Goal: Task Accomplishment & Management: Manage account settings

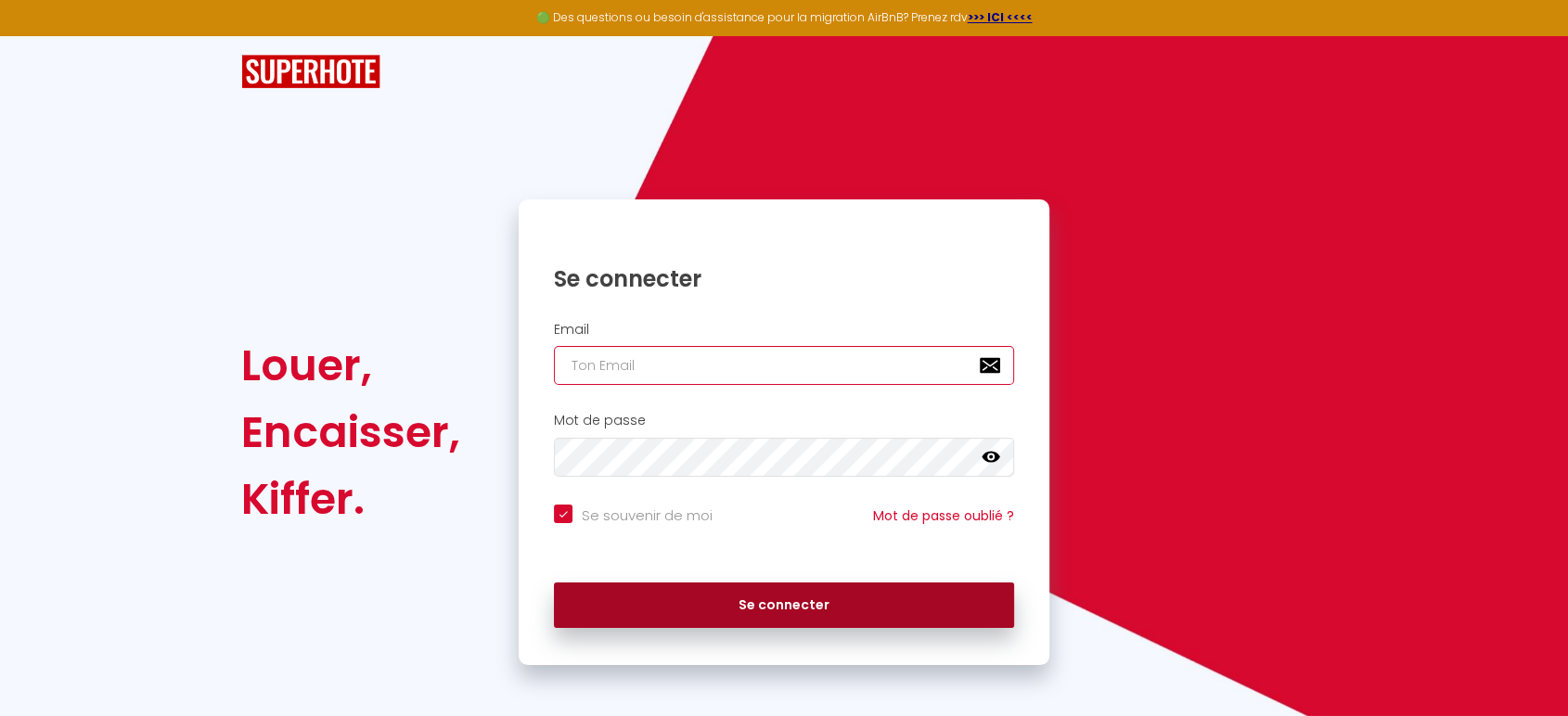
type input "[EMAIL_ADDRESS][DOMAIN_NAME]"
click at [765, 606] on button "Se connecter" at bounding box center [784, 605] width 461 height 47
checkbox input "true"
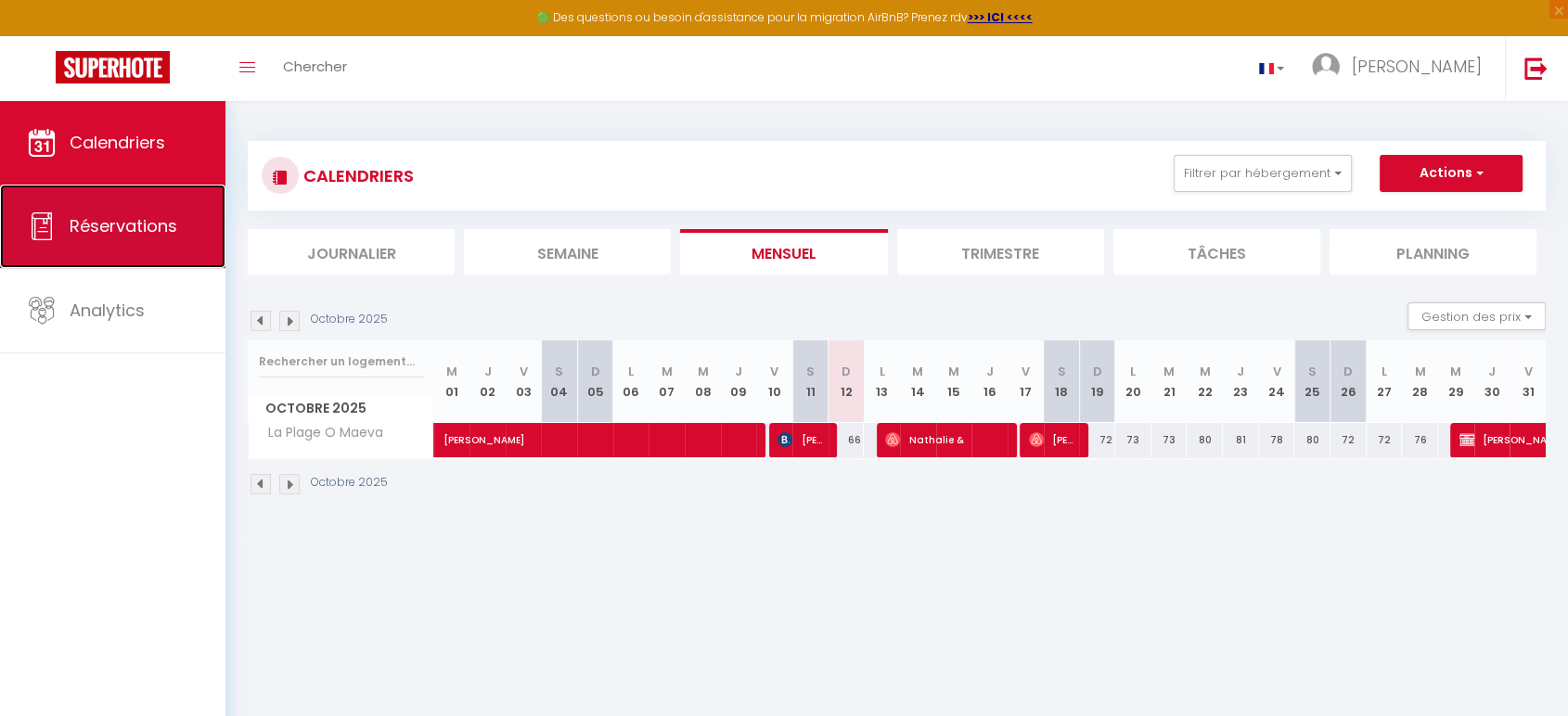
click at [127, 225] on span "Réservations" at bounding box center [123, 225] width 108 height 23
select select "not_cancelled"
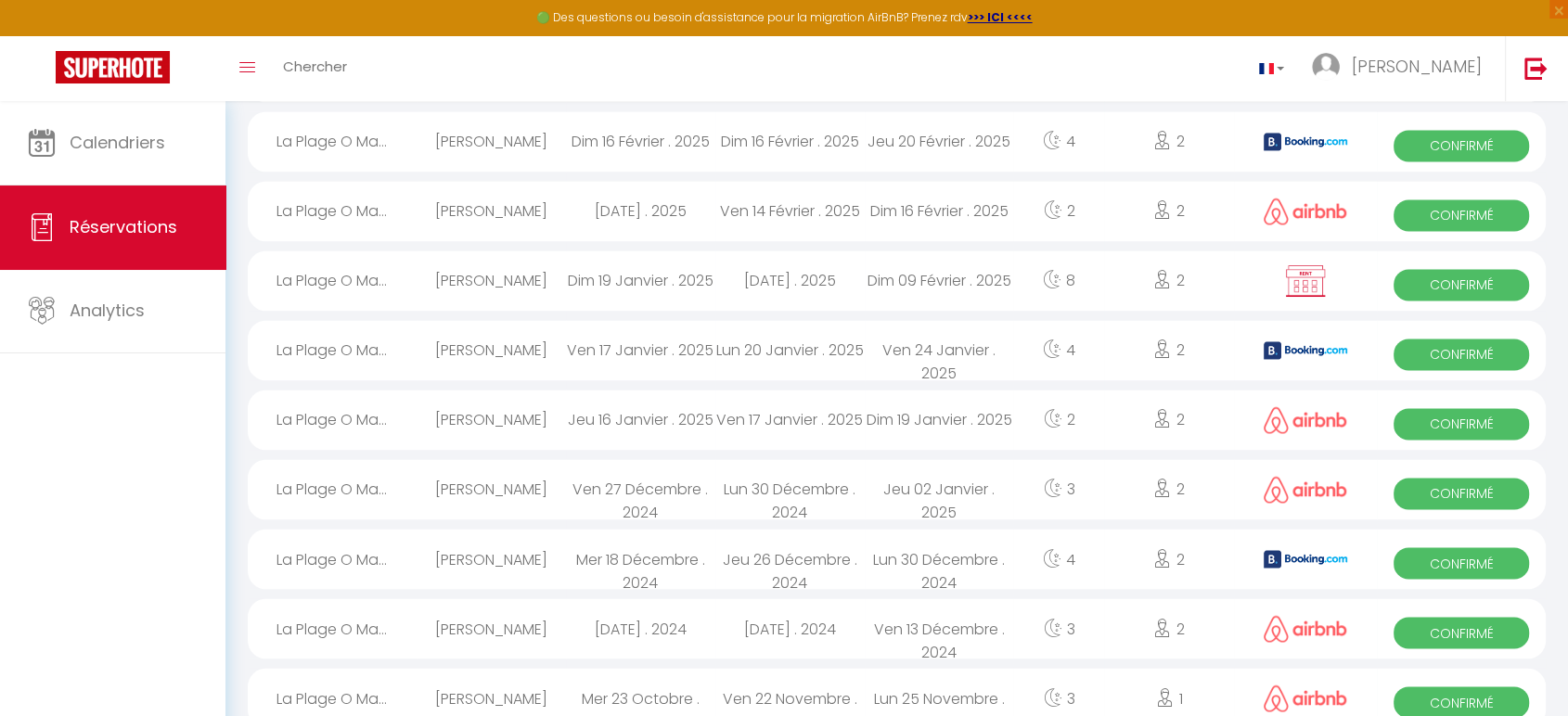
scroll to position [3127, 0]
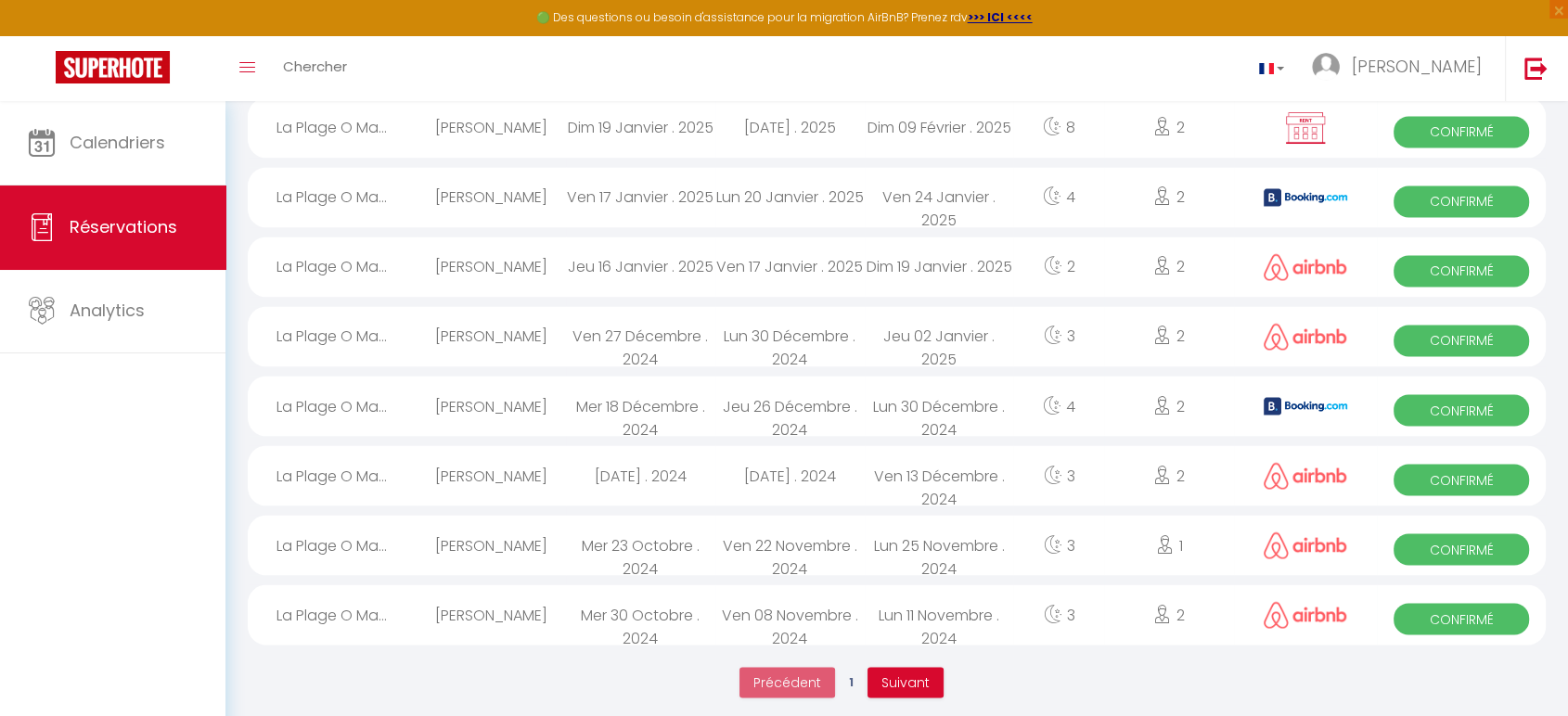
click at [628, 400] on div "Mer 18 Décembre . 2024" at bounding box center [640, 405] width 150 height 60
select select "OK"
select select "1"
select select "0"
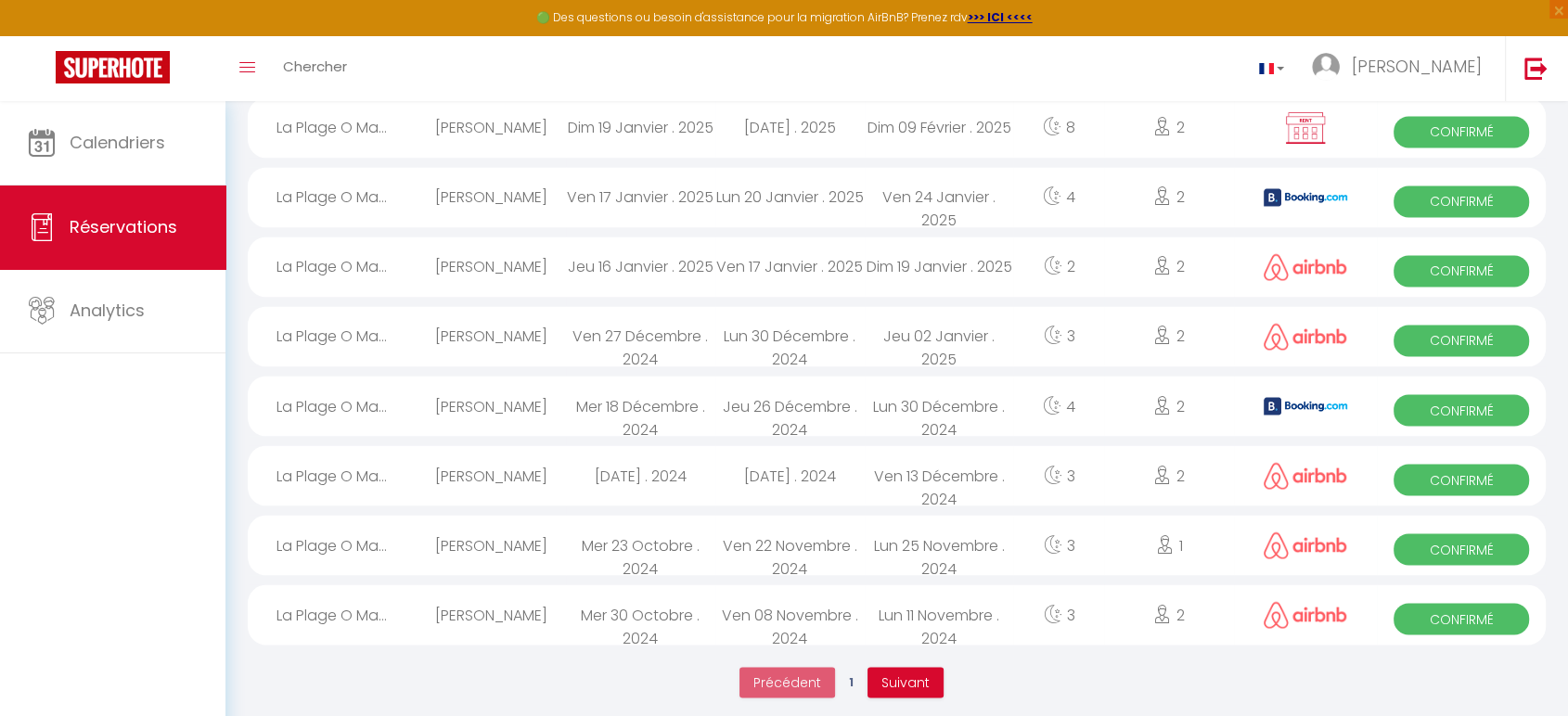
select select "1"
select select
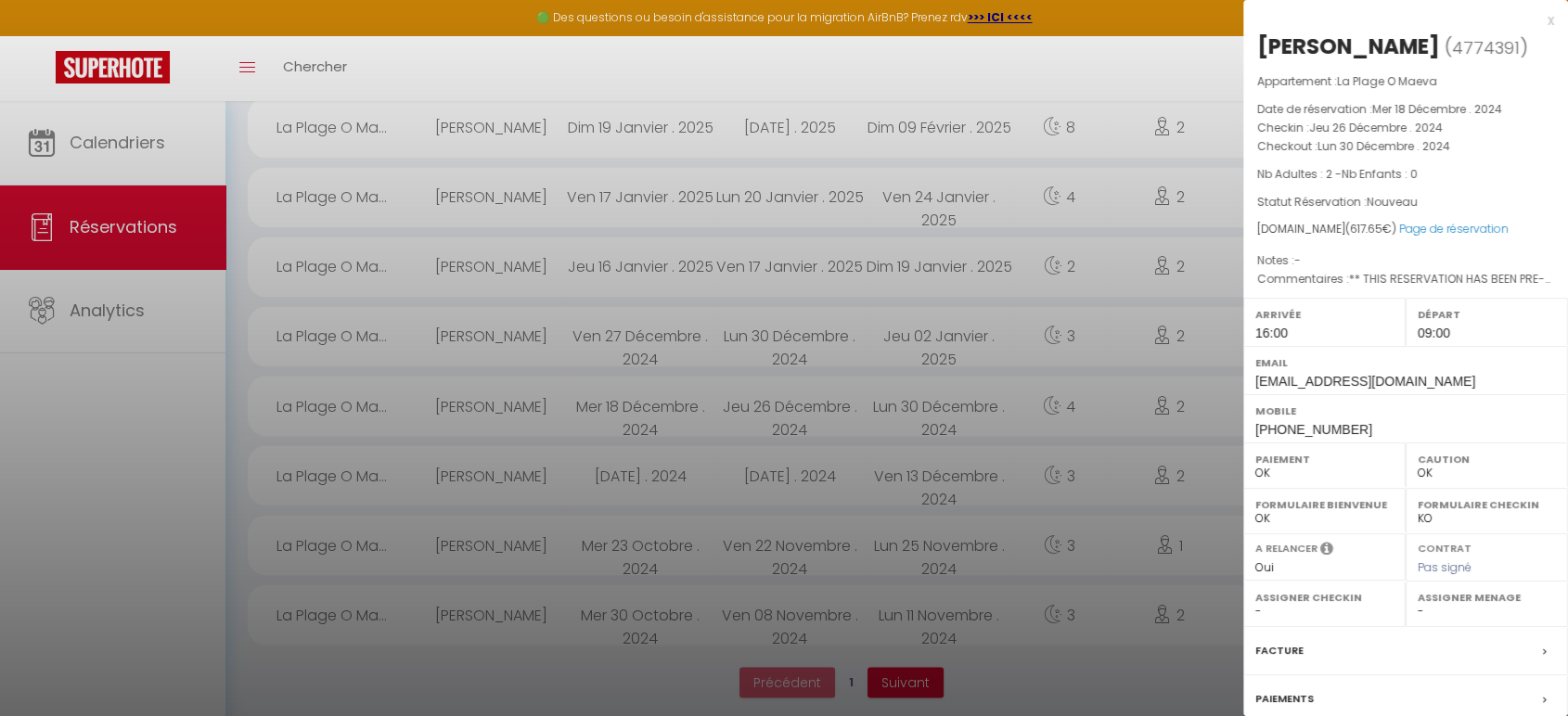
select select "5348"
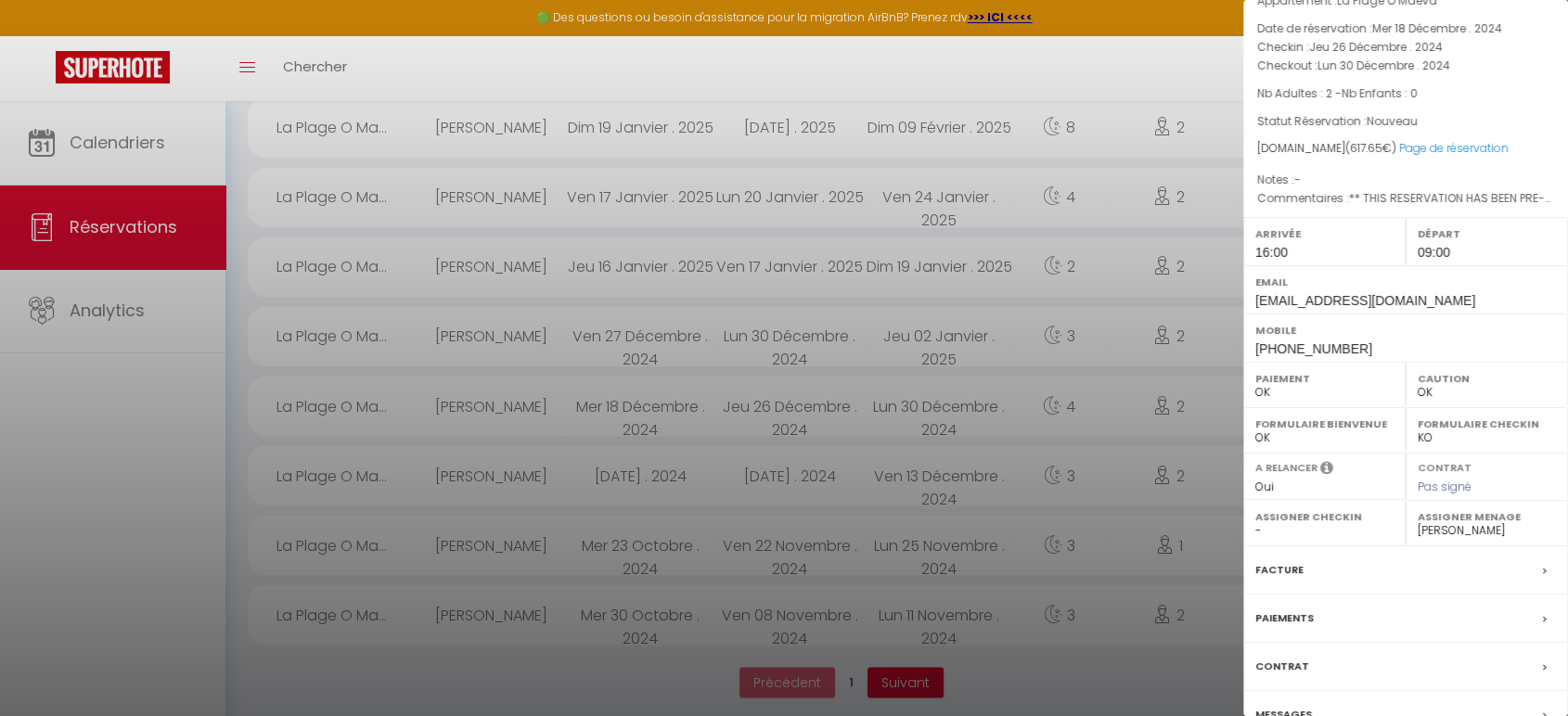
scroll to position [203, 0]
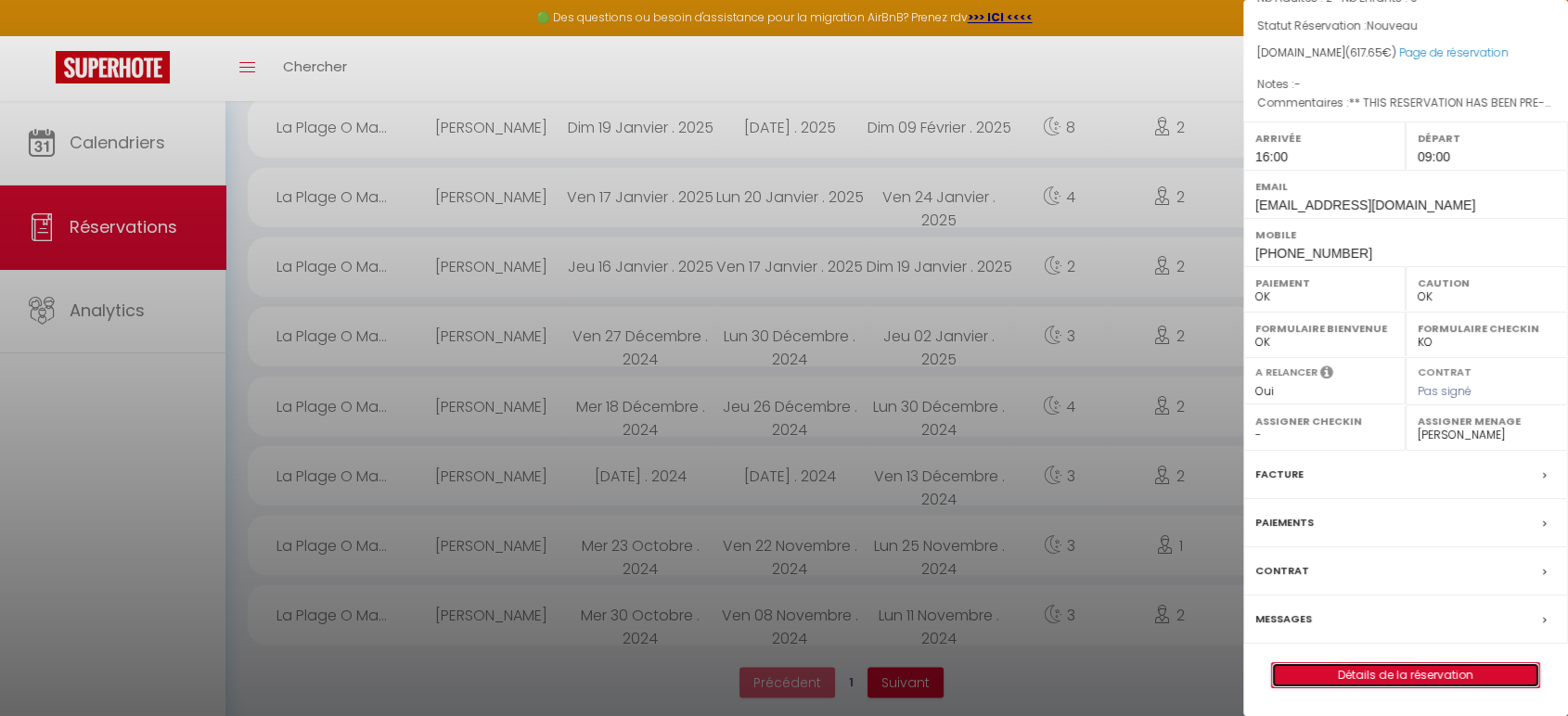
click at [1374, 673] on link "Détails de la réservation" at bounding box center [1406, 675] width 267 height 24
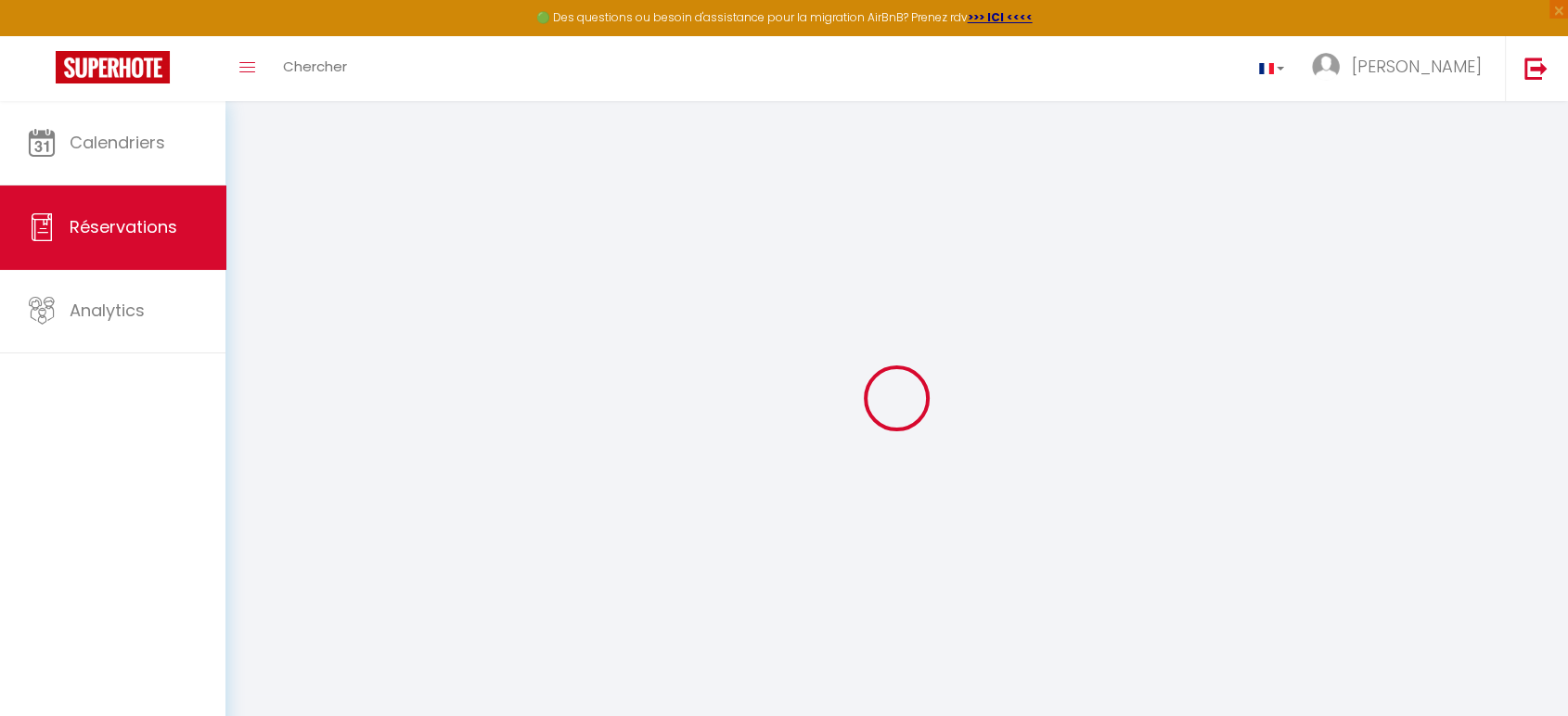
type input "[PERSON_NAME]"
type input "LONGERE"
type input "[EMAIL_ADDRESS][DOMAIN_NAME]"
type input "[PHONE_NUMBER]"
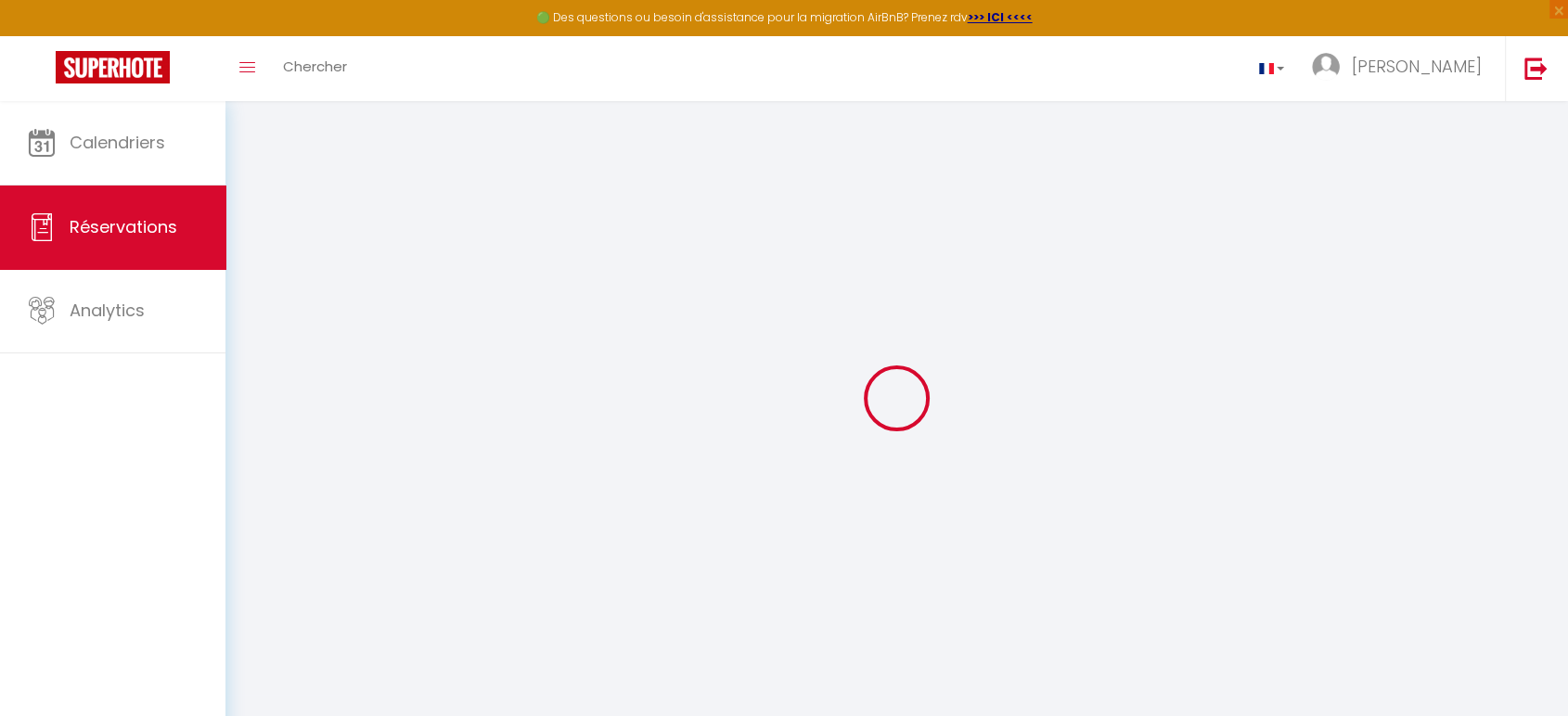
type input "[PHONE_NUMBER]"
type input "69460"
type input "Le Moriot"
type input "saint etienne des oullières"
select select "FR"
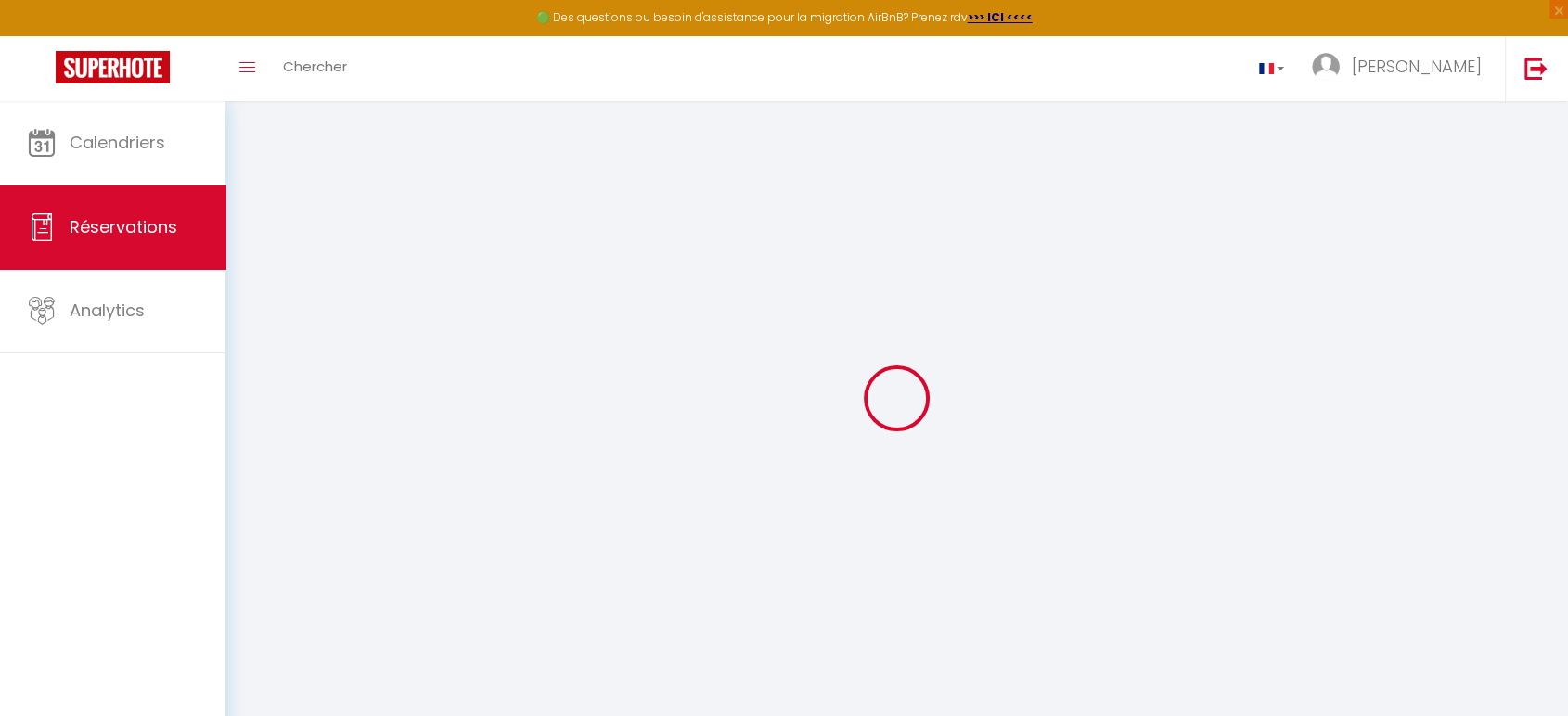
type input "108.31"
type input "28"
type input "133.35"
type input "8.65"
select select "12677"
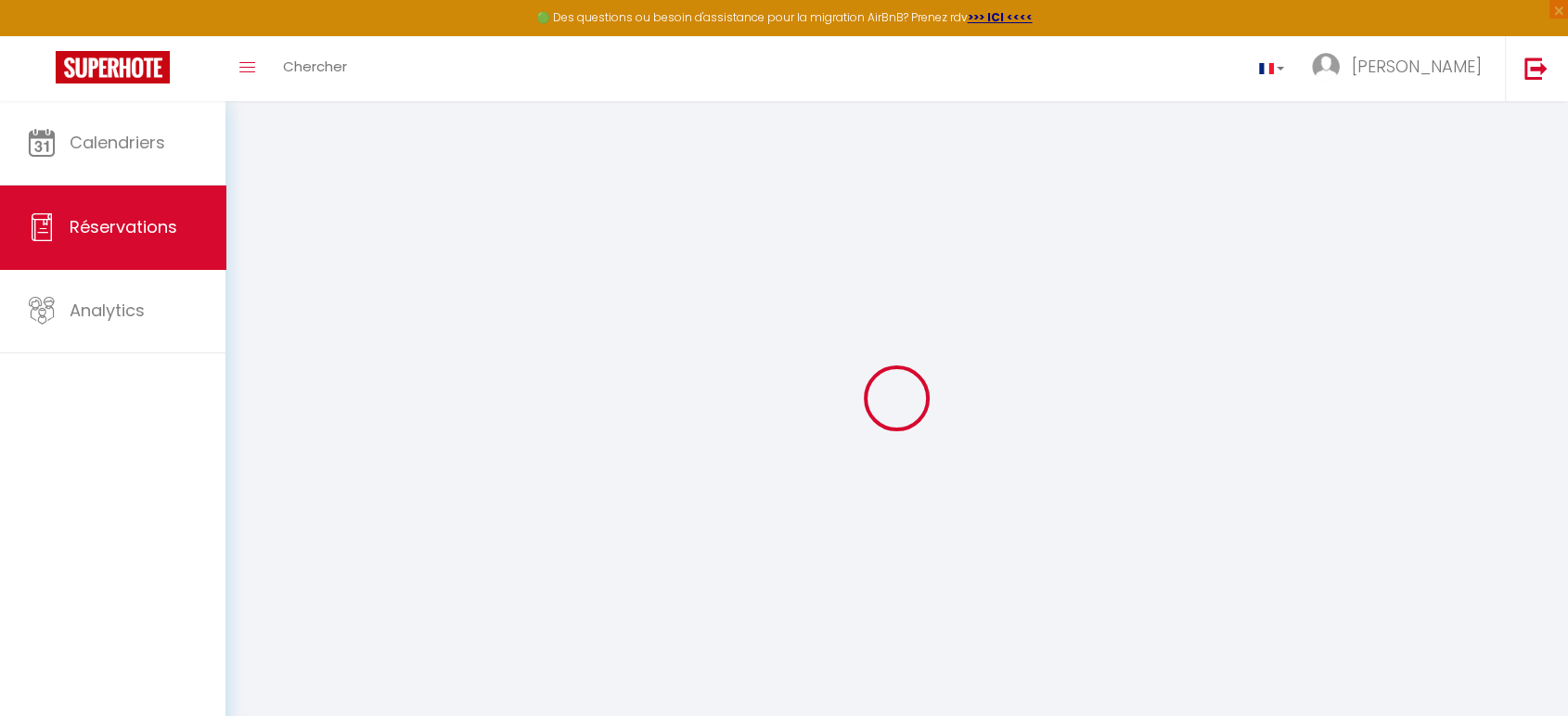
select select "1"
select select
type input "2"
select select "12"
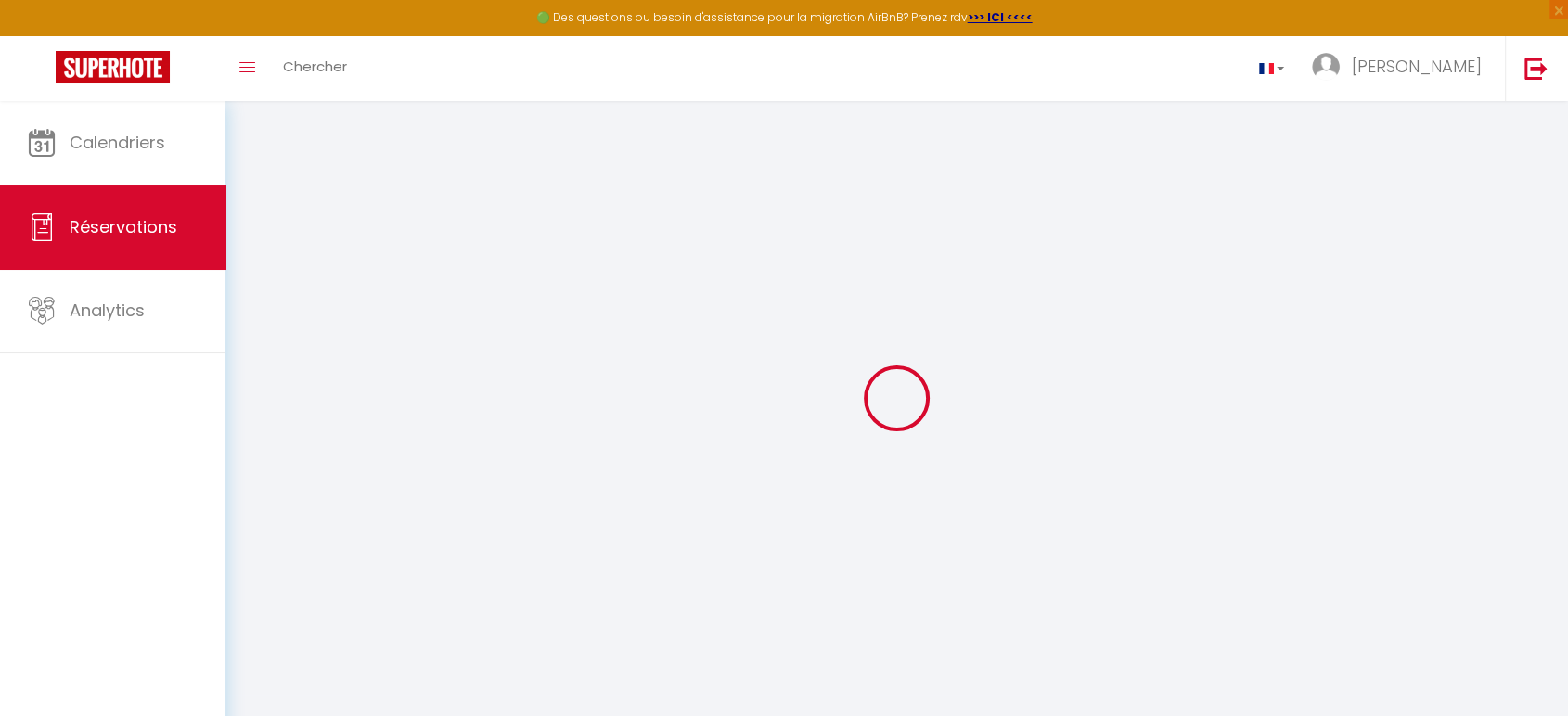
select select "15"
type input "410.82"
checkbox input "false"
select select "2"
type input "59"
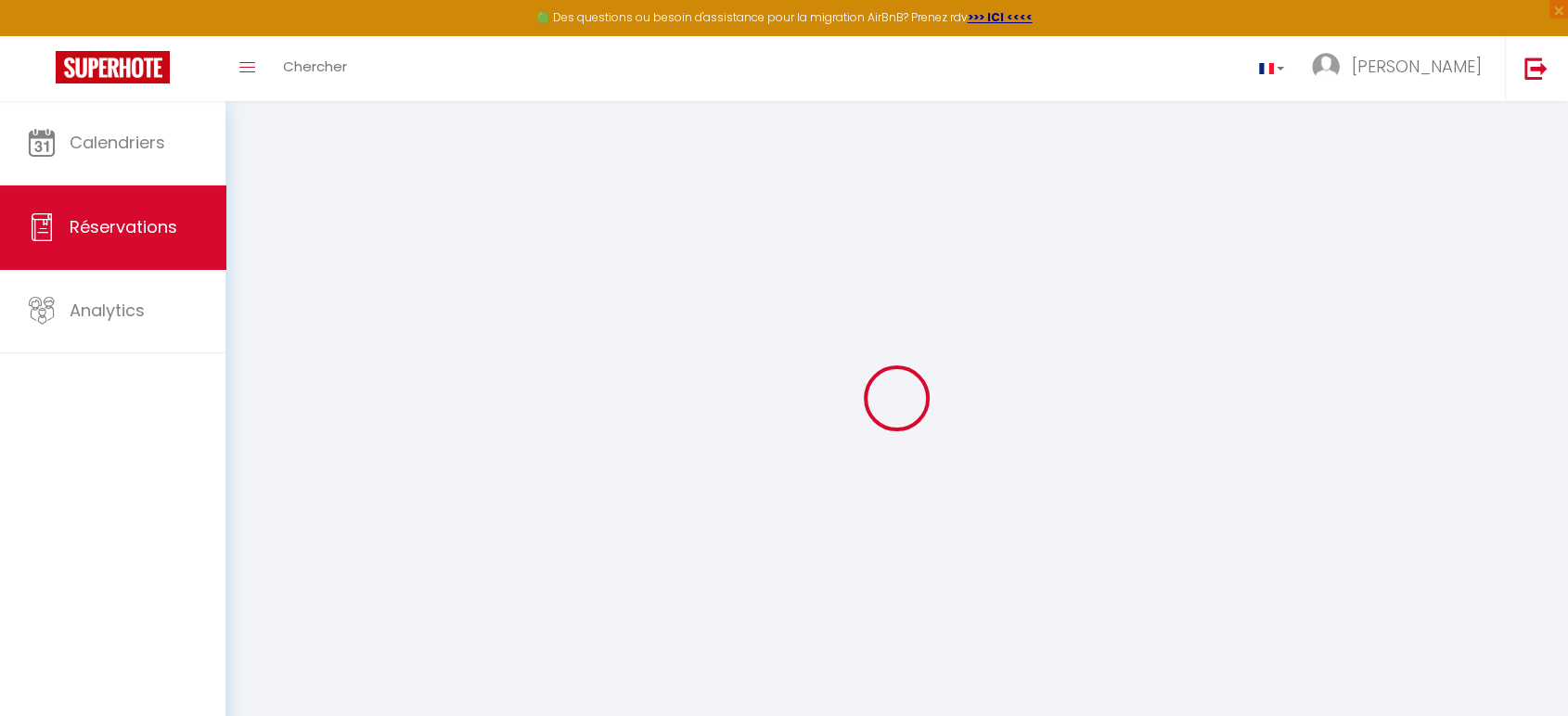
type input "0"
select select
checkbox input "false"
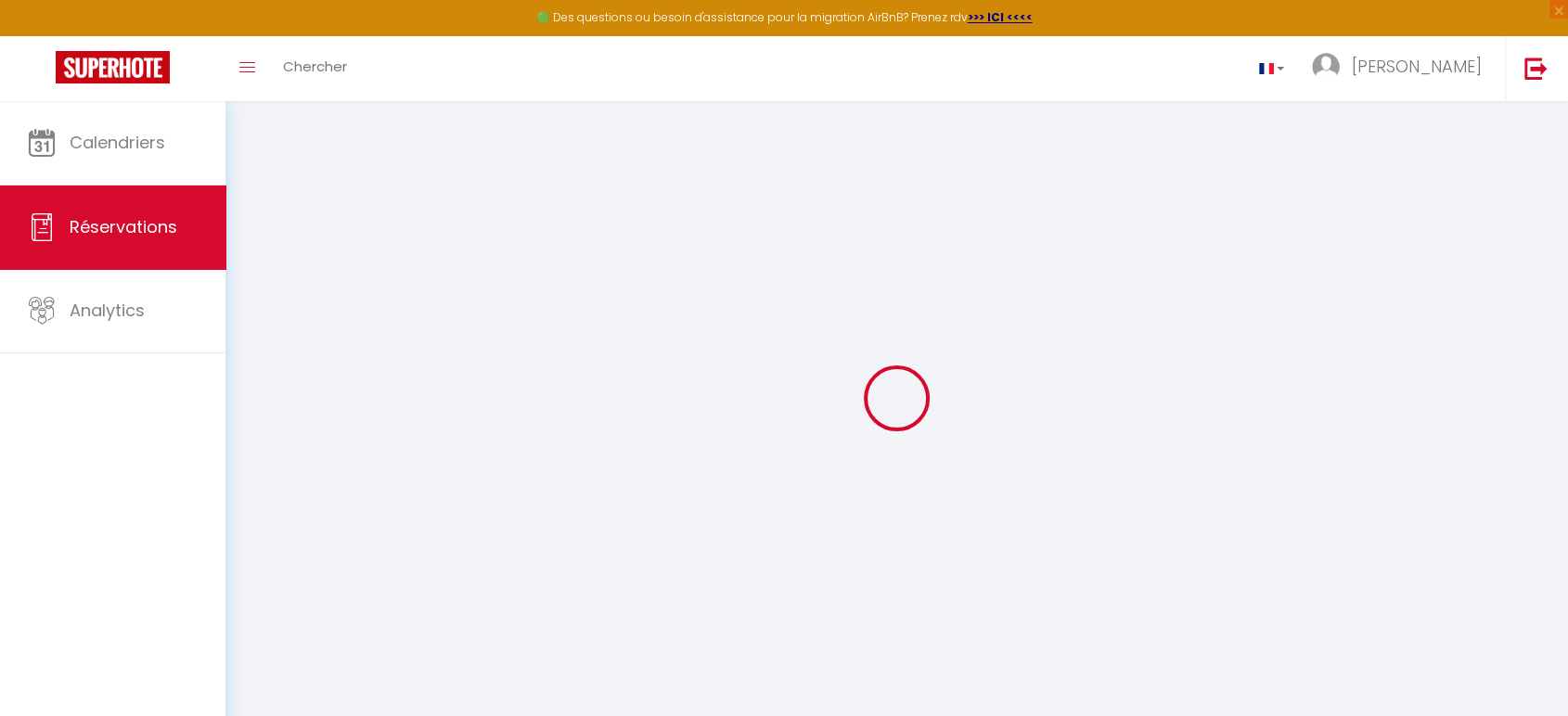
select select
checkbox input "false"
select select
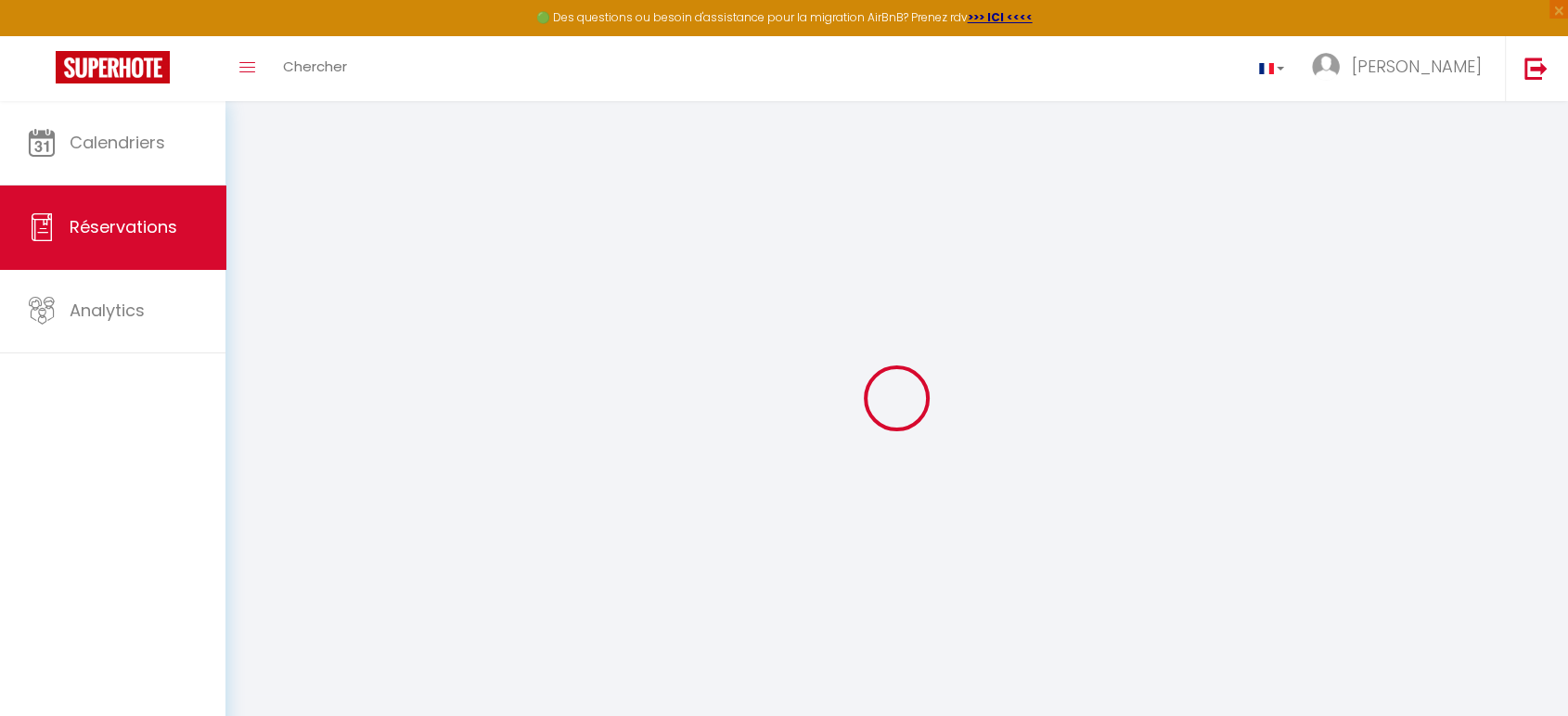
checkbox input "false"
select select
checkbox input "false"
type textarea "** THIS RESERVATION HAS BEEN PRE-PAID ** You have a booker that would like free…"
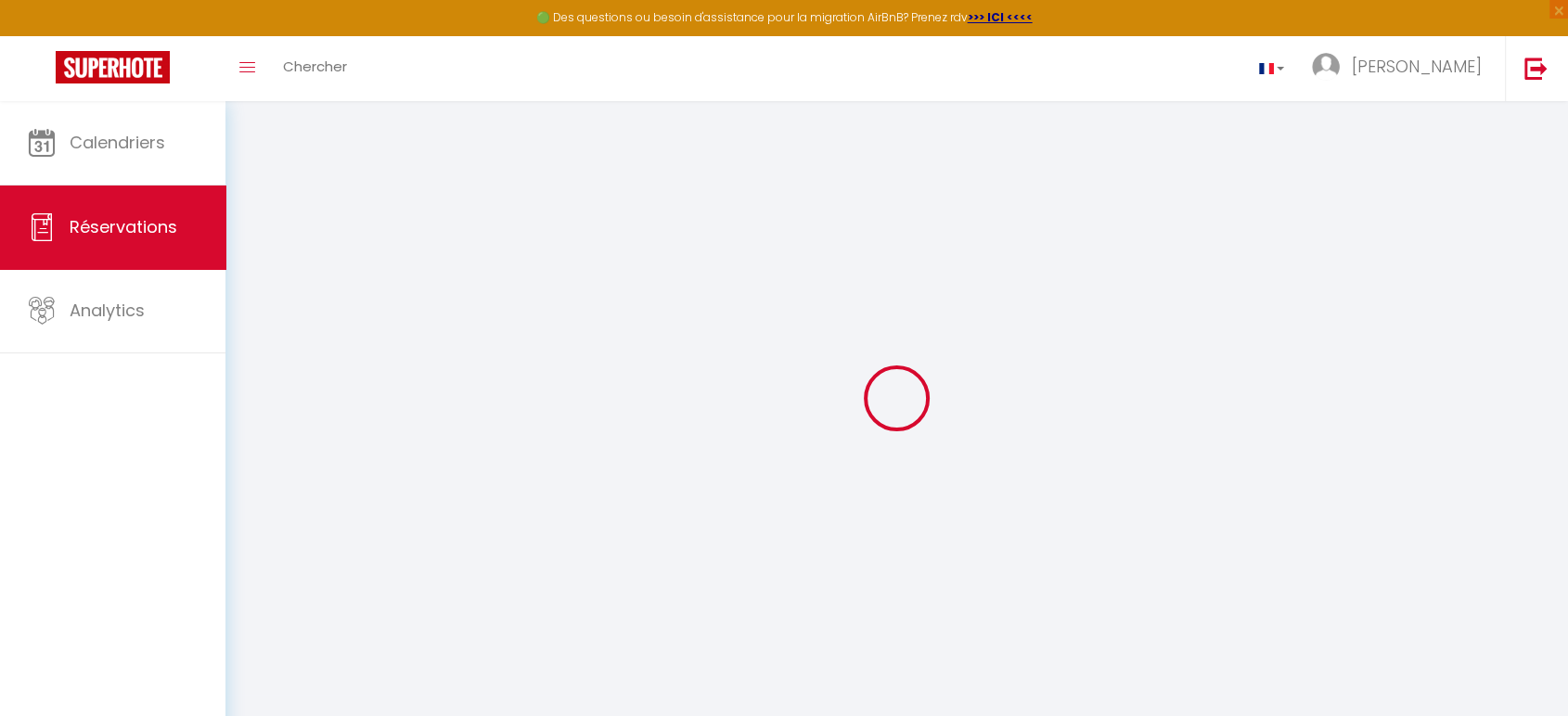
type input "59"
type input "11.52"
select select
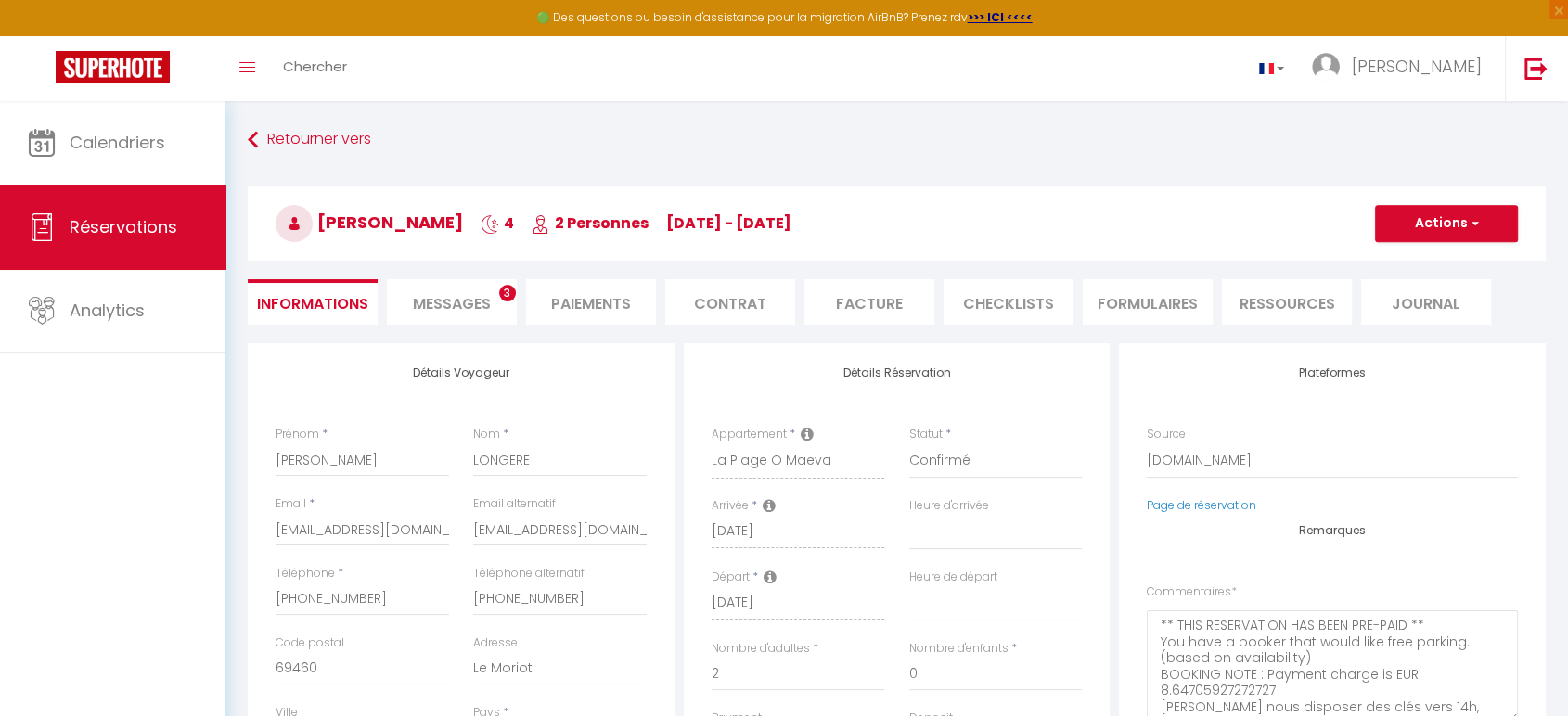
checkbox input "false"
select select "16:00"
select select "09:00"
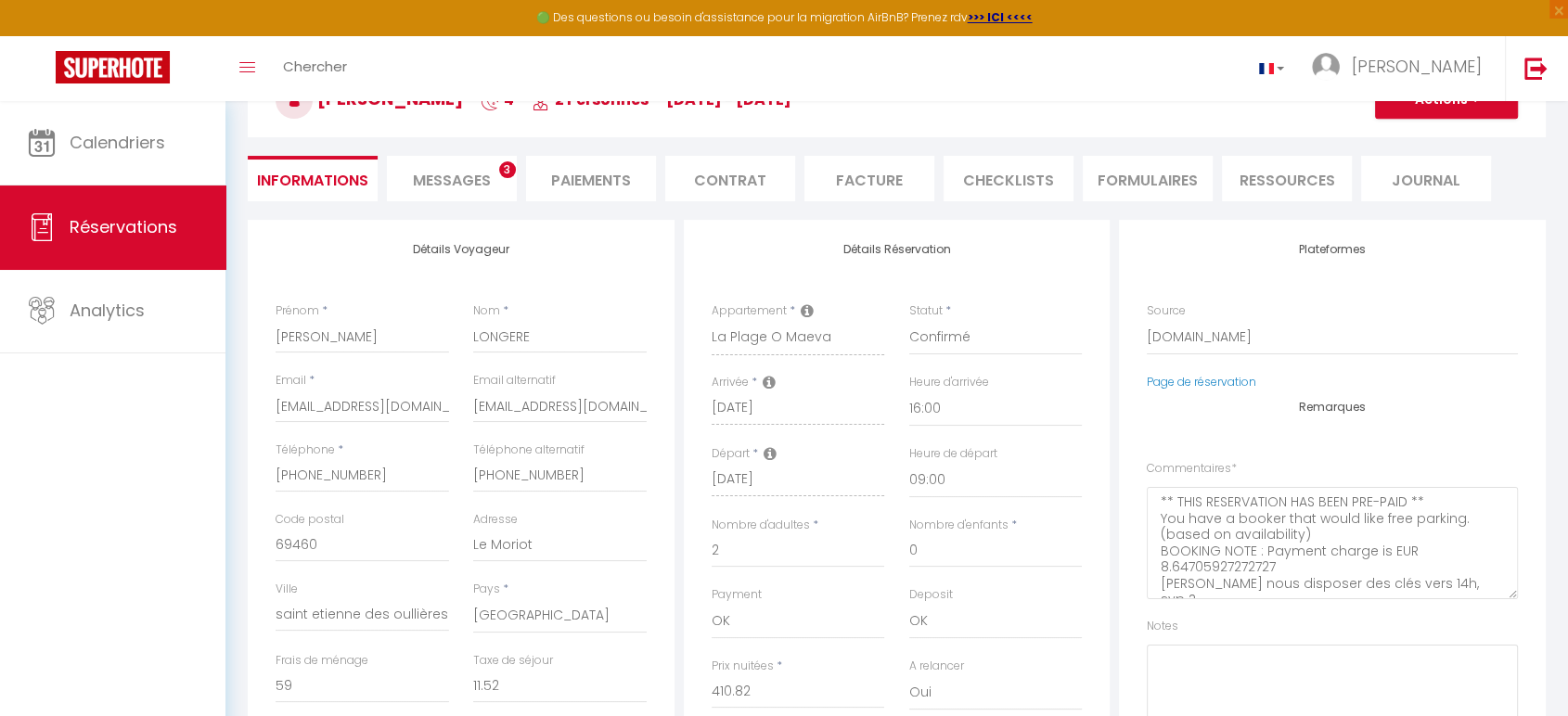
scroll to position [138, 0]
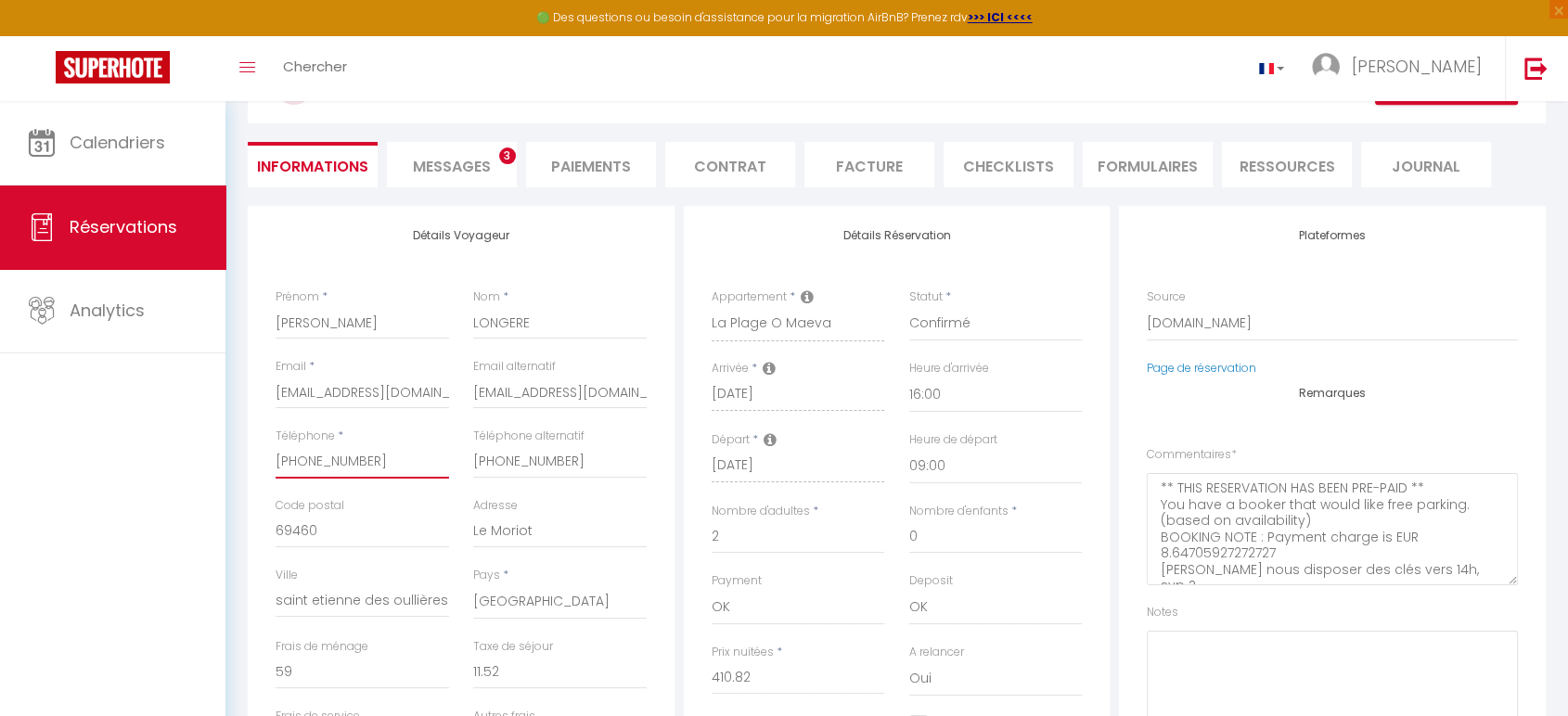
drag, startPoint x: 373, startPoint y: 460, endPoint x: 275, endPoint y: 465, distance: 98.1
click at [275, 465] on input "[PHONE_NUMBER]" at bounding box center [362, 462] width 173 height 34
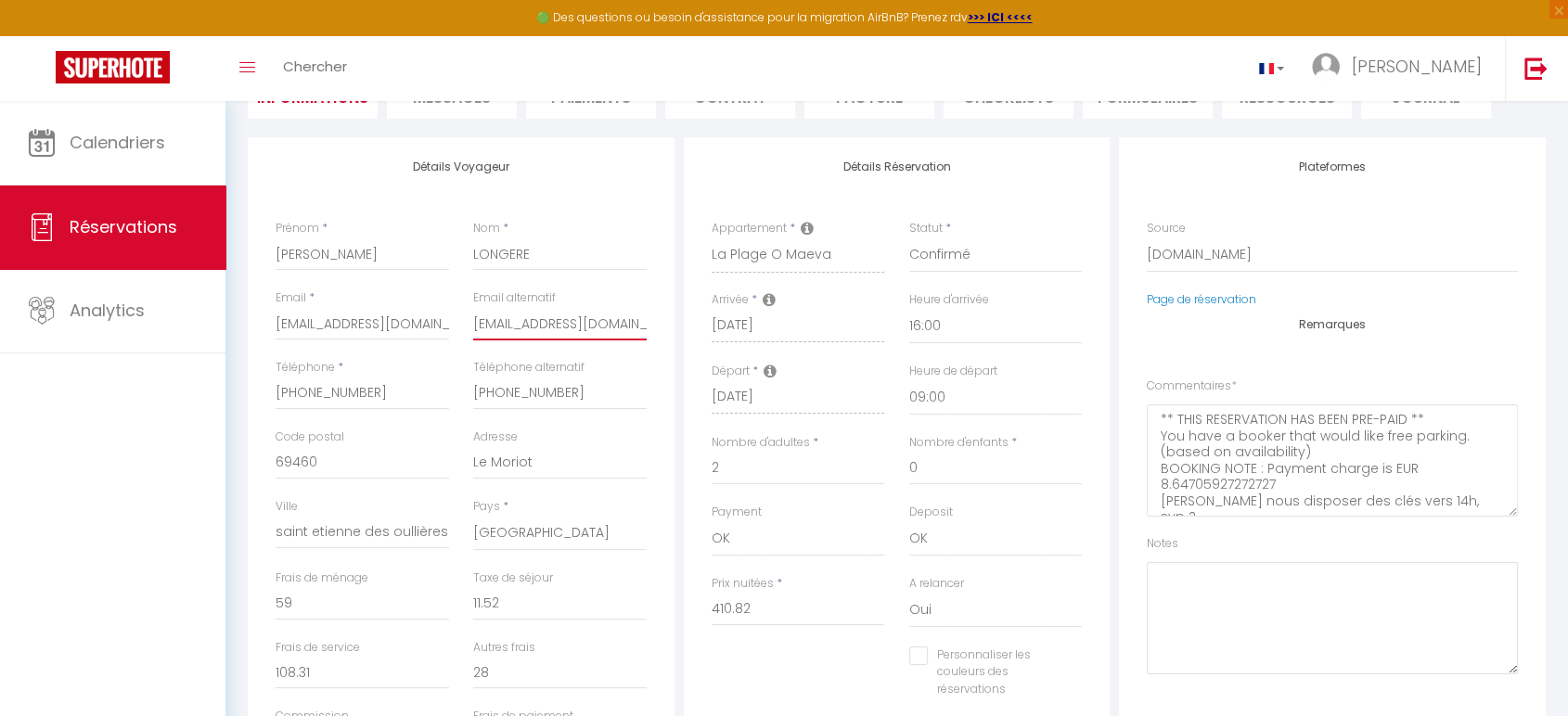
drag, startPoint x: 589, startPoint y: 325, endPoint x: 462, endPoint y: 325, distance: 127.0
click at [462, 325] on div "Email alternatif [EMAIL_ADDRESS][DOMAIN_NAME]" at bounding box center [559, 324] width 197 height 69
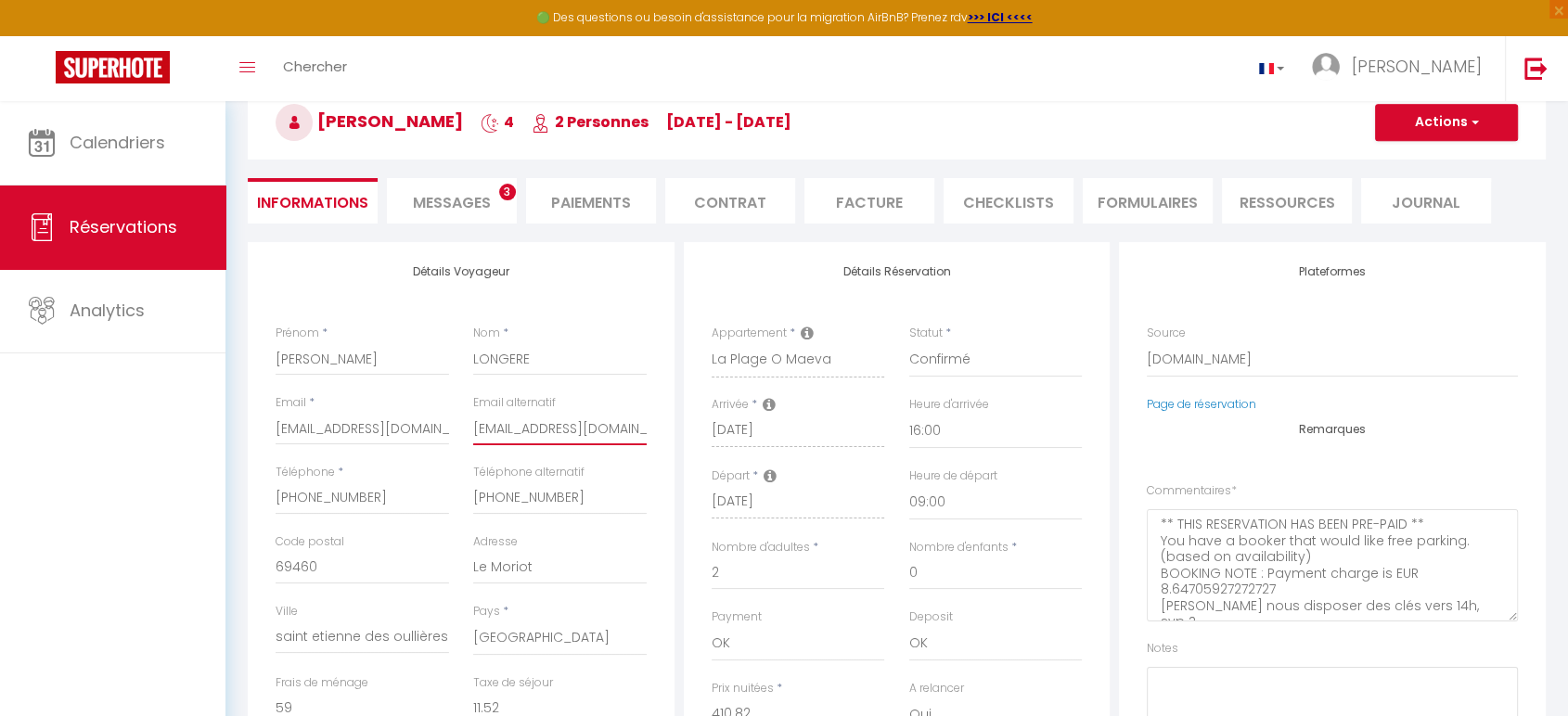
scroll to position [60, 0]
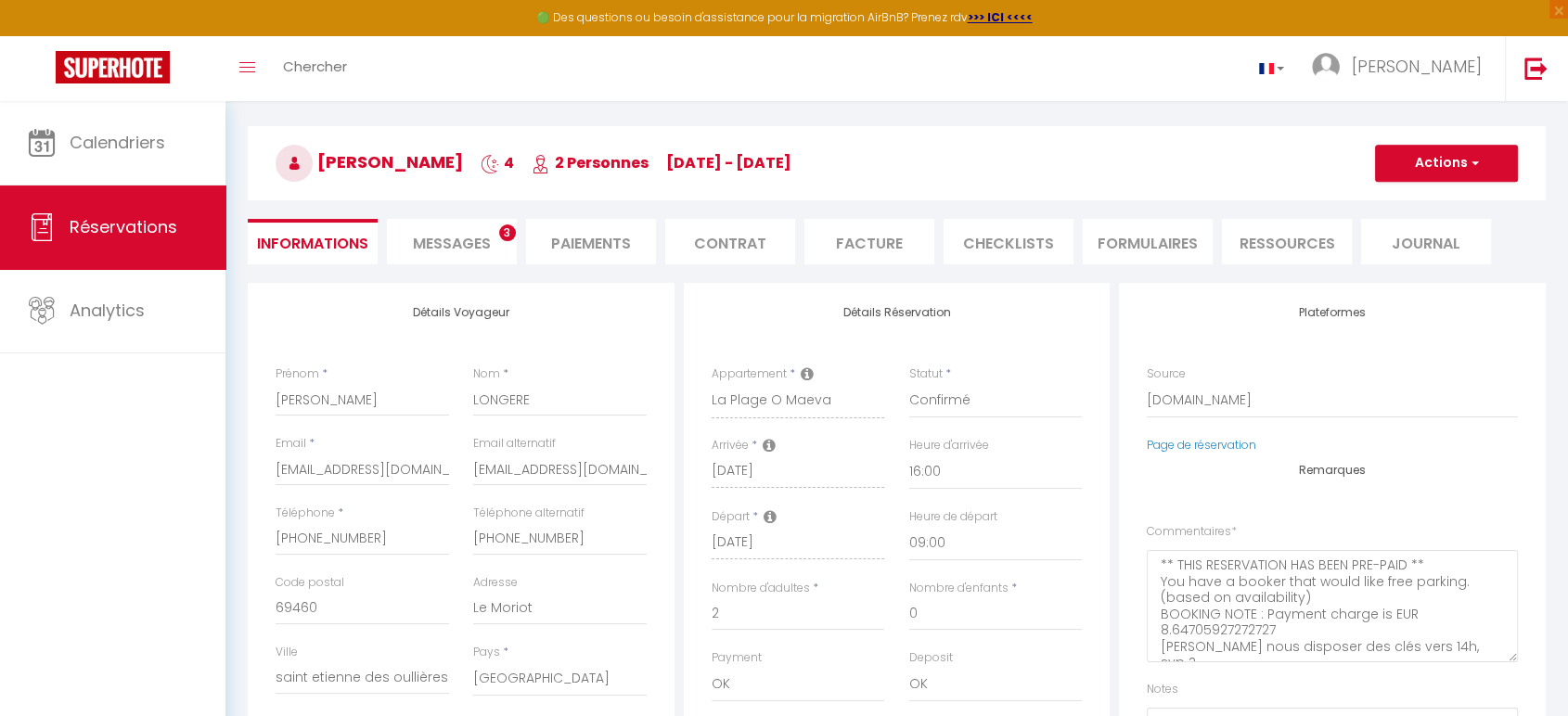
click at [478, 239] on span "Messages" at bounding box center [452, 244] width 78 height 22
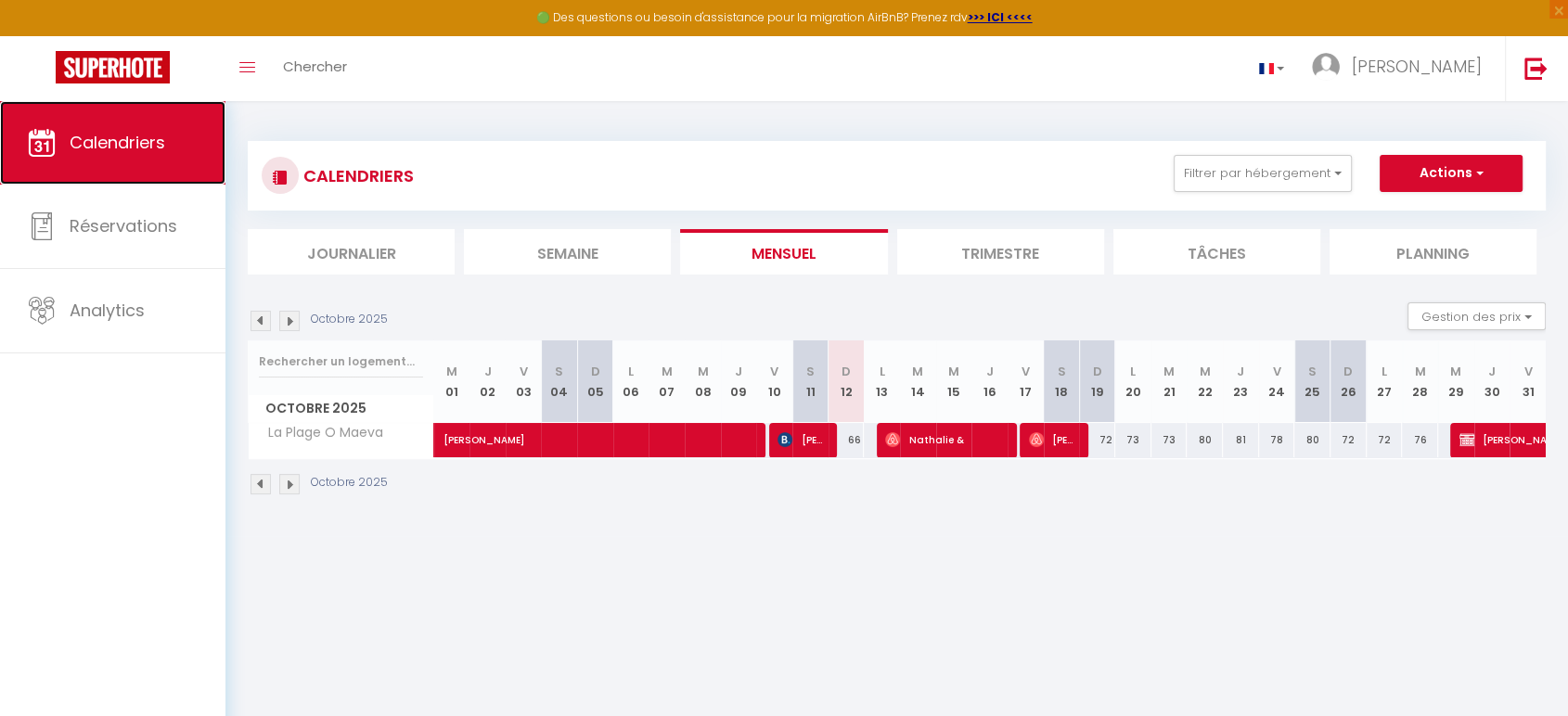
click at [128, 132] on span "Calendriers" at bounding box center [117, 142] width 95 height 23
click at [1021, 254] on li "Trimestre" at bounding box center [1000, 252] width 207 height 46
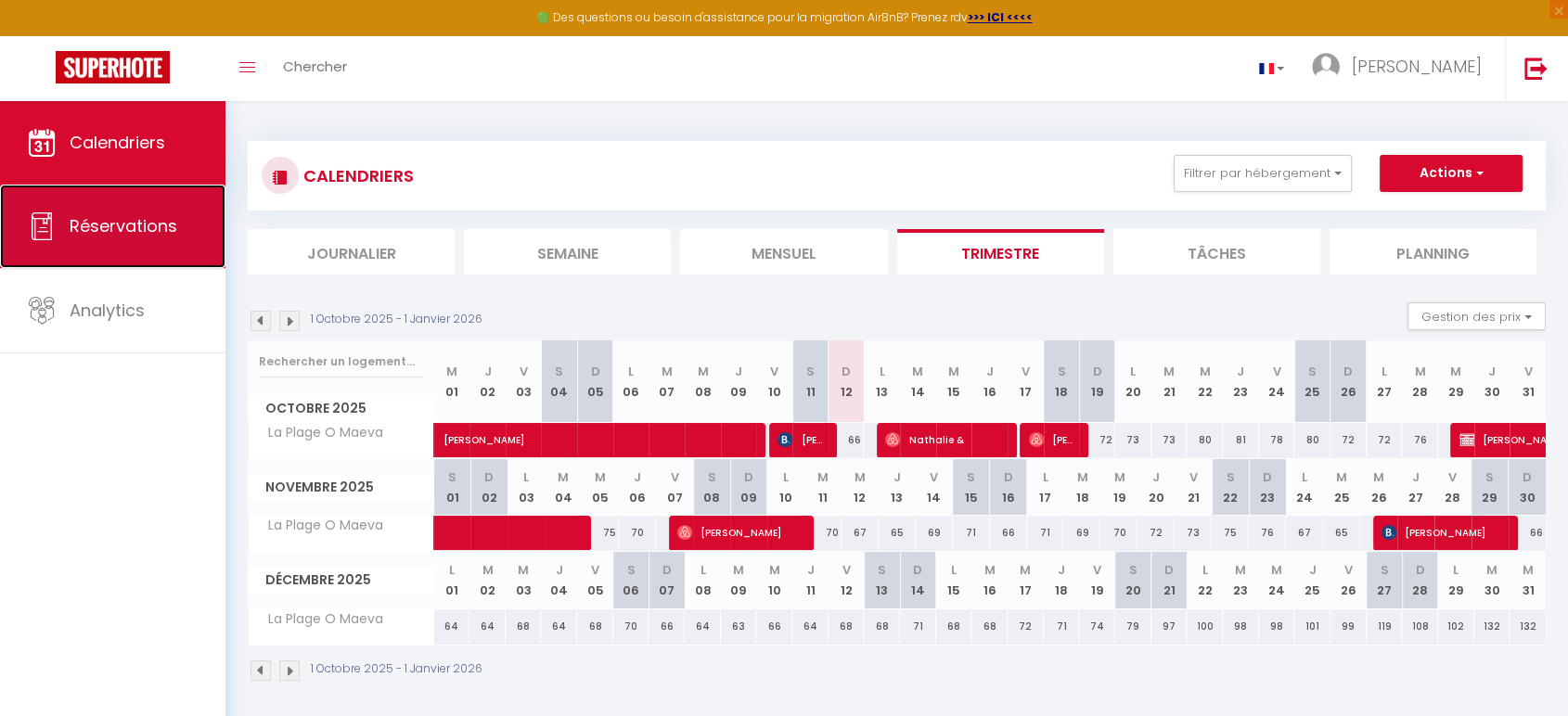
click at [125, 218] on span "Réservations" at bounding box center [123, 225] width 108 height 23
select select "not_cancelled"
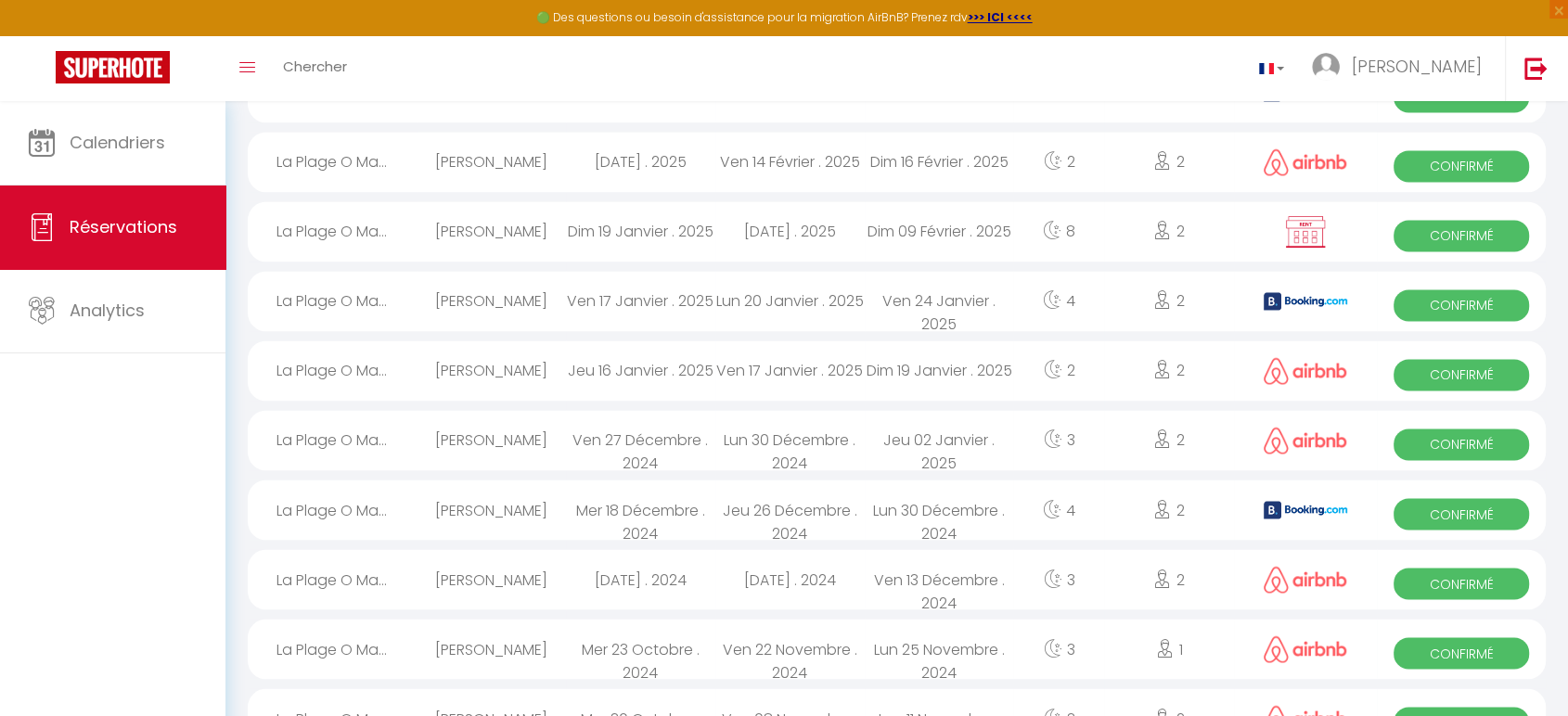
scroll to position [2991, 0]
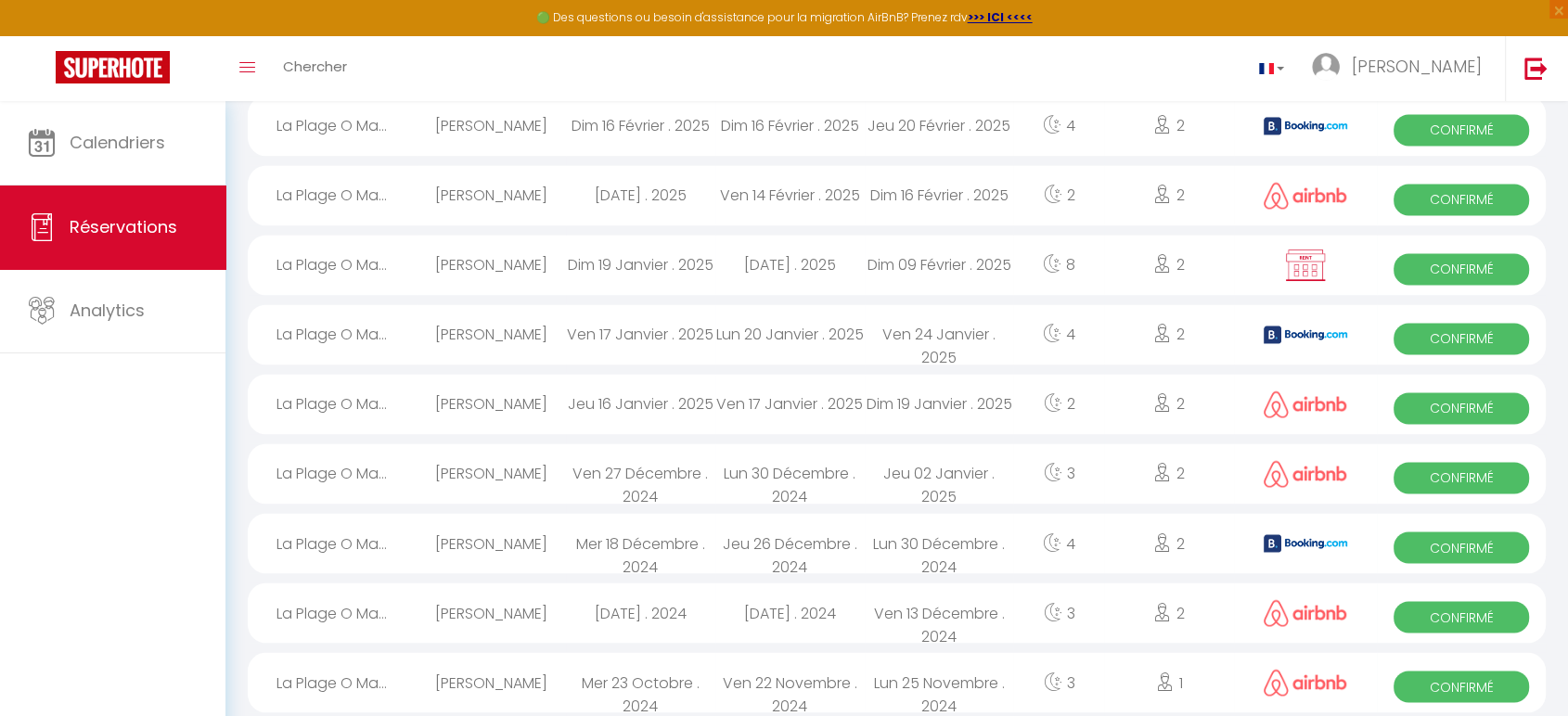
click at [654, 540] on div "Mer 18 Décembre . 2024" at bounding box center [640, 543] width 150 height 60
select select "OK"
select select "1"
select select "0"
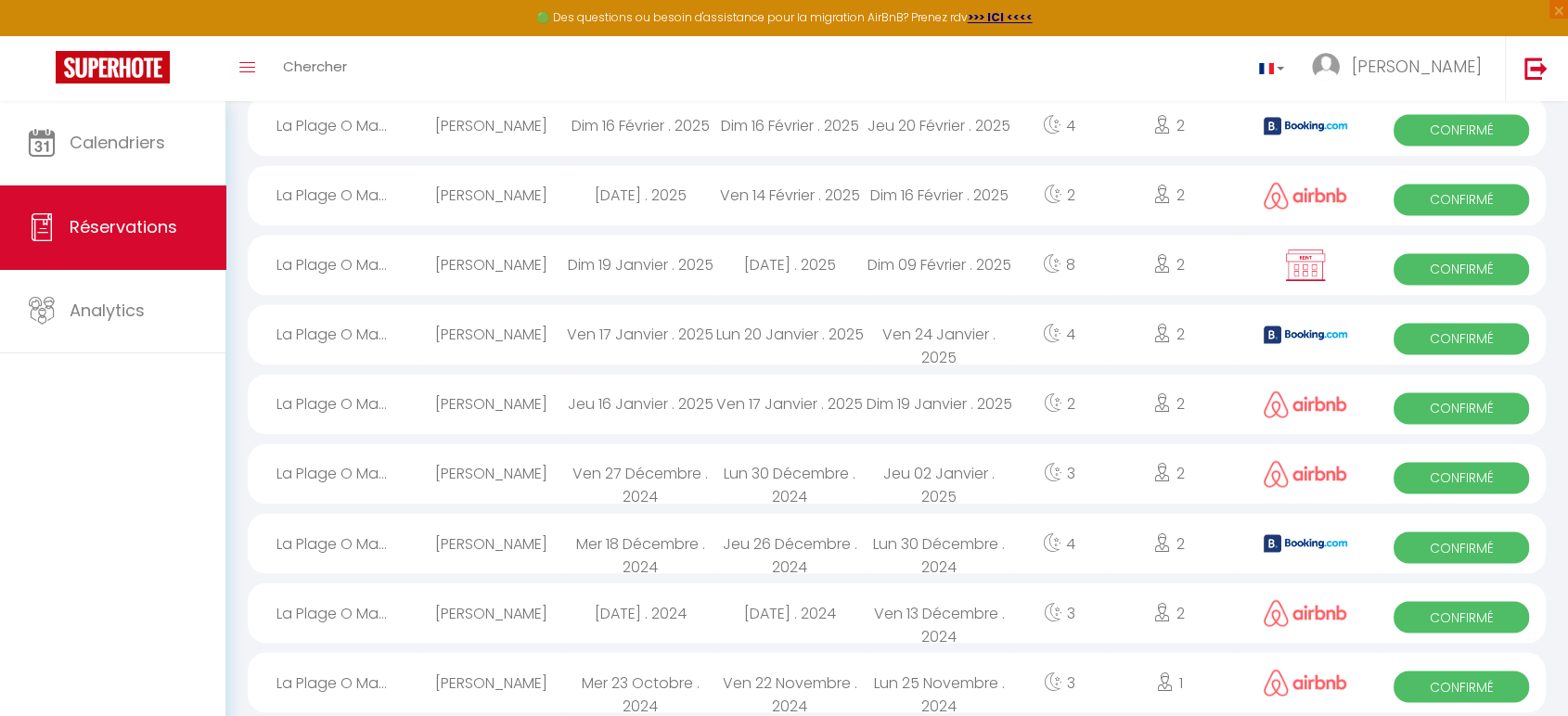
select select "1"
select select
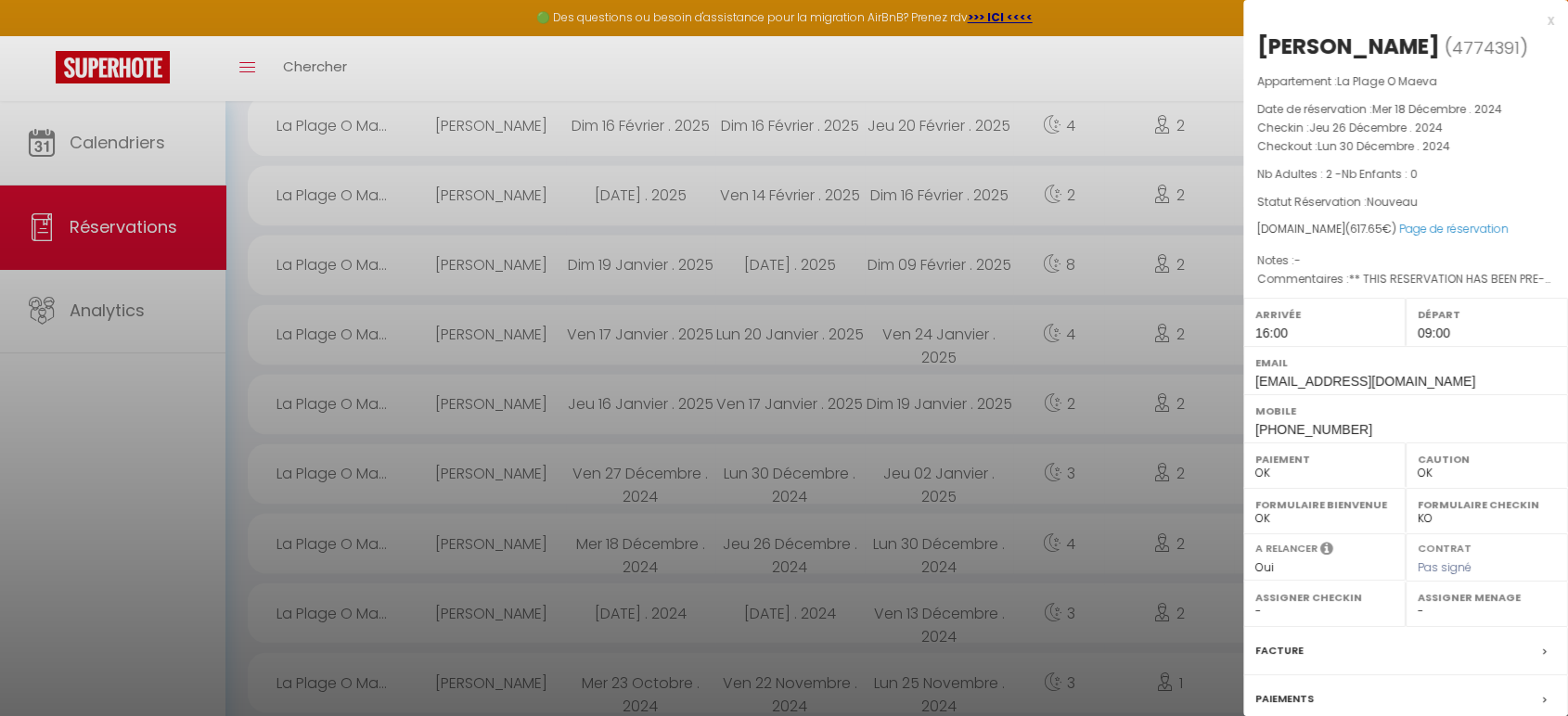
select select "5348"
click at [649, 540] on div at bounding box center [784, 358] width 1568 height 716
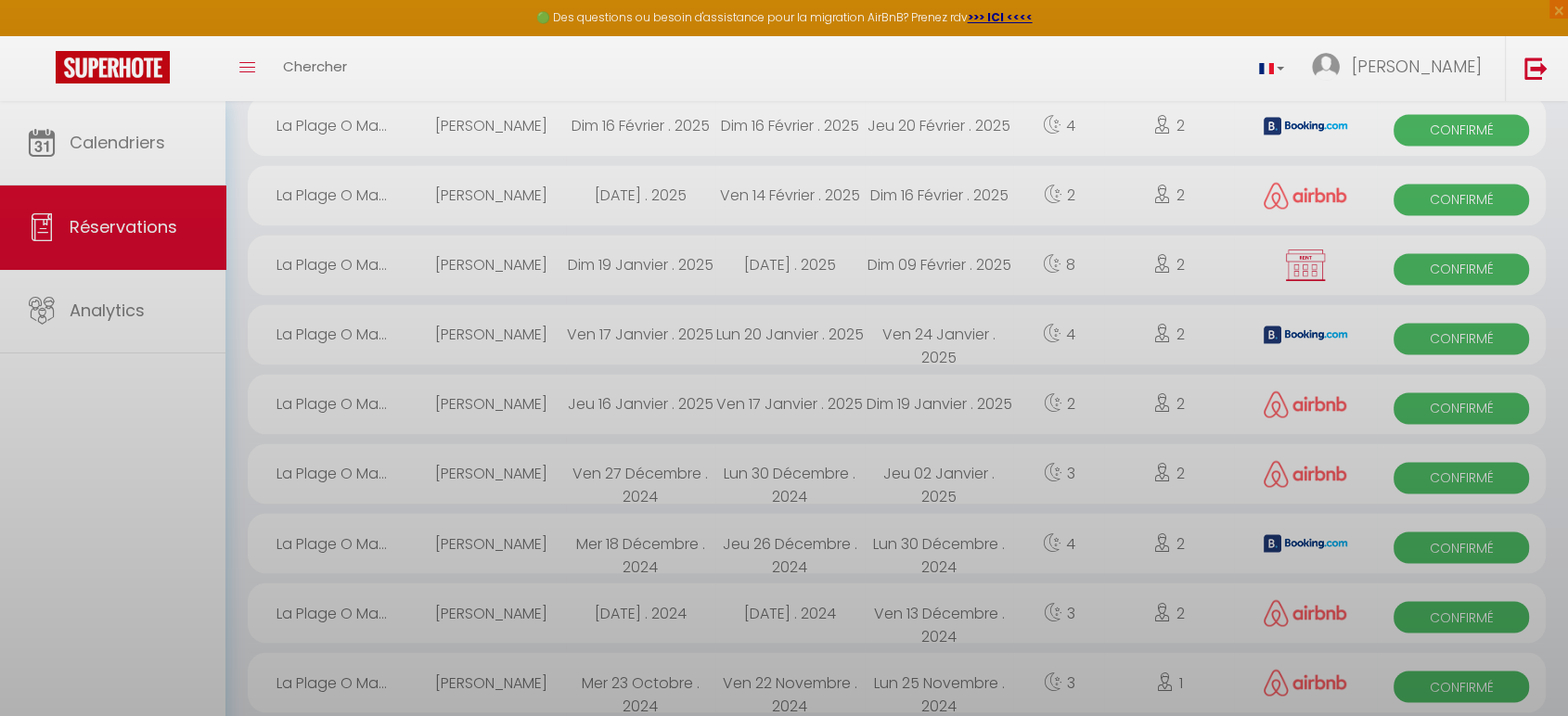
click at [649, 540] on div at bounding box center [784, 358] width 1568 height 716
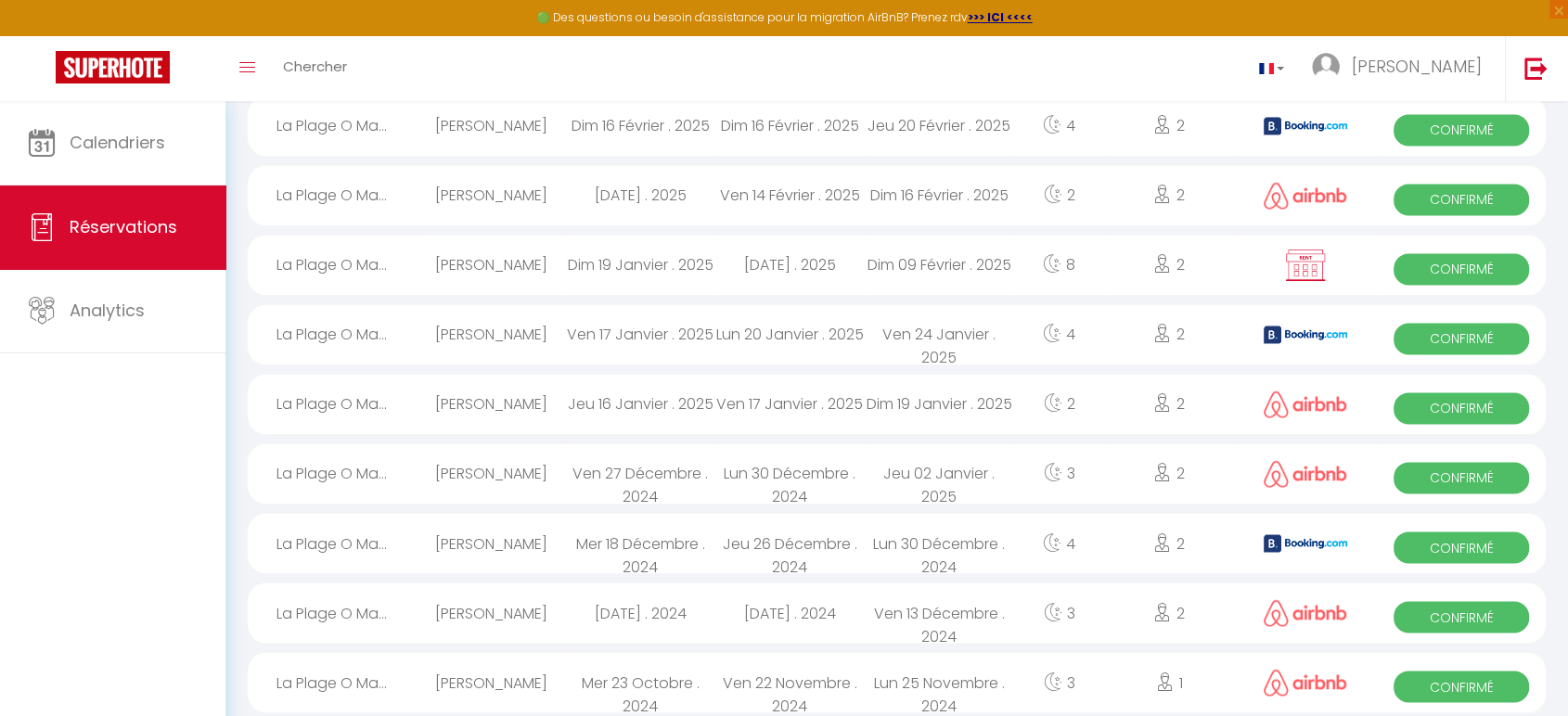
click at [622, 533] on div "Mer 18 Décembre . 2024" at bounding box center [640, 543] width 150 height 60
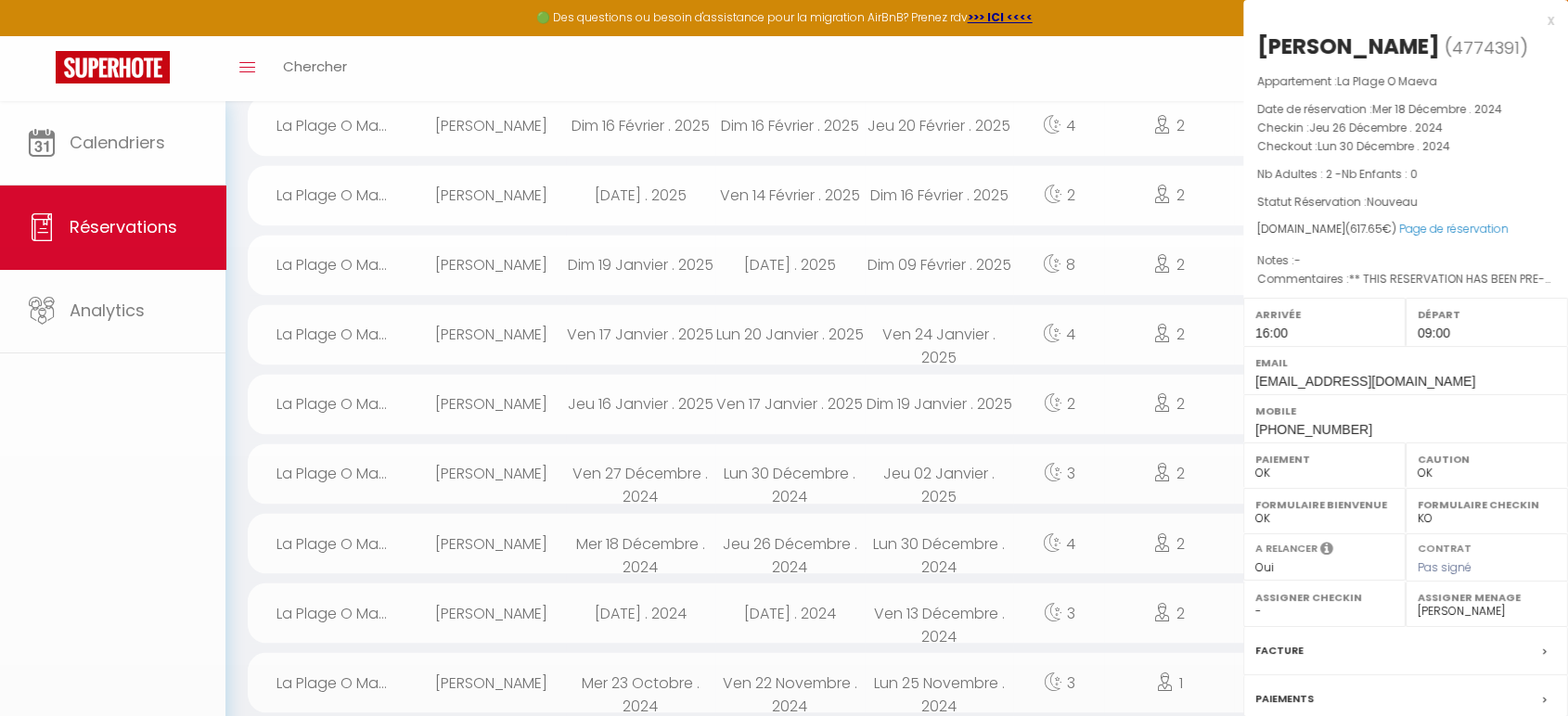
click at [621, 533] on div at bounding box center [784, 358] width 1568 height 716
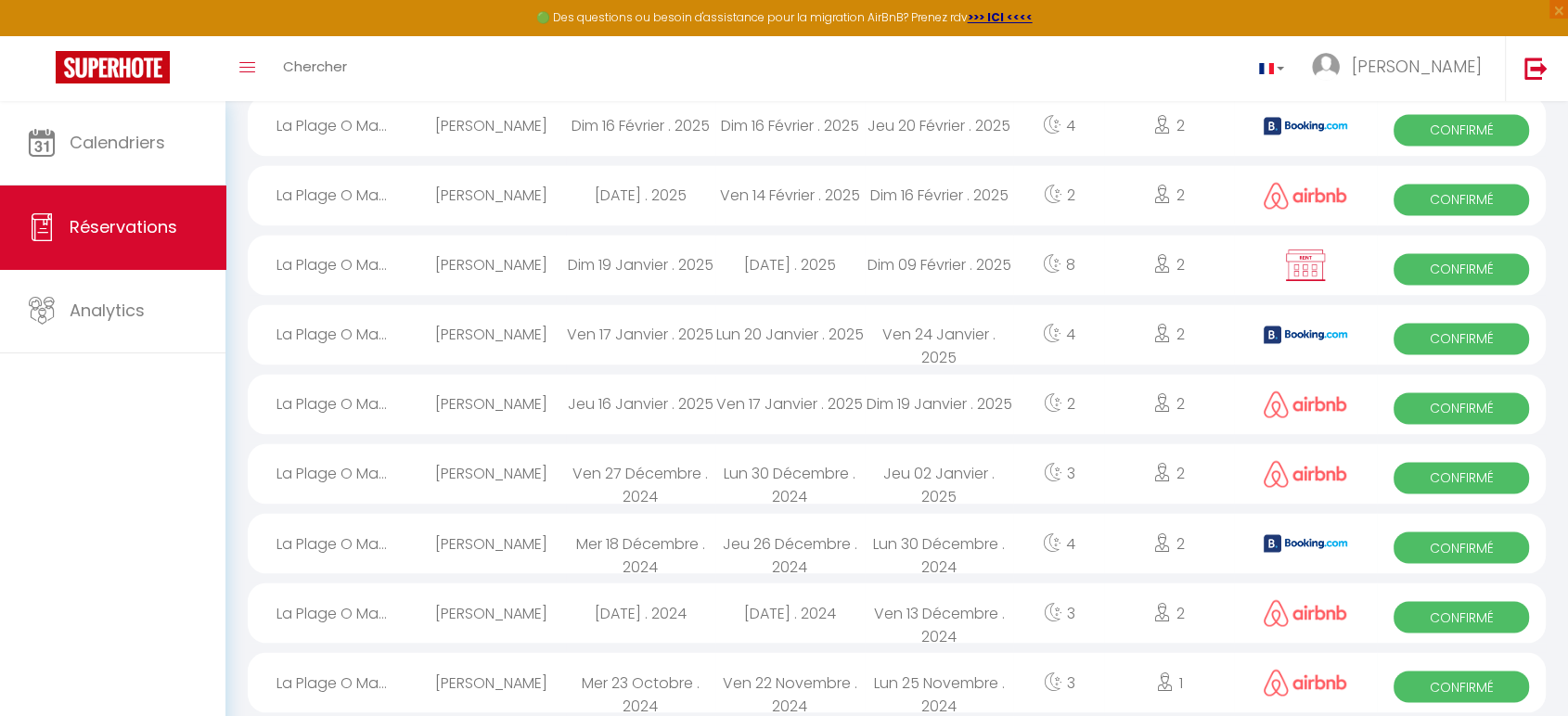
click at [621, 533] on div "Mer 18 Décembre . 2024" at bounding box center [640, 543] width 150 height 60
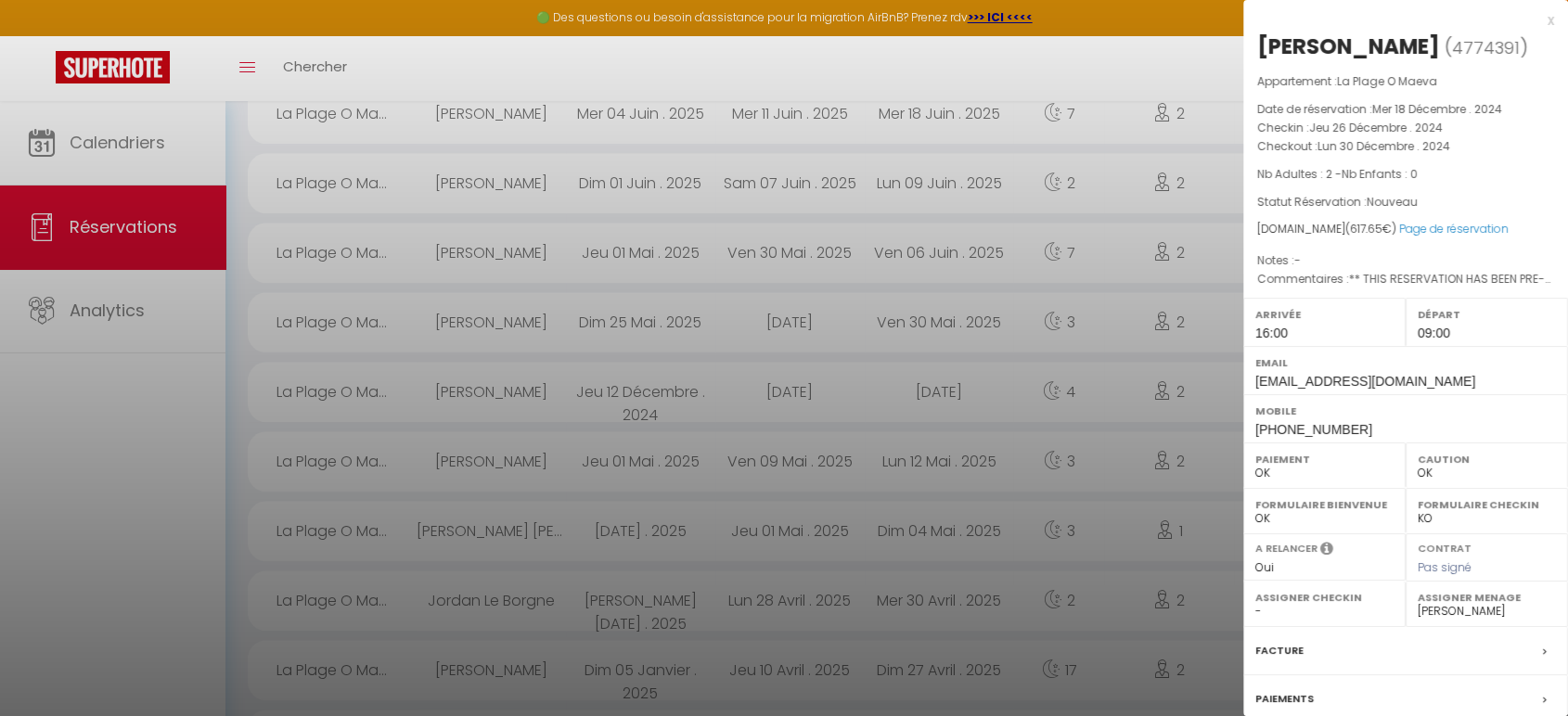
scroll to position [1479, 0]
click at [604, 243] on div at bounding box center [784, 358] width 1568 height 716
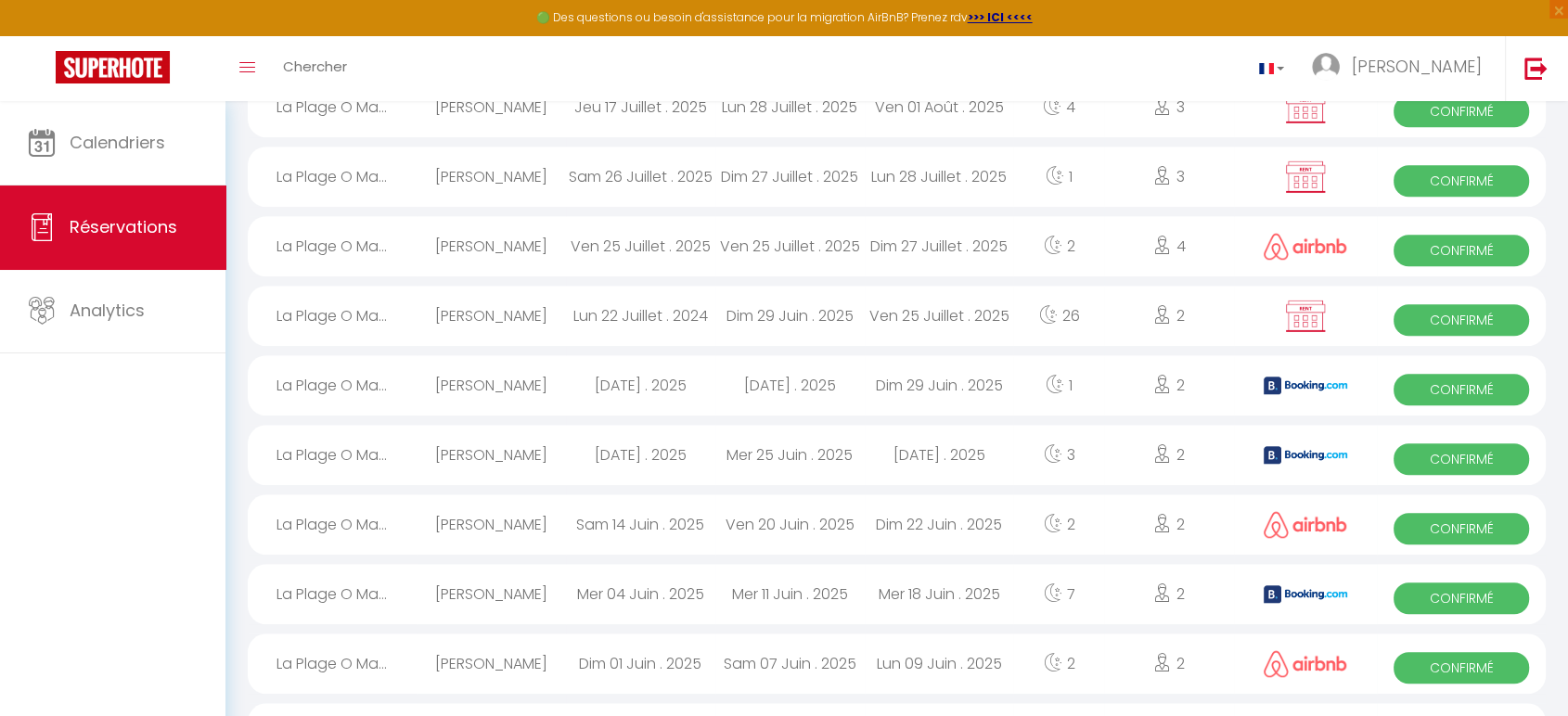
click at [598, 243] on div "Ven 25 Juillet . 2025" at bounding box center [640, 246] width 150 height 60
select select
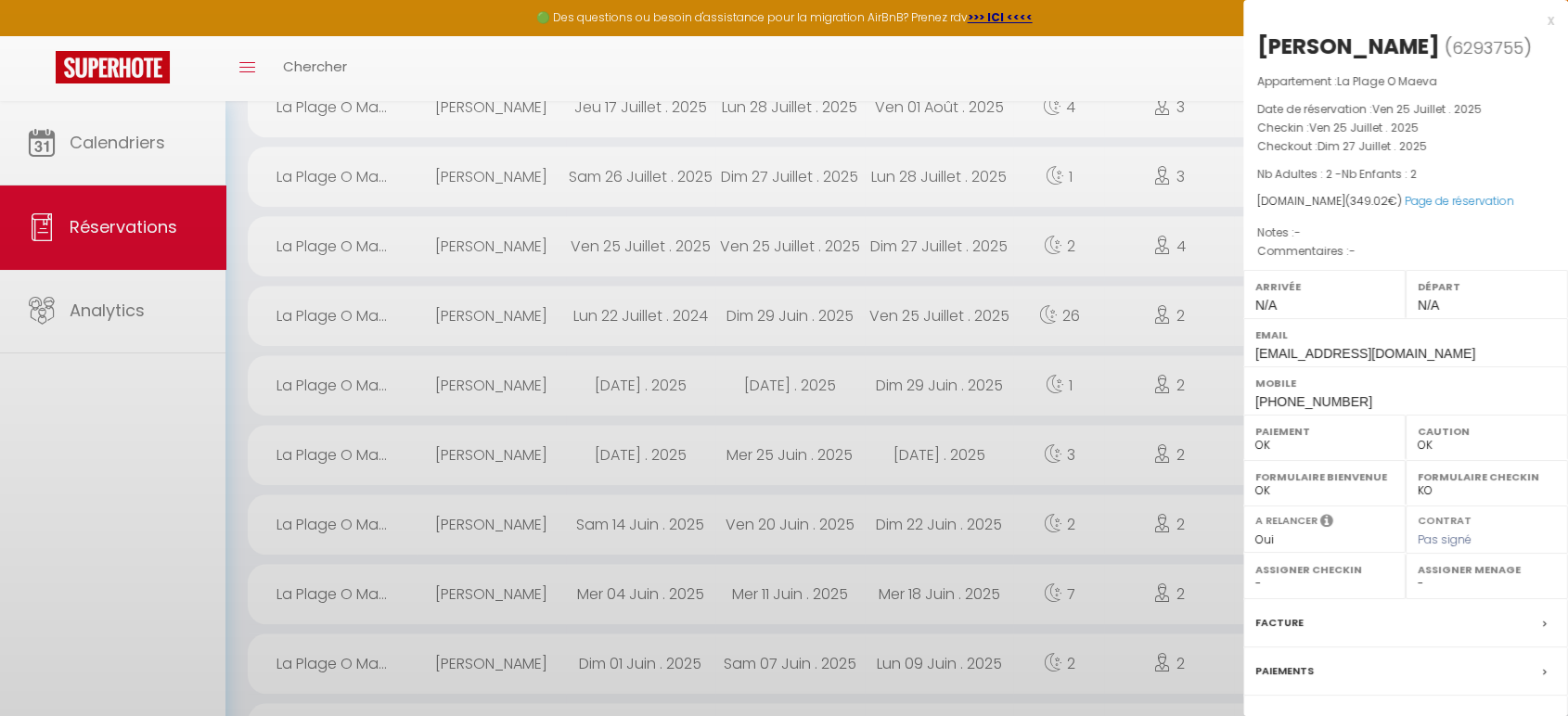
click at [596, 243] on div at bounding box center [784, 358] width 1568 height 716
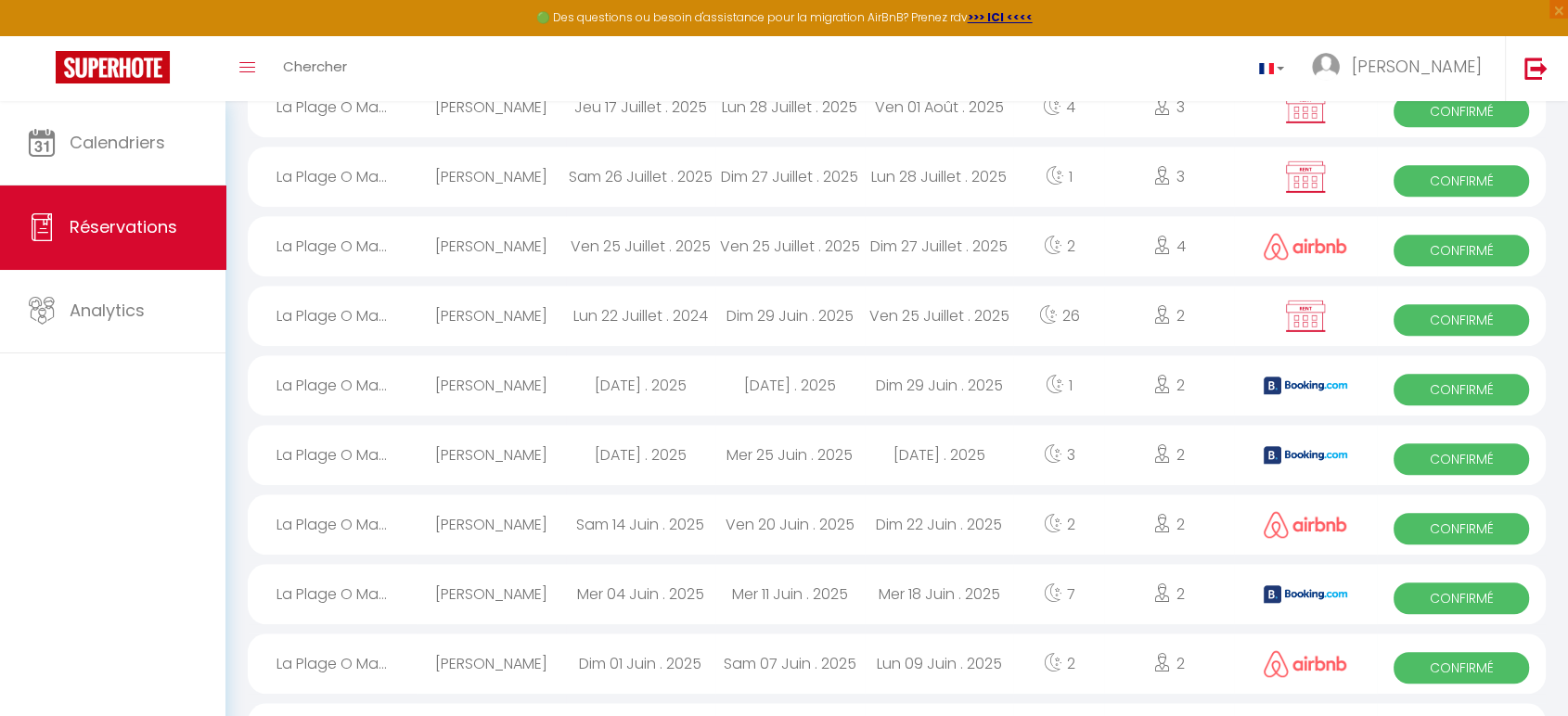
click at [595, 237] on div "Ven 25 Juillet . 2025" at bounding box center [640, 246] width 150 height 60
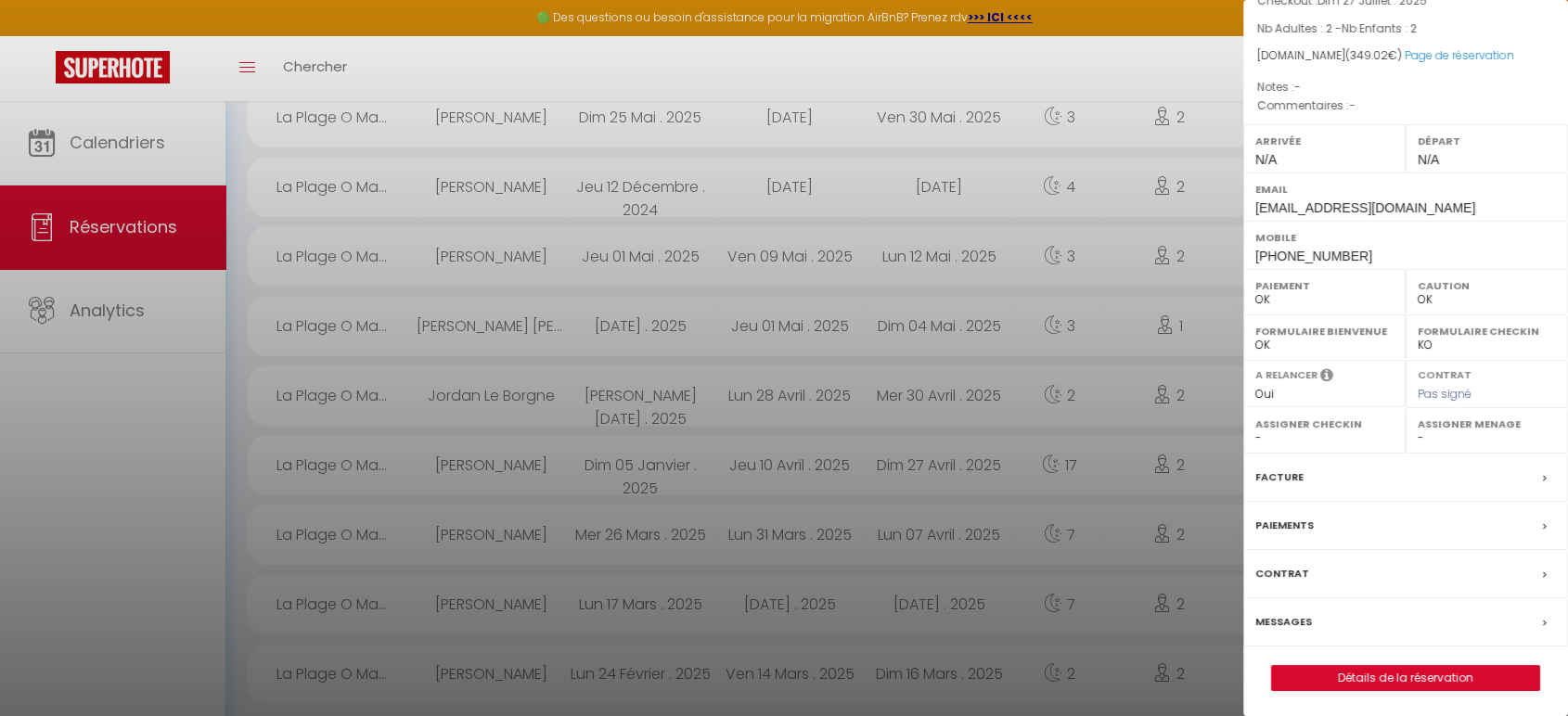
scroll to position [2166, 0]
click at [1366, 673] on link "Détails de la réservation" at bounding box center [1406, 677] width 267 height 24
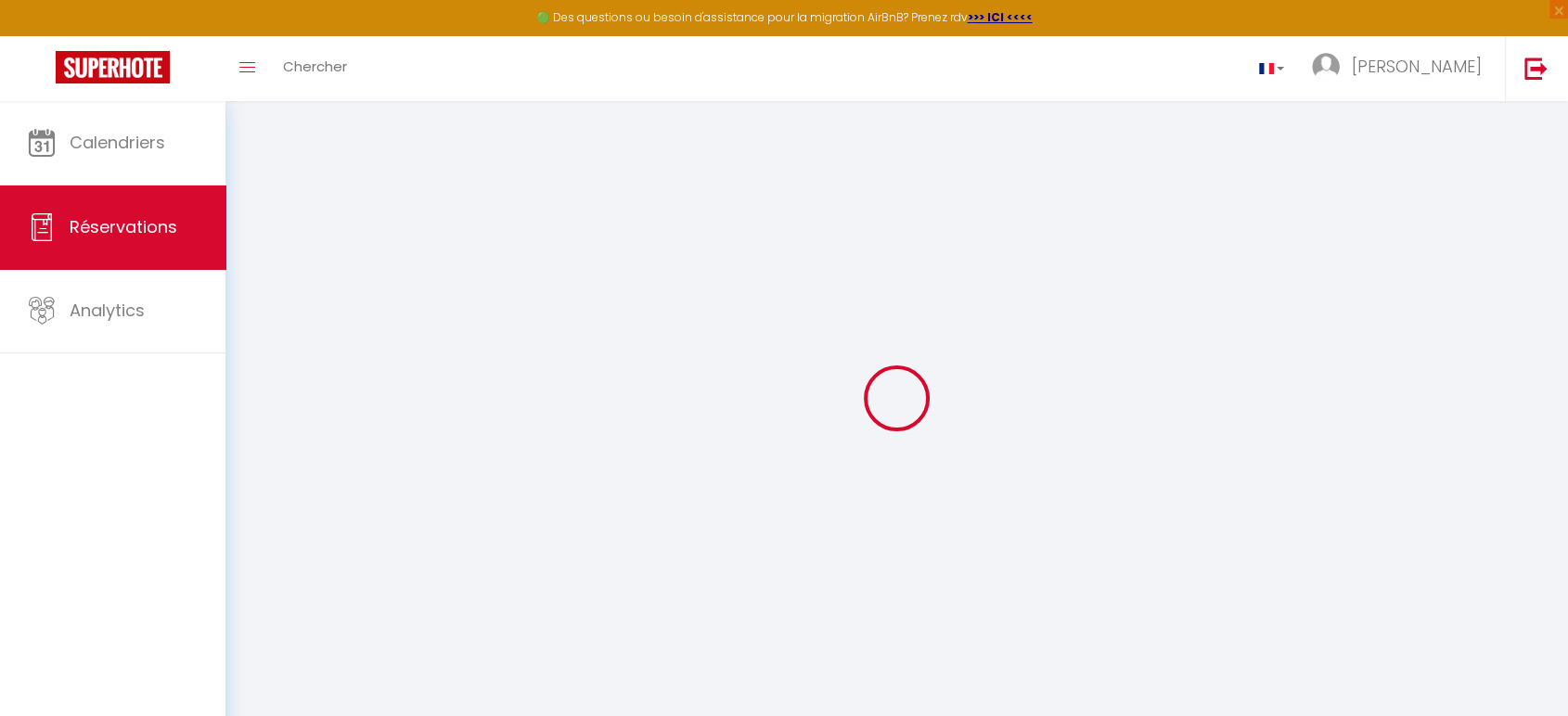
type input "Florent"
type input "[PERSON_NAME]"
type input "[EMAIL_ADDRESS][DOMAIN_NAME]"
type input "[PHONE_NUMBER]"
select select
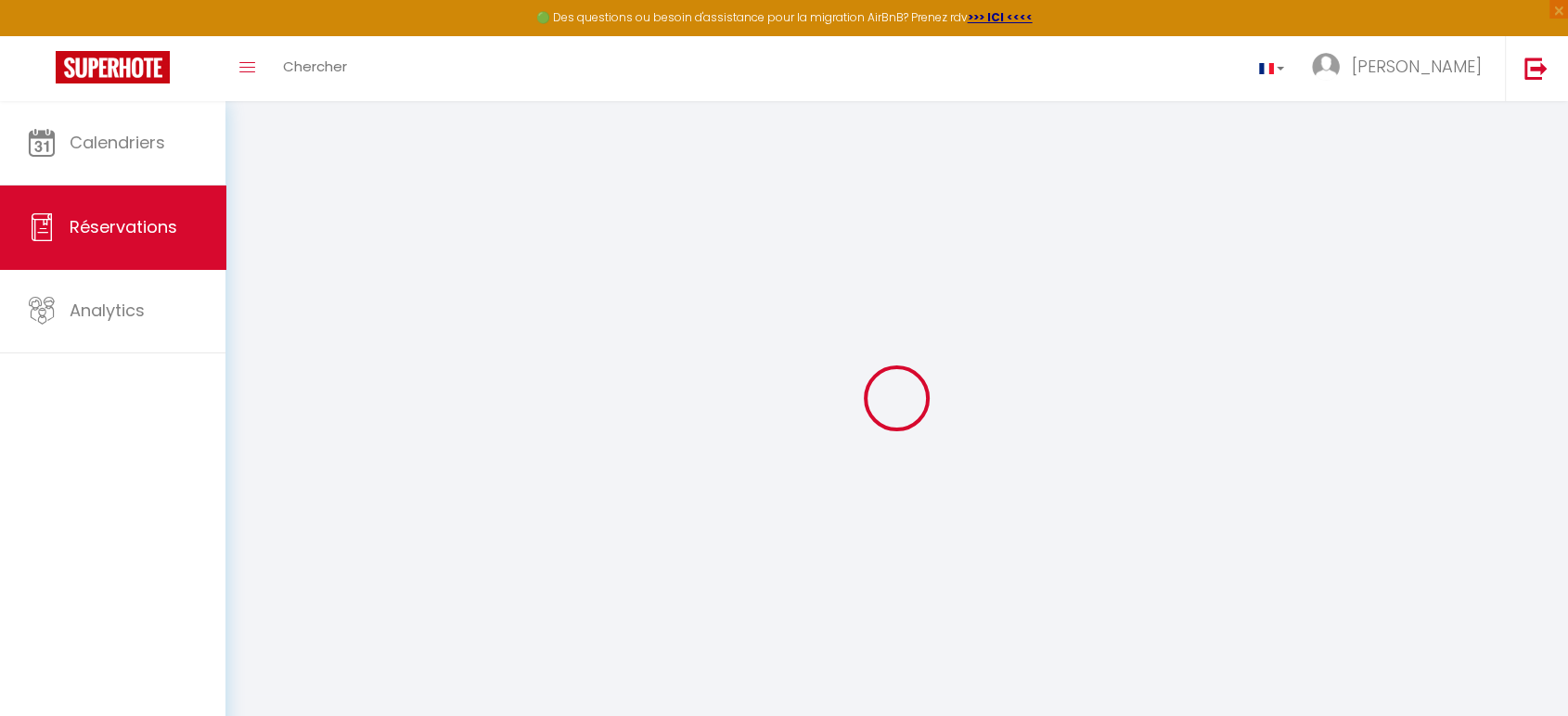
type input "61.79"
select select "12677"
select select "1"
select select
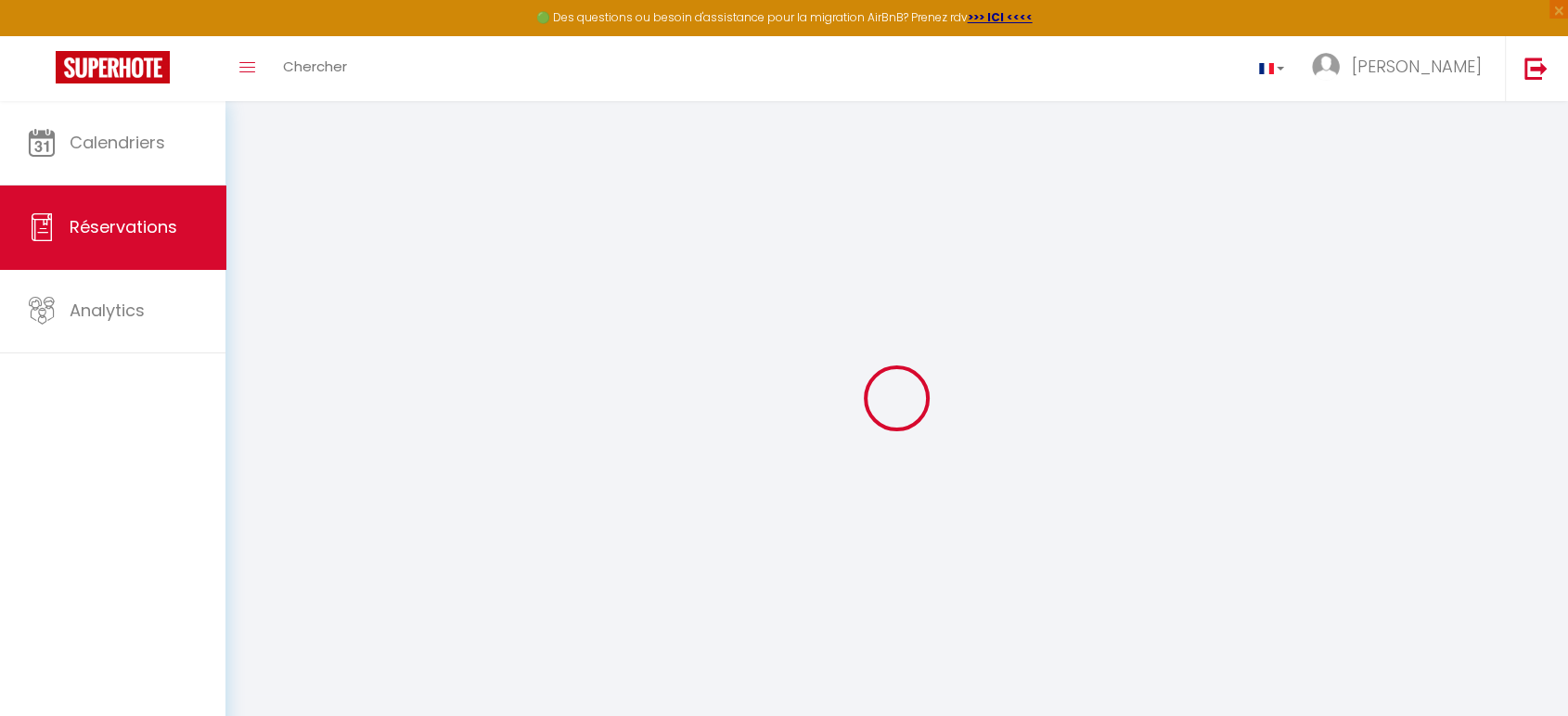
type input "2"
select select "12"
select select
type input "284.26"
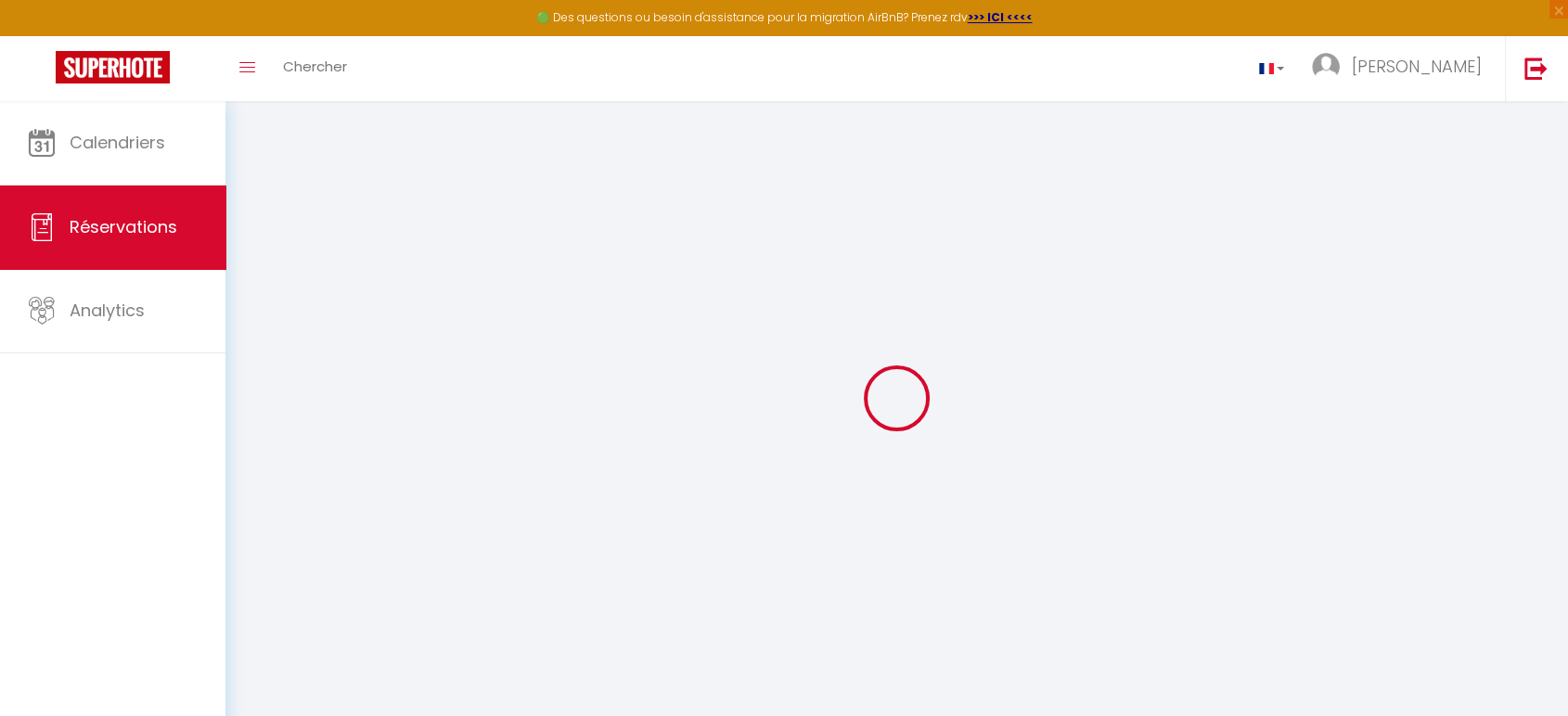
checkbox input "false"
select select "1"
type input "59"
type input "0"
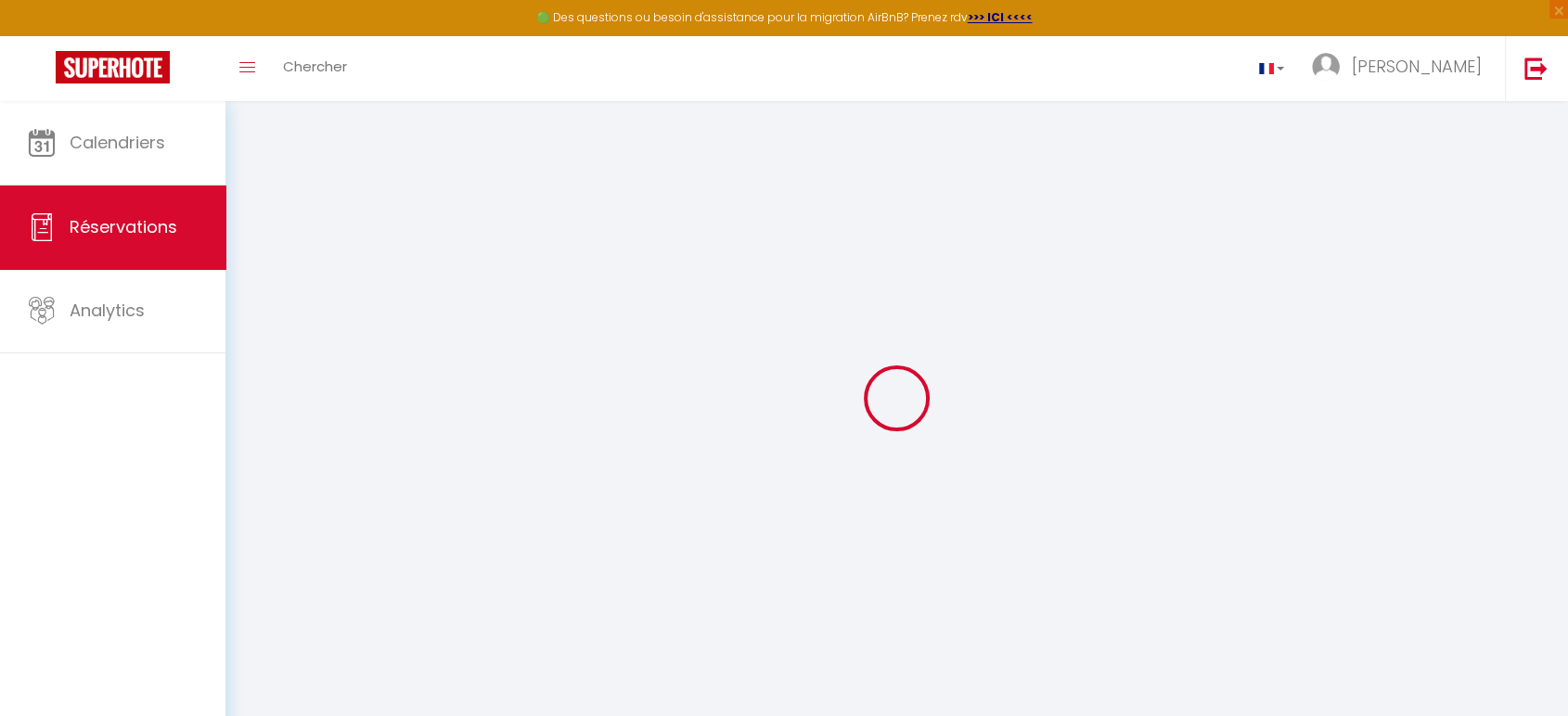
select select
select select "15"
checkbox input "false"
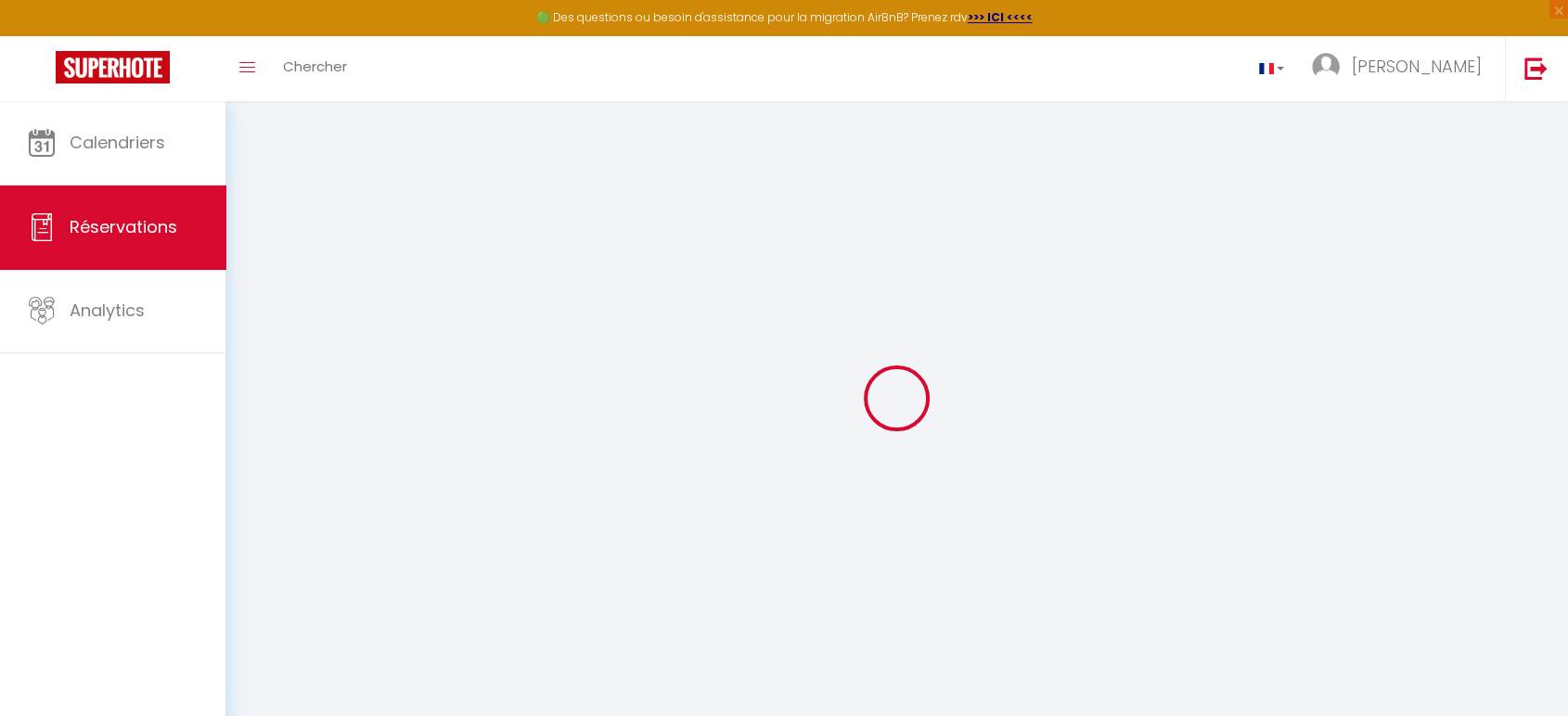
select select
checkbox input "false"
select select
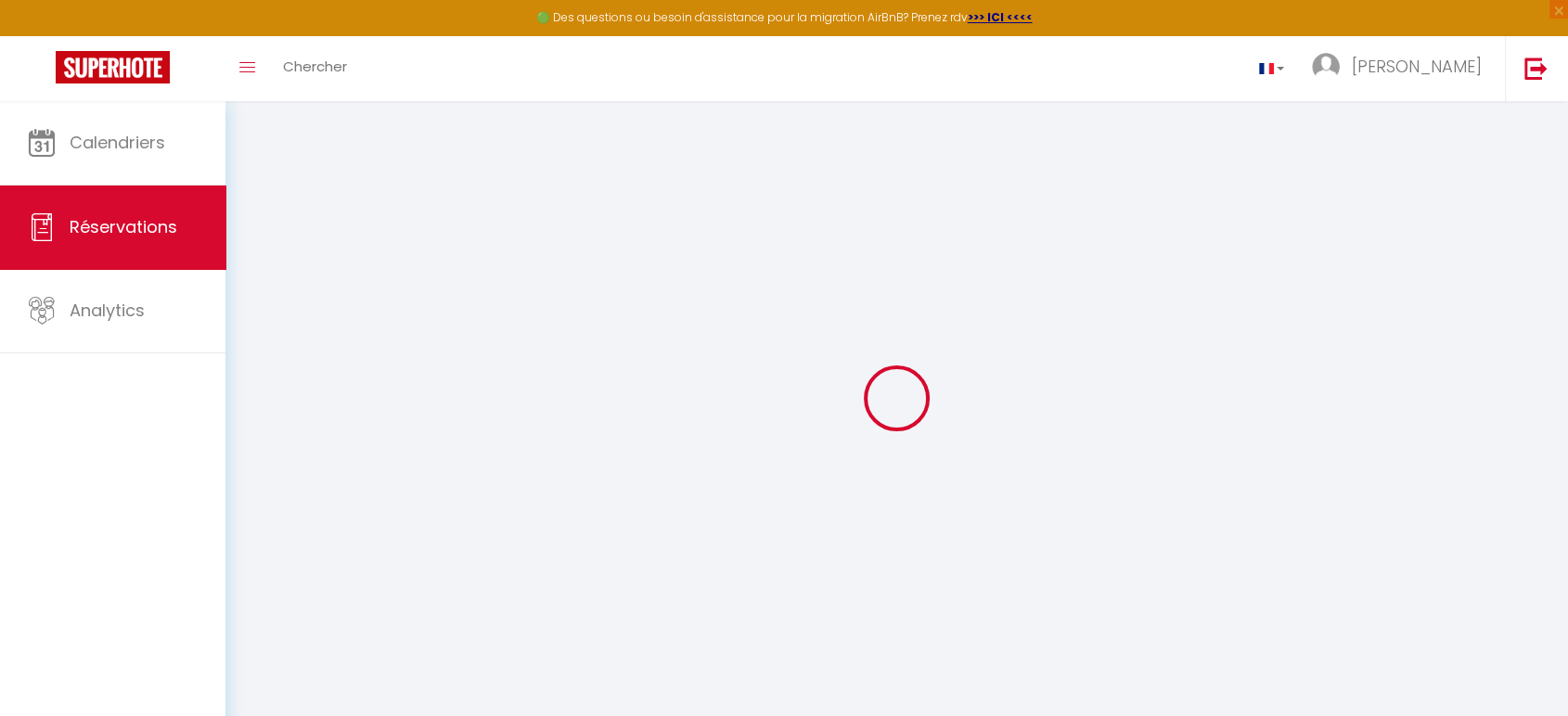
select select
checkbox input "false"
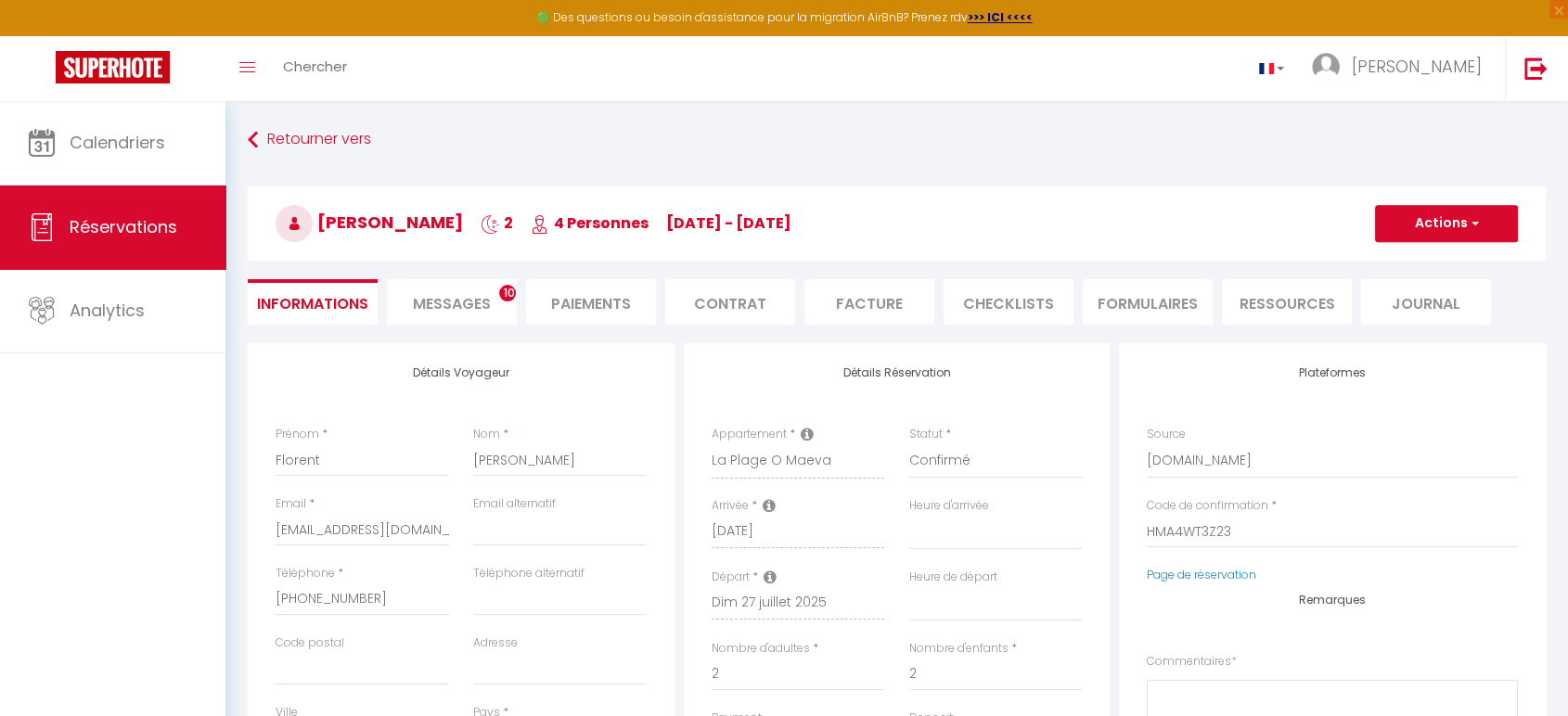
select select
checkbox input "false"
select select
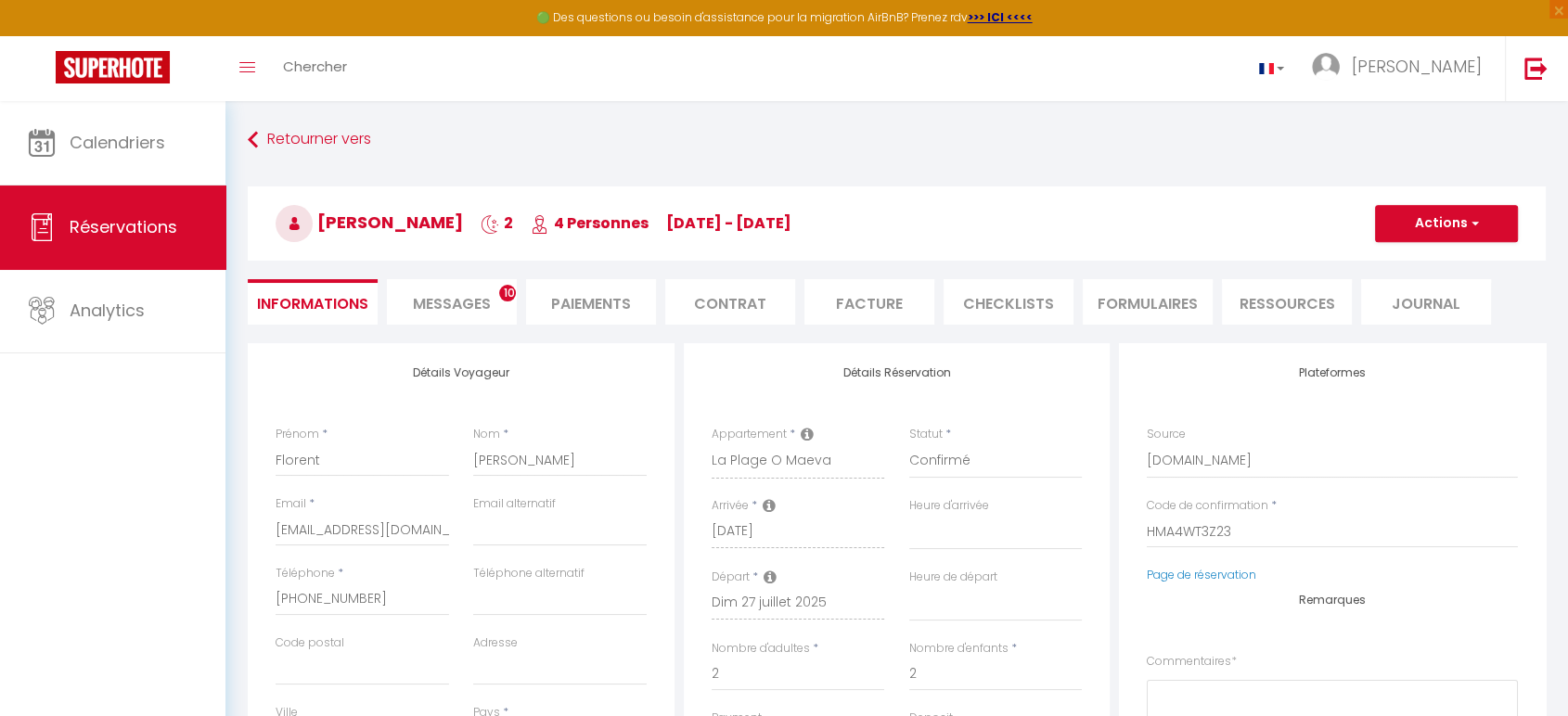
type input "59"
type input "5.76"
select select
checkbox input "false"
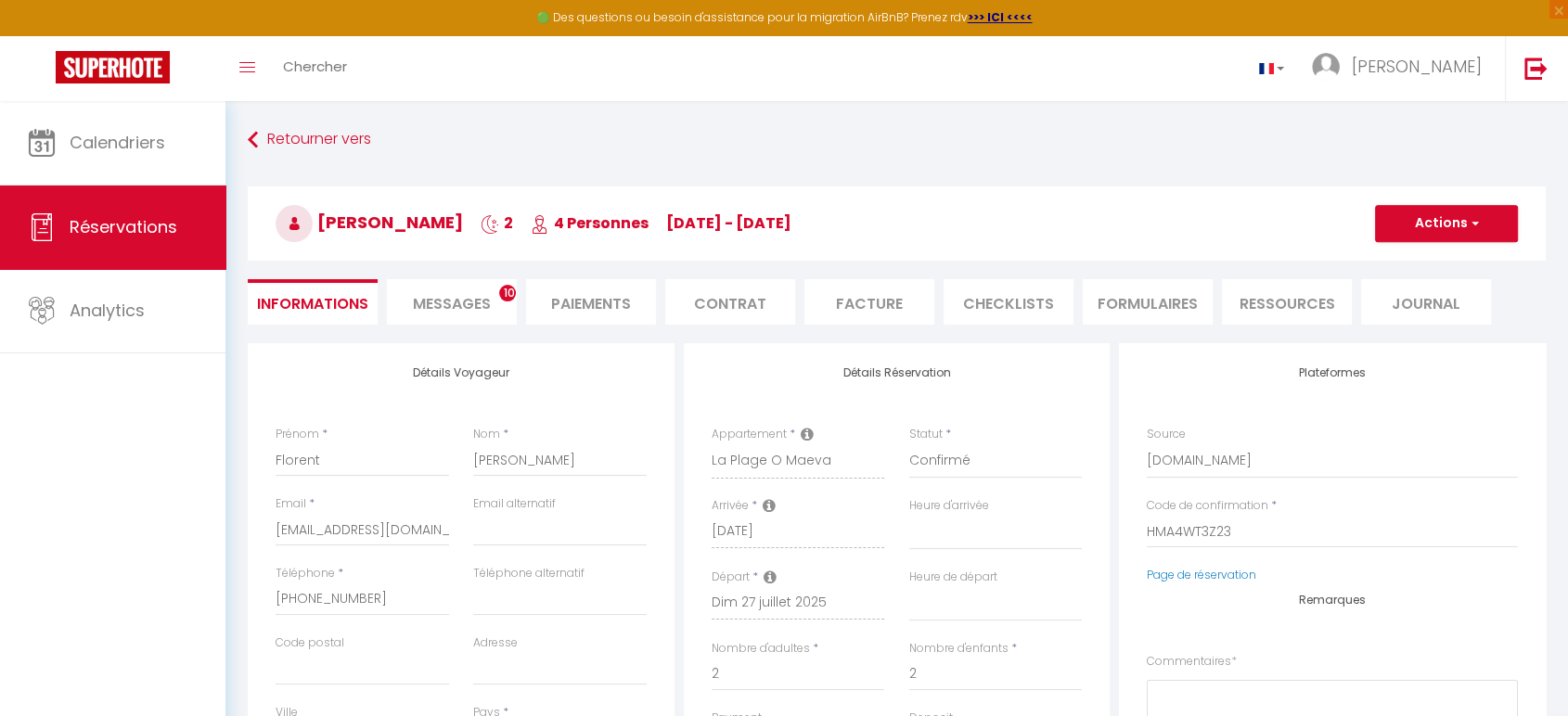
select select
checkbox input "false"
select select
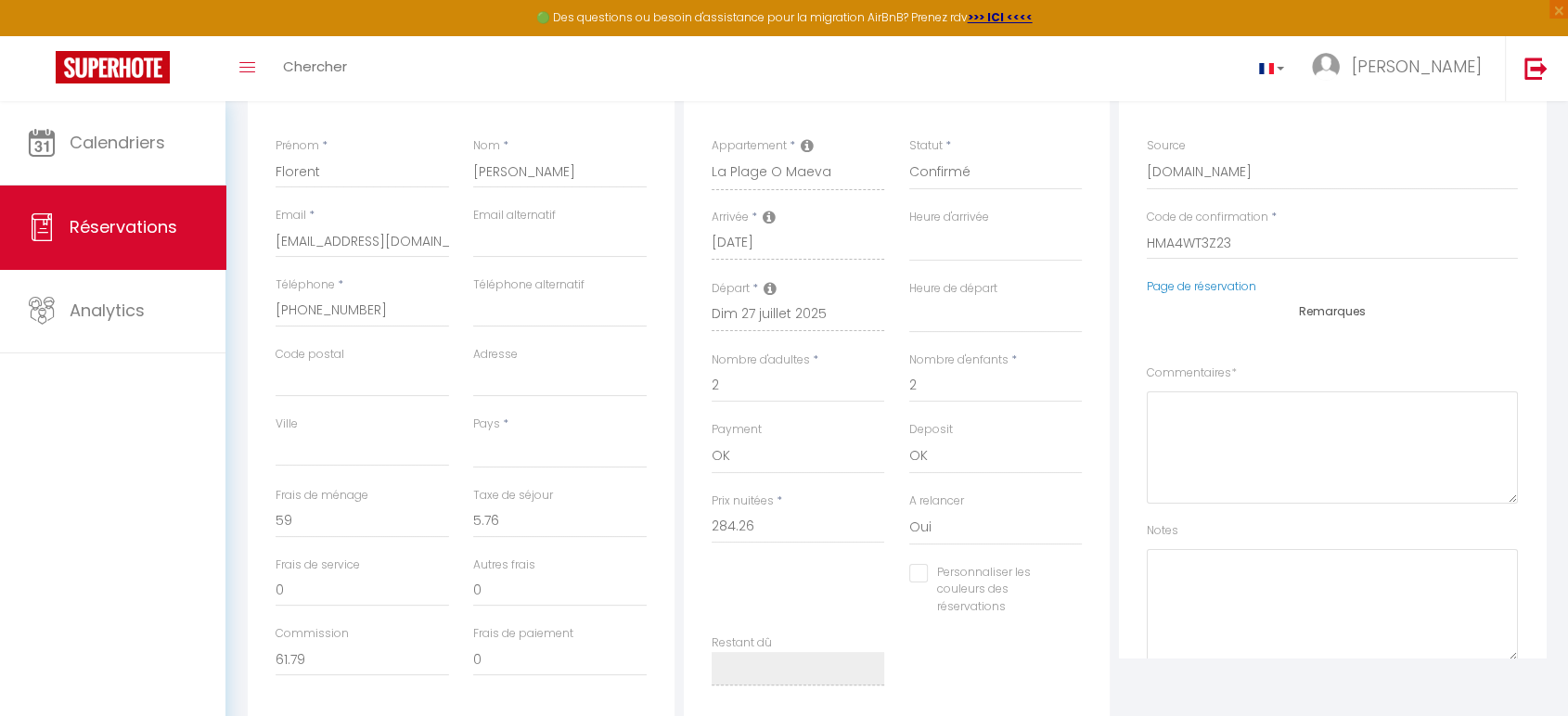
scroll to position [274, 0]
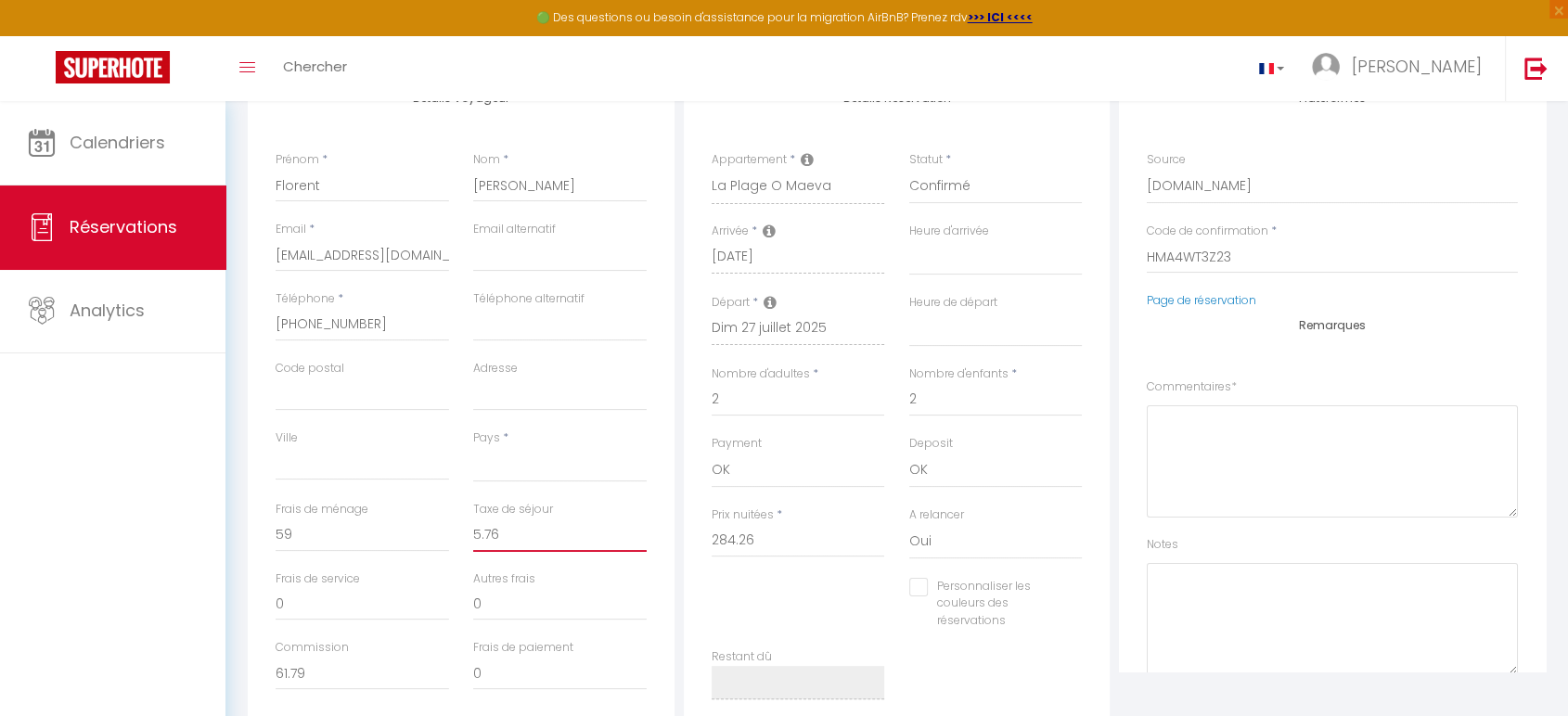
click at [502, 534] on input "5.76" at bounding box center [560, 536] width 173 height 34
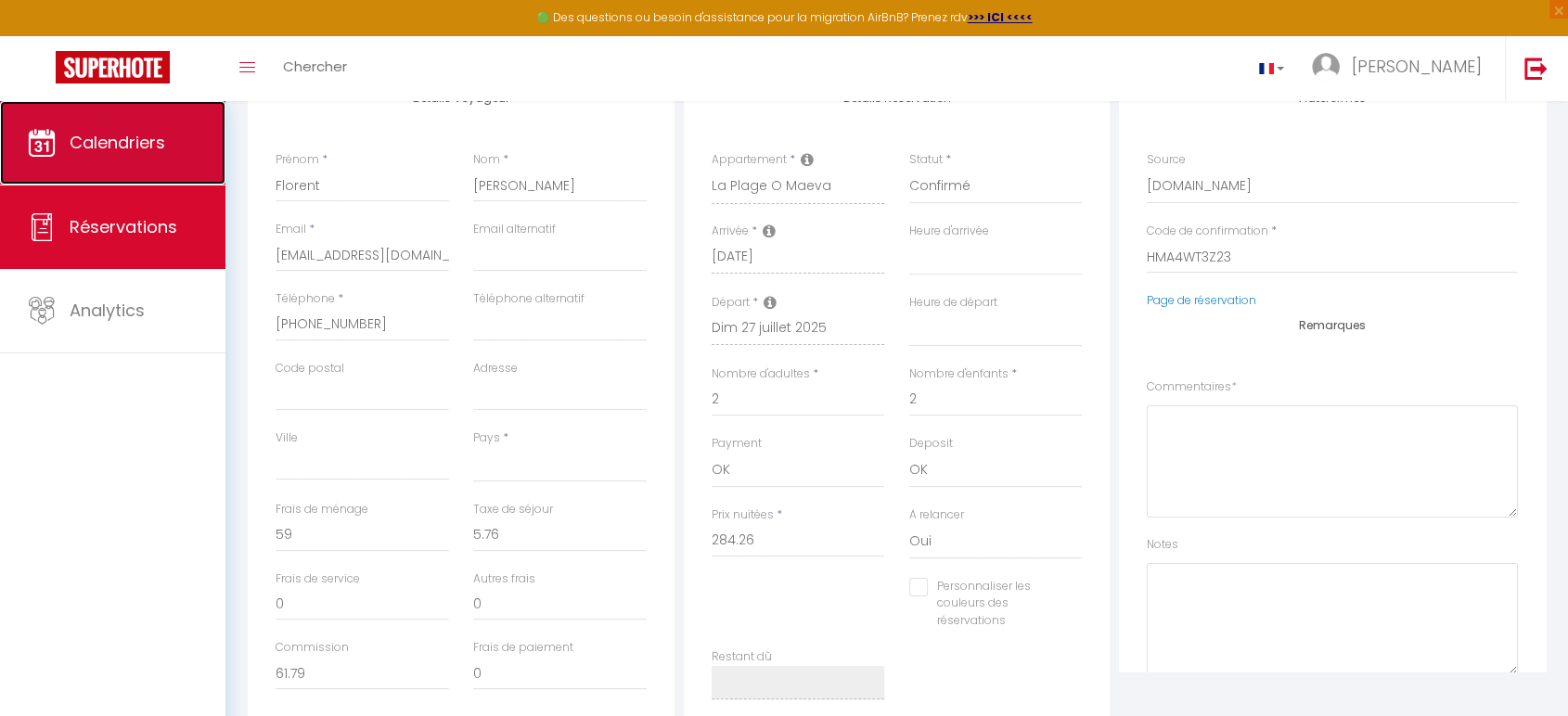
click at [132, 147] on span "Calendriers" at bounding box center [117, 142] width 95 height 23
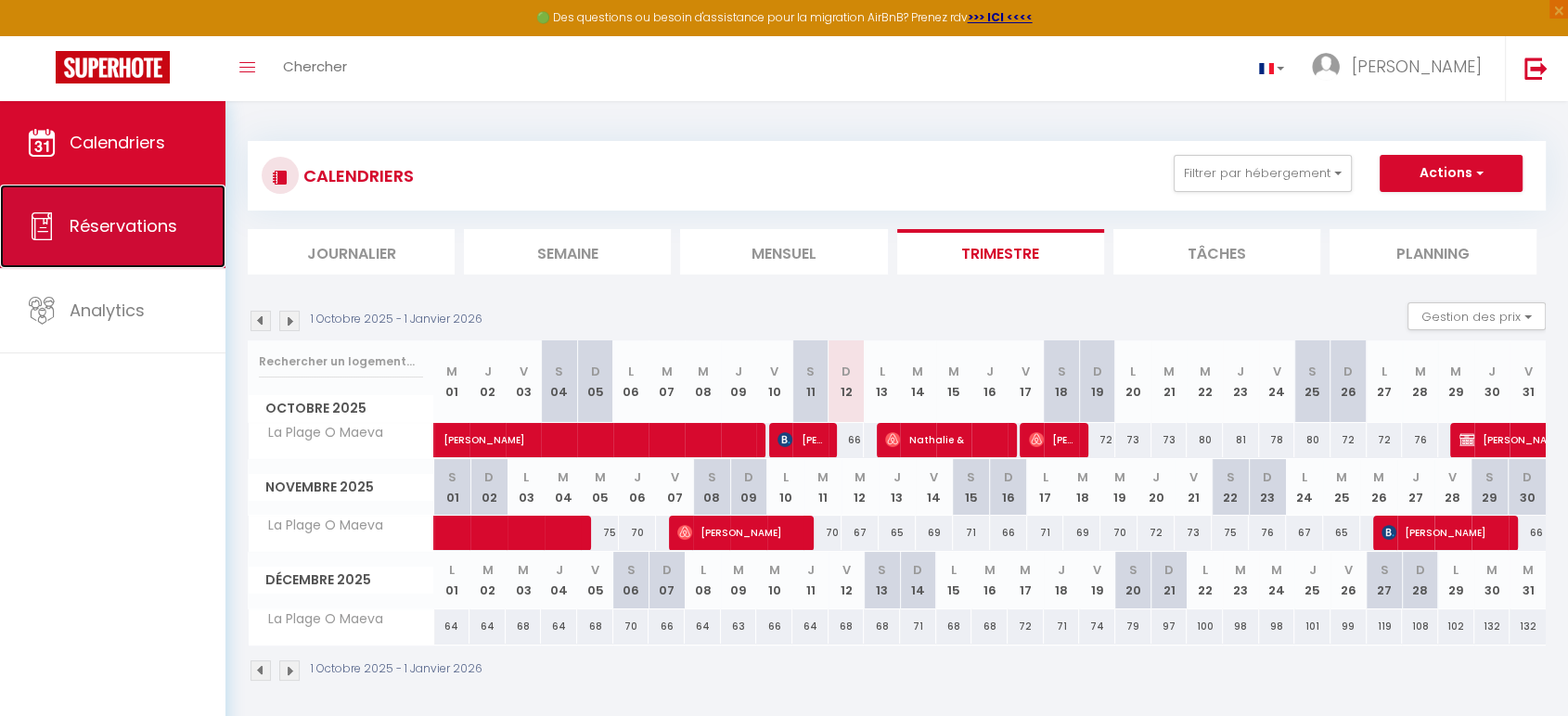
click at [141, 221] on span "Réservations" at bounding box center [123, 225] width 108 height 23
select select "not_cancelled"
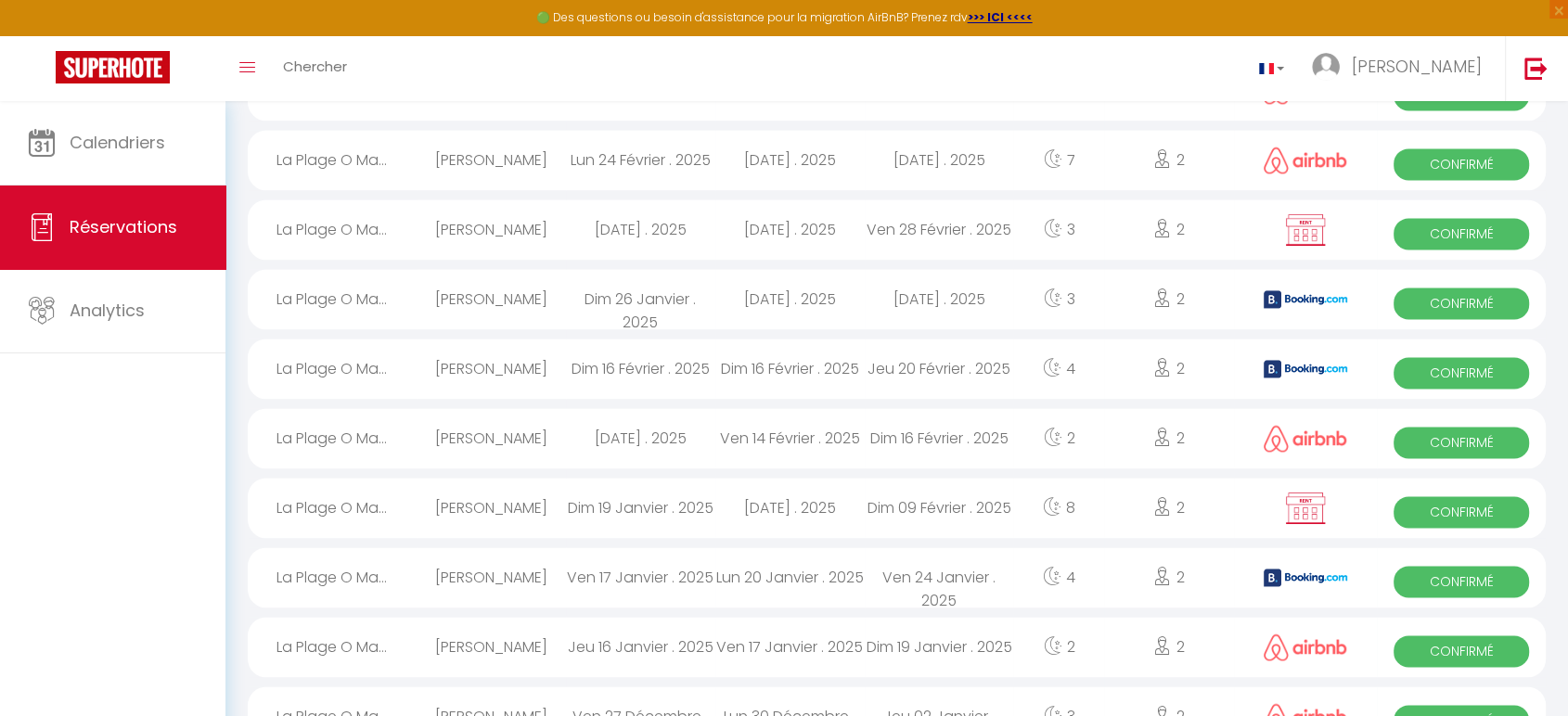
scroll to position [3092, 0]
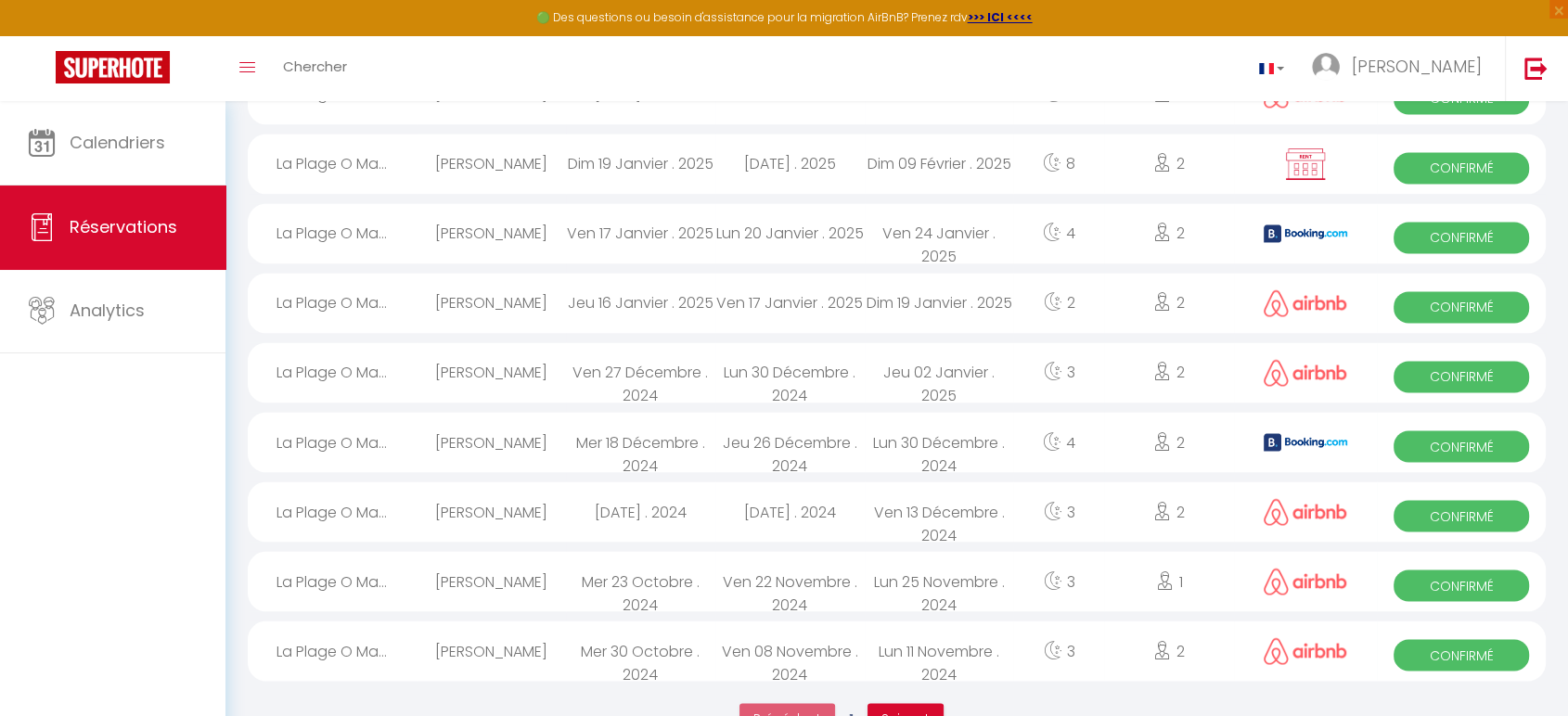
click at [564, 433] on div "[PERSON_NAME]" at bounding box center [491, 442] width 150 height 60
select select "OK"
select select "1"
select select "0"
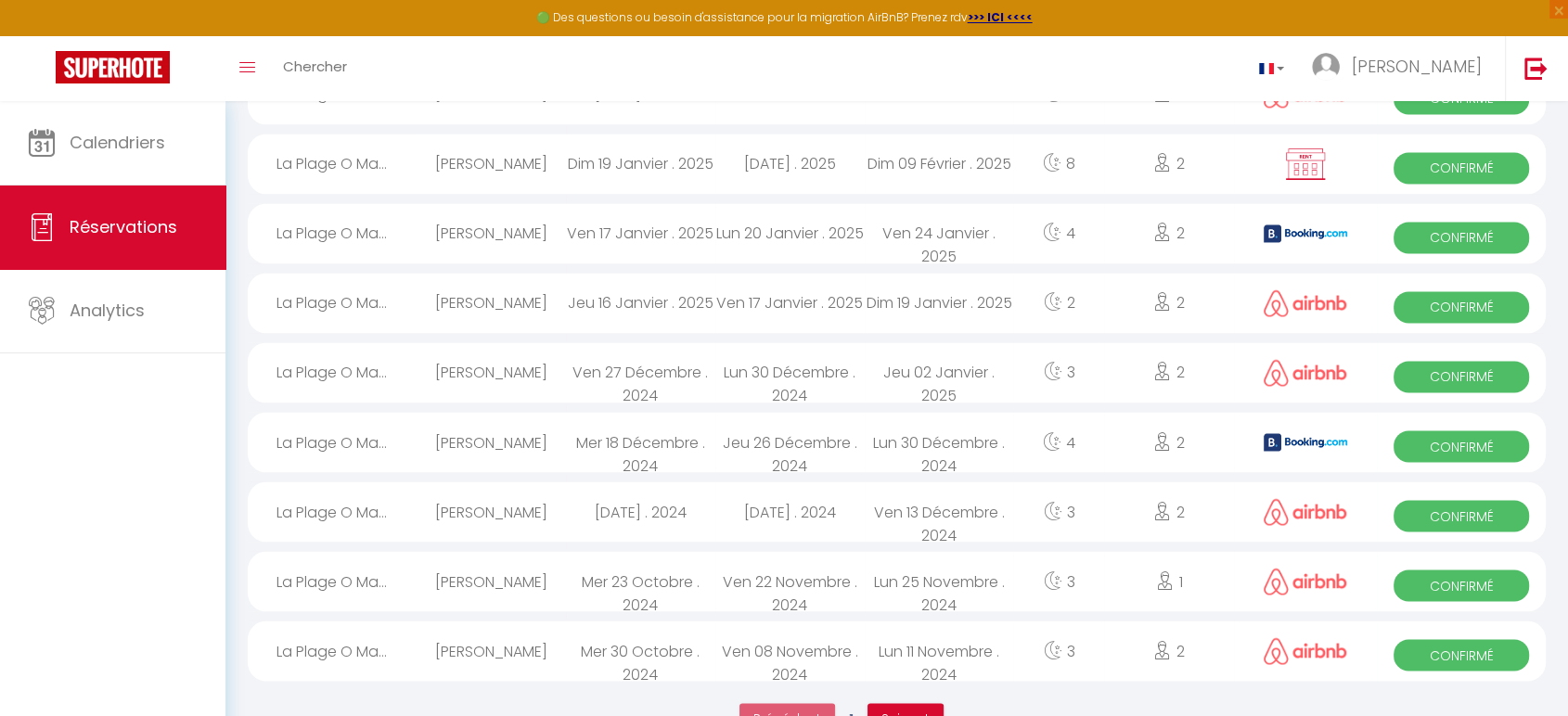
select select "1"
select select
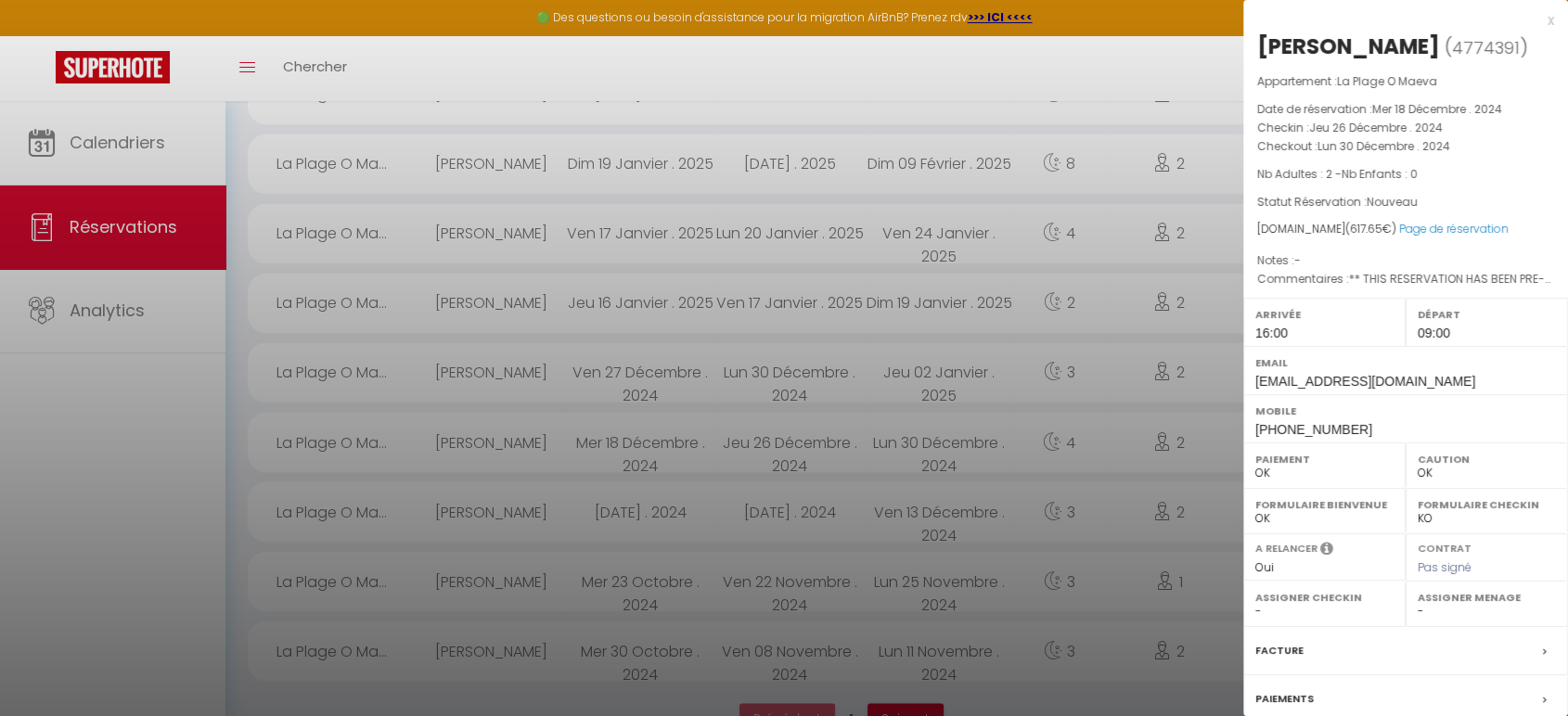
select select "5348"
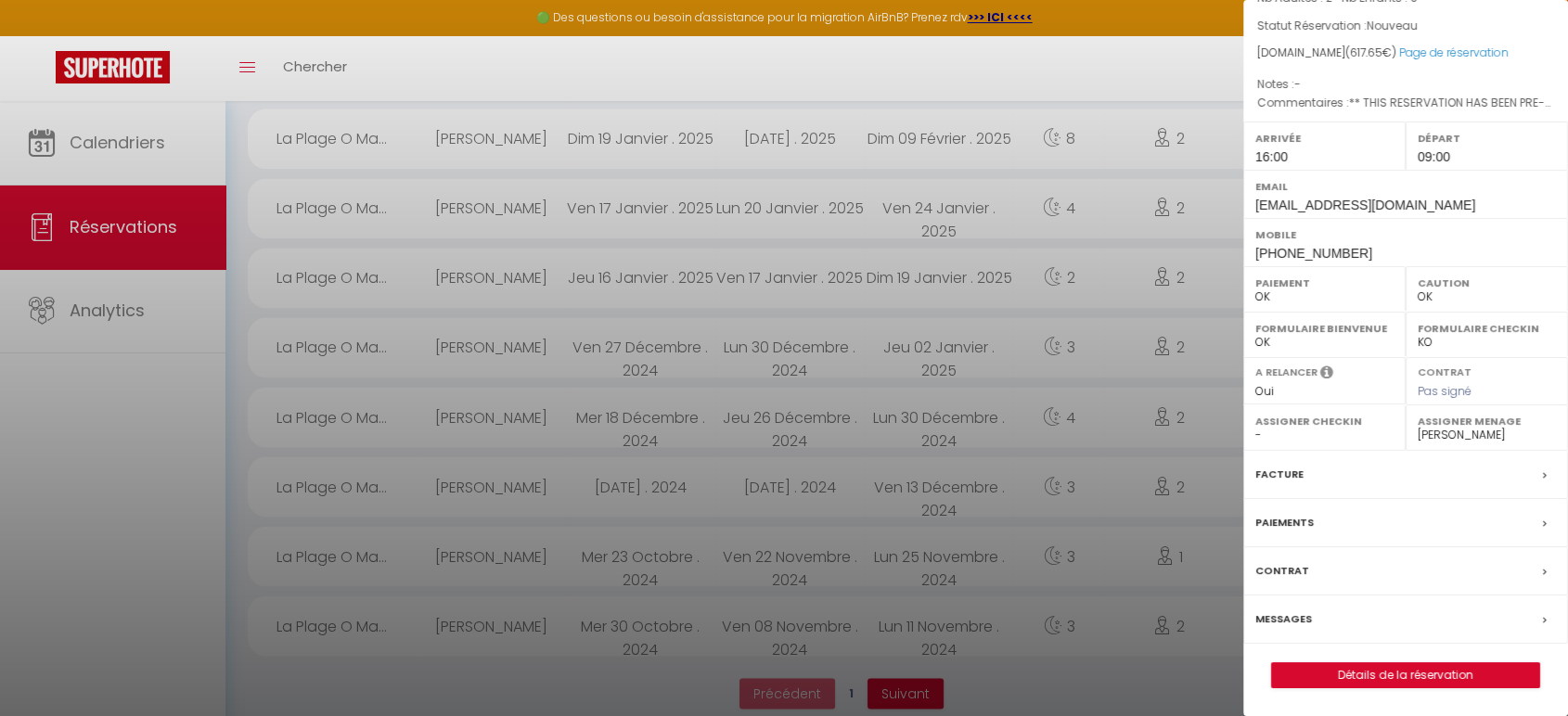
scroll to position [3127, 0]
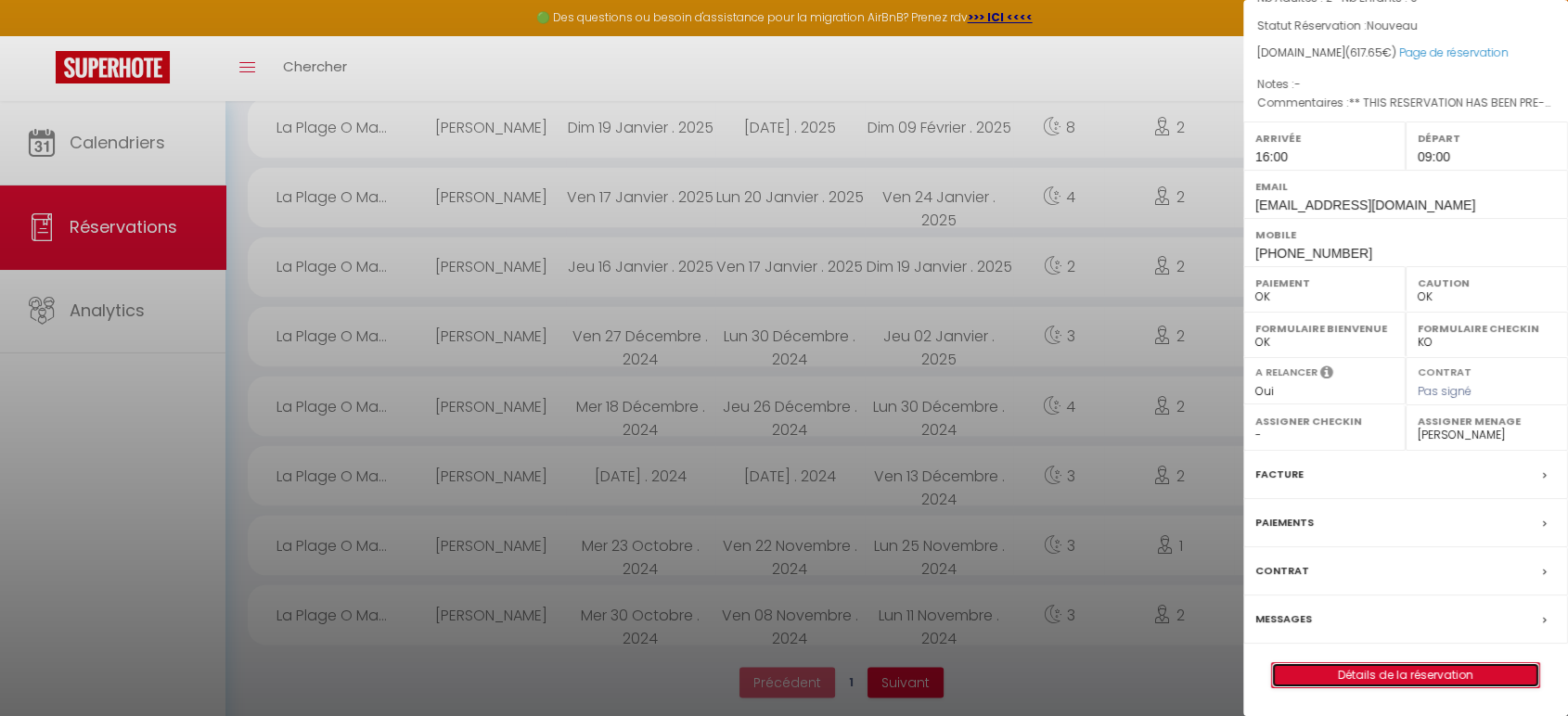
click at [1396, 674] on link "Détails de la réservation" at bounding box center [1406, 675] width 267 height 24
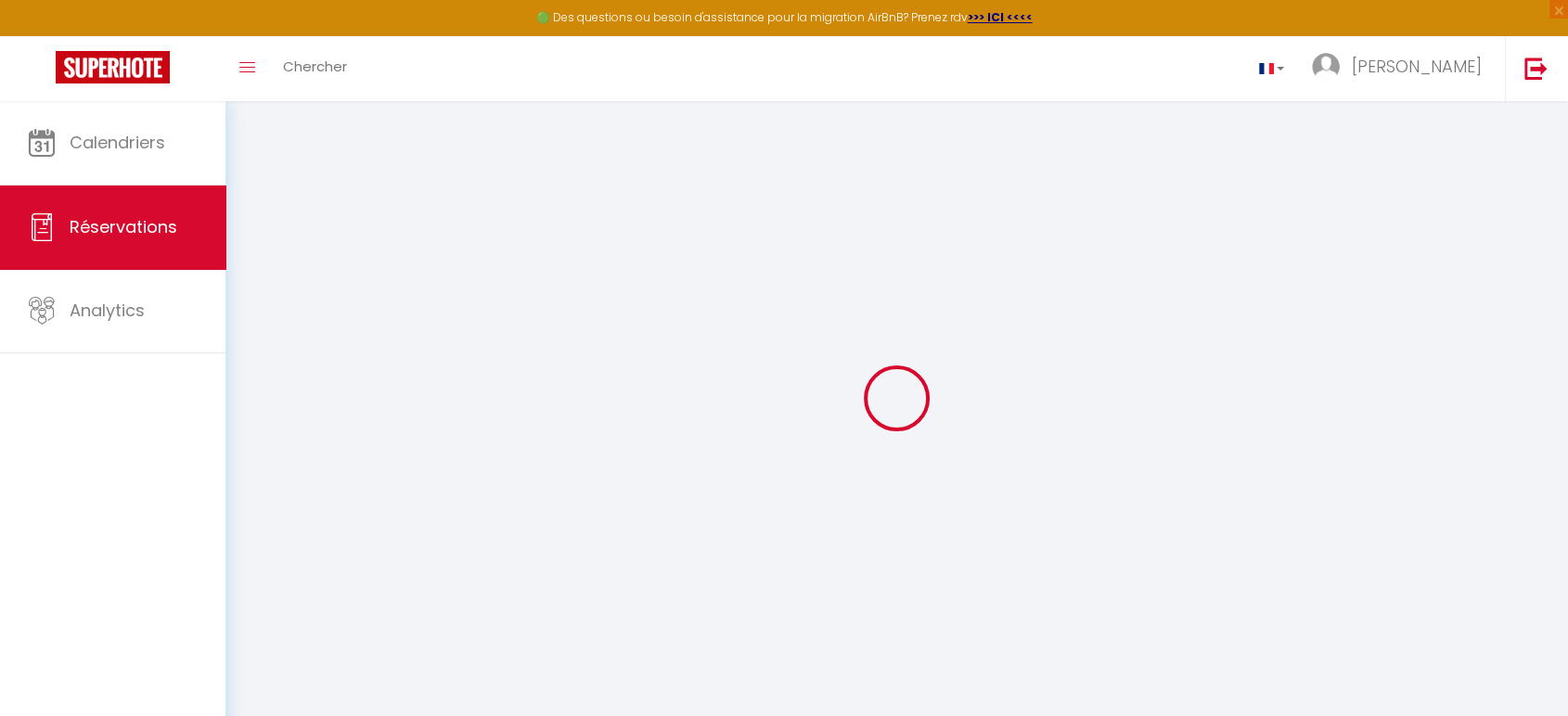
select select
checkbox input "false"
select select
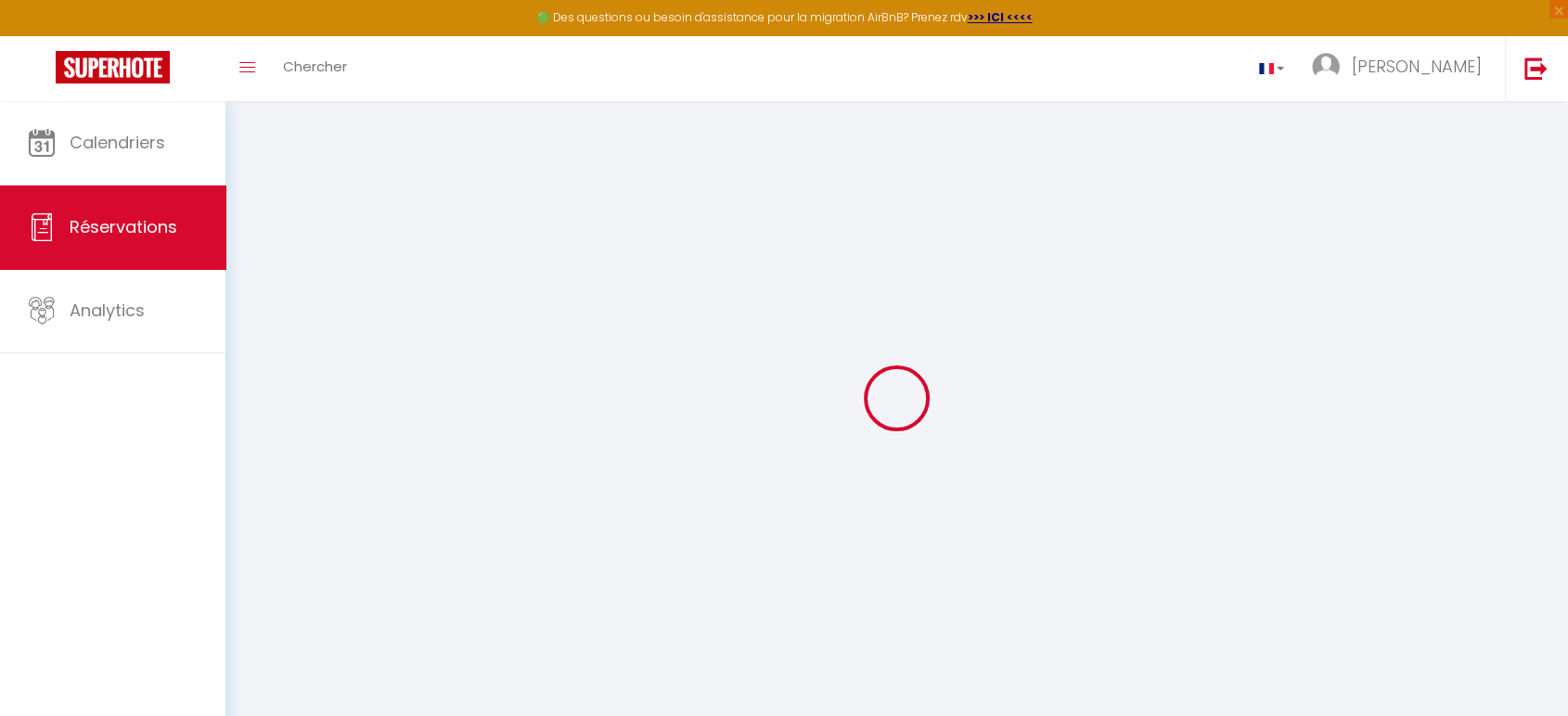
checkbox input "false"
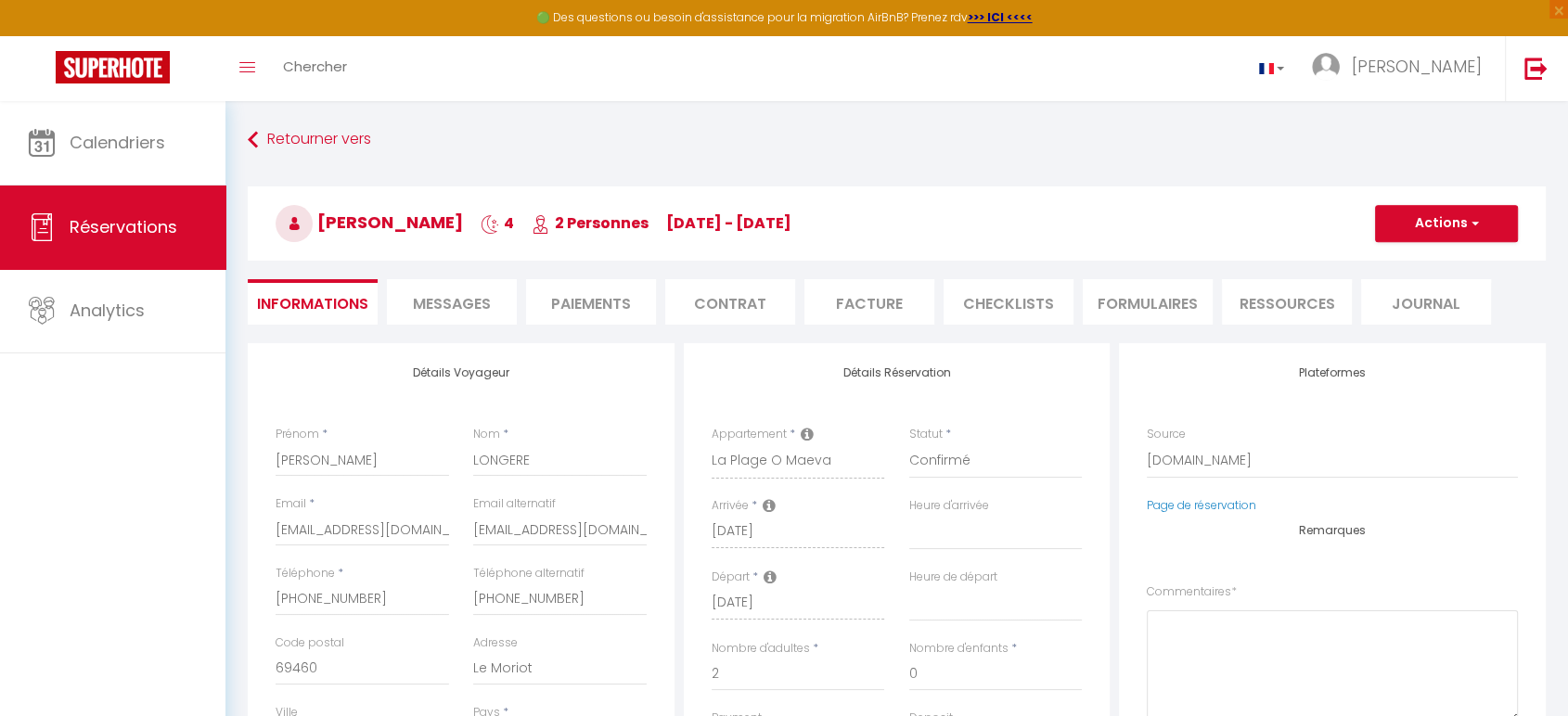
select select
checkbox input "false"
type textarea "** THIS RESERVATION HAS BEEN PRE-PAID ** You have a booker that would like free…"
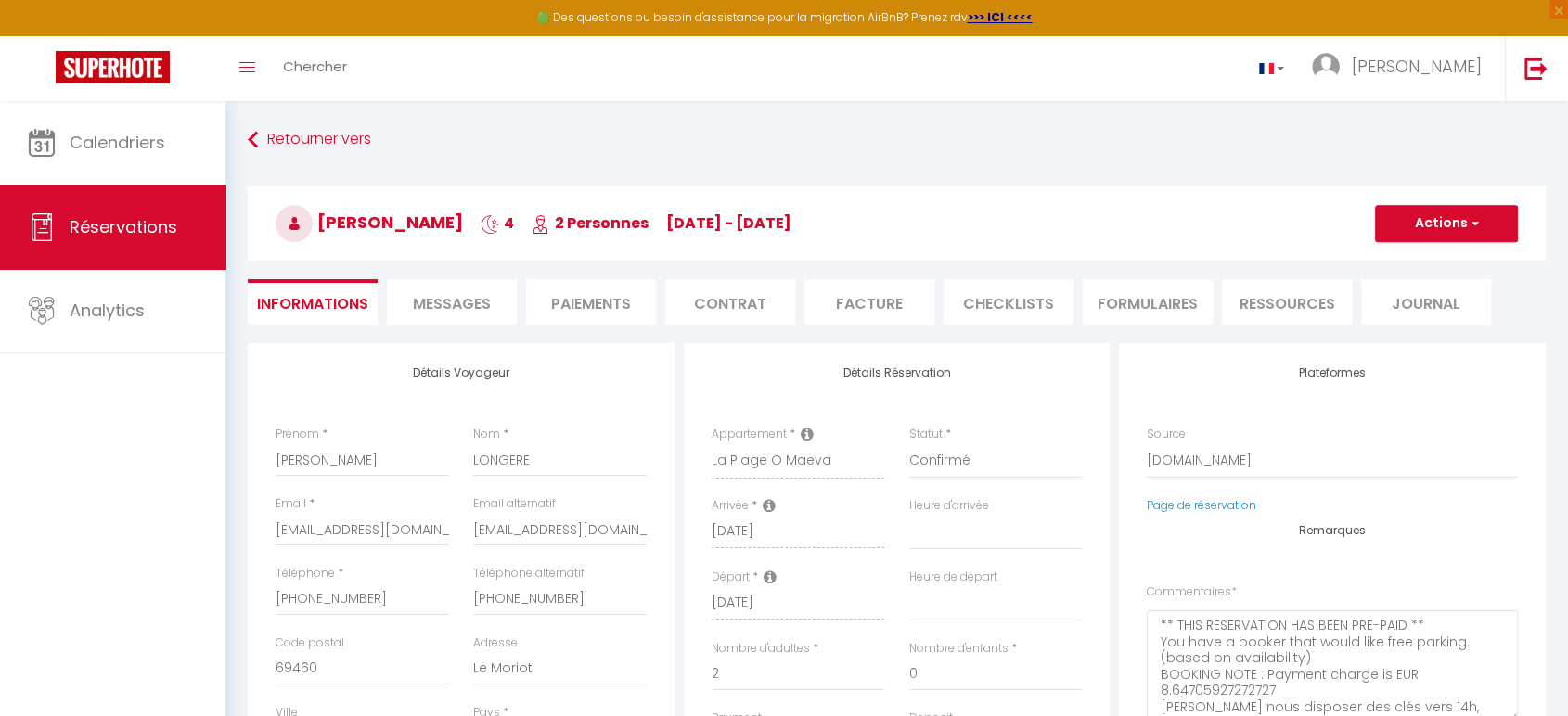
type input "59"
type input "11.52"
select select
checkbox input "false"
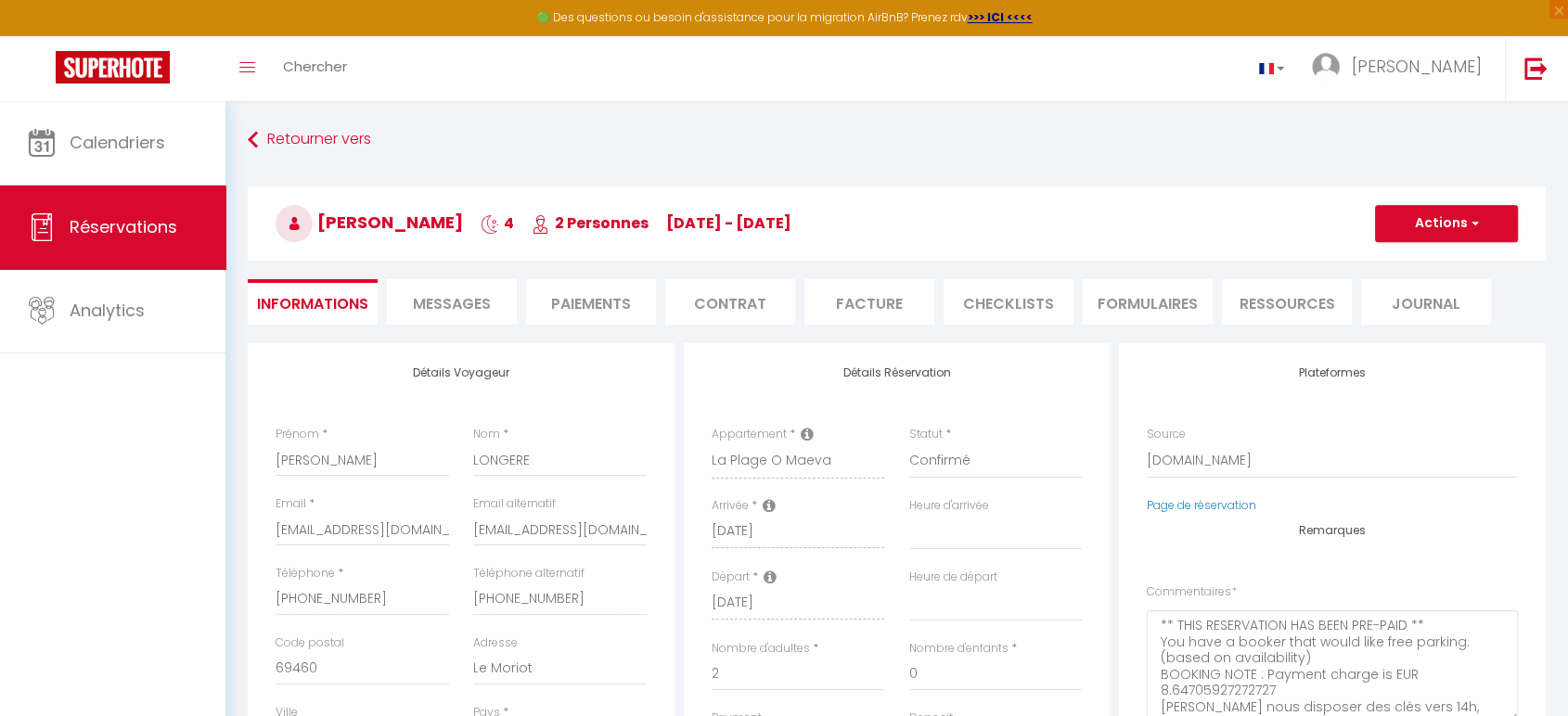
select select "16:00"
select select "09:00"
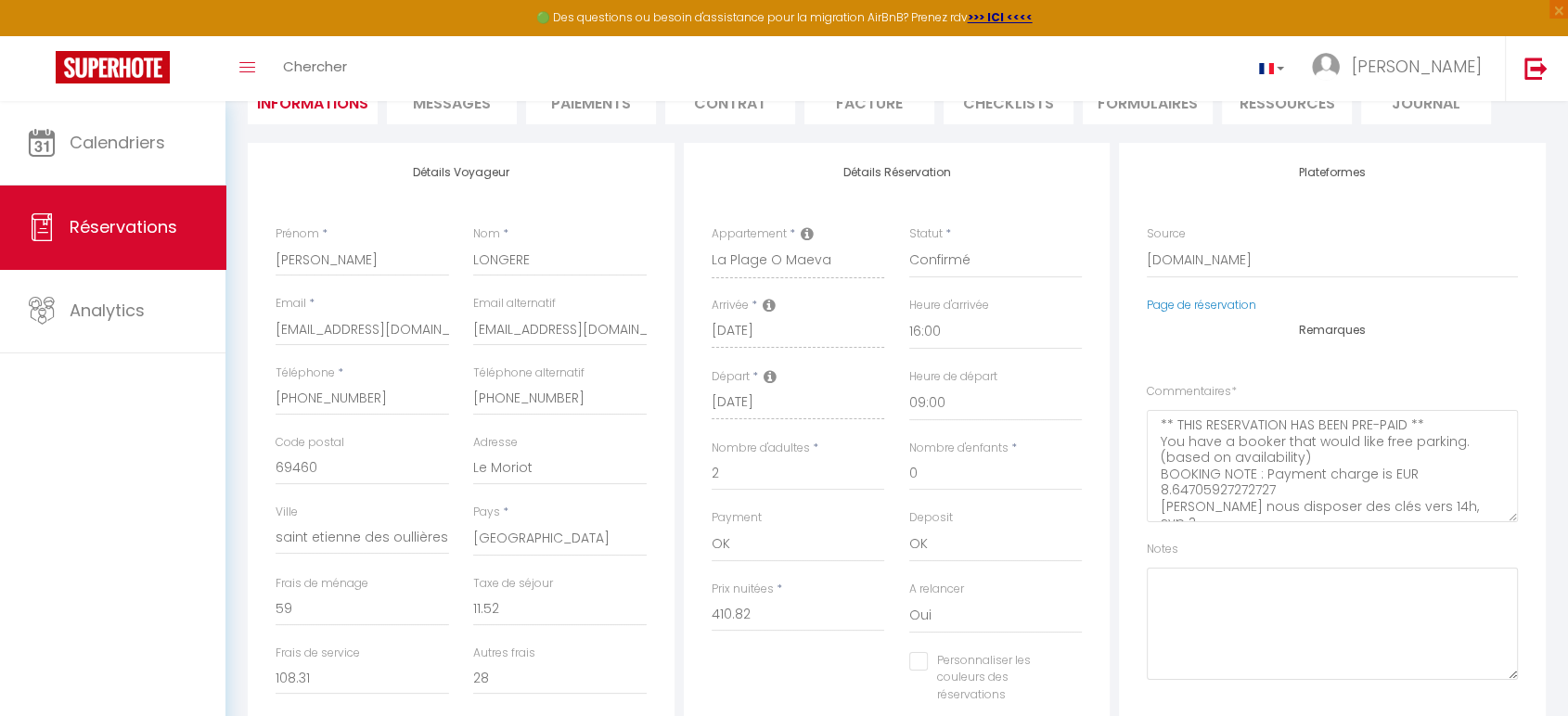
scroll to position [274, 0]
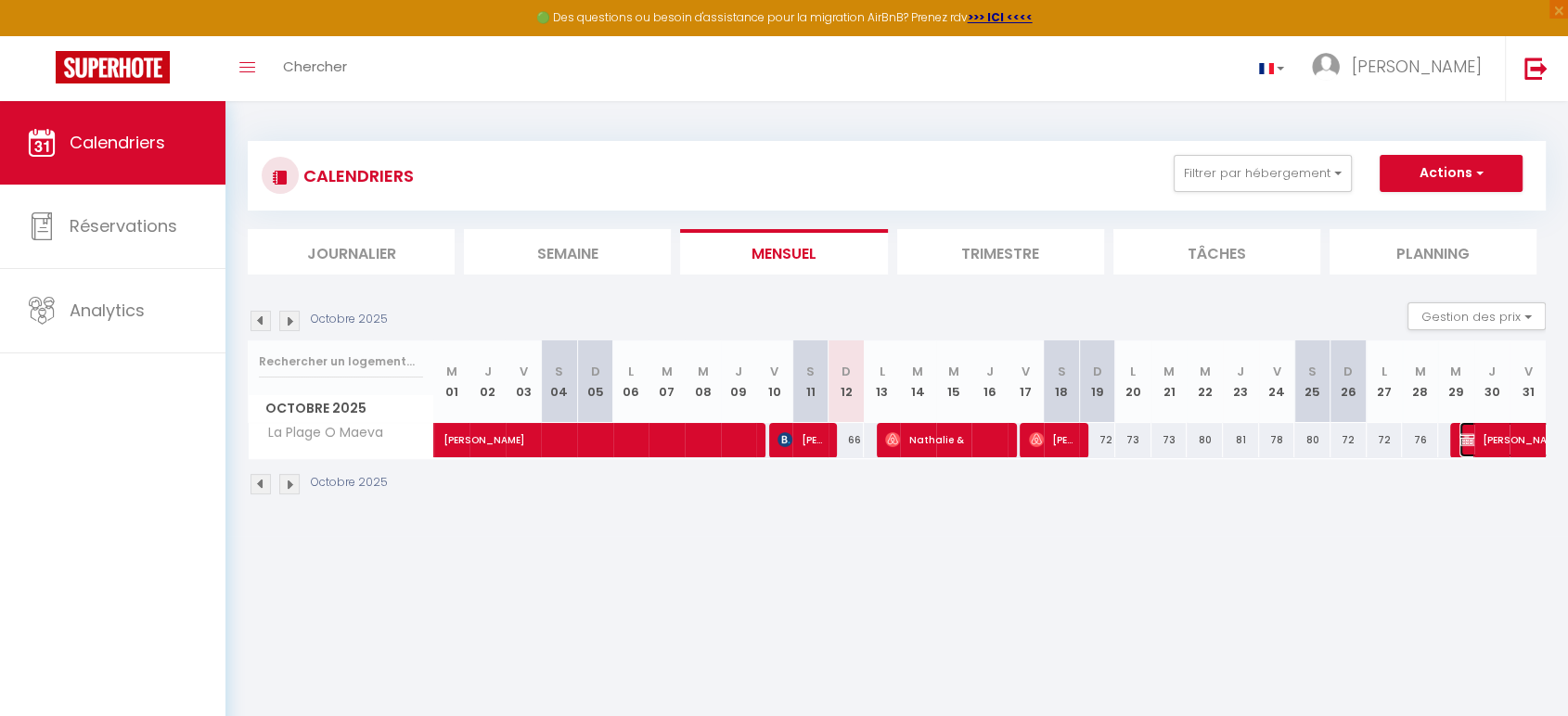
select select "OK"
select select "0"
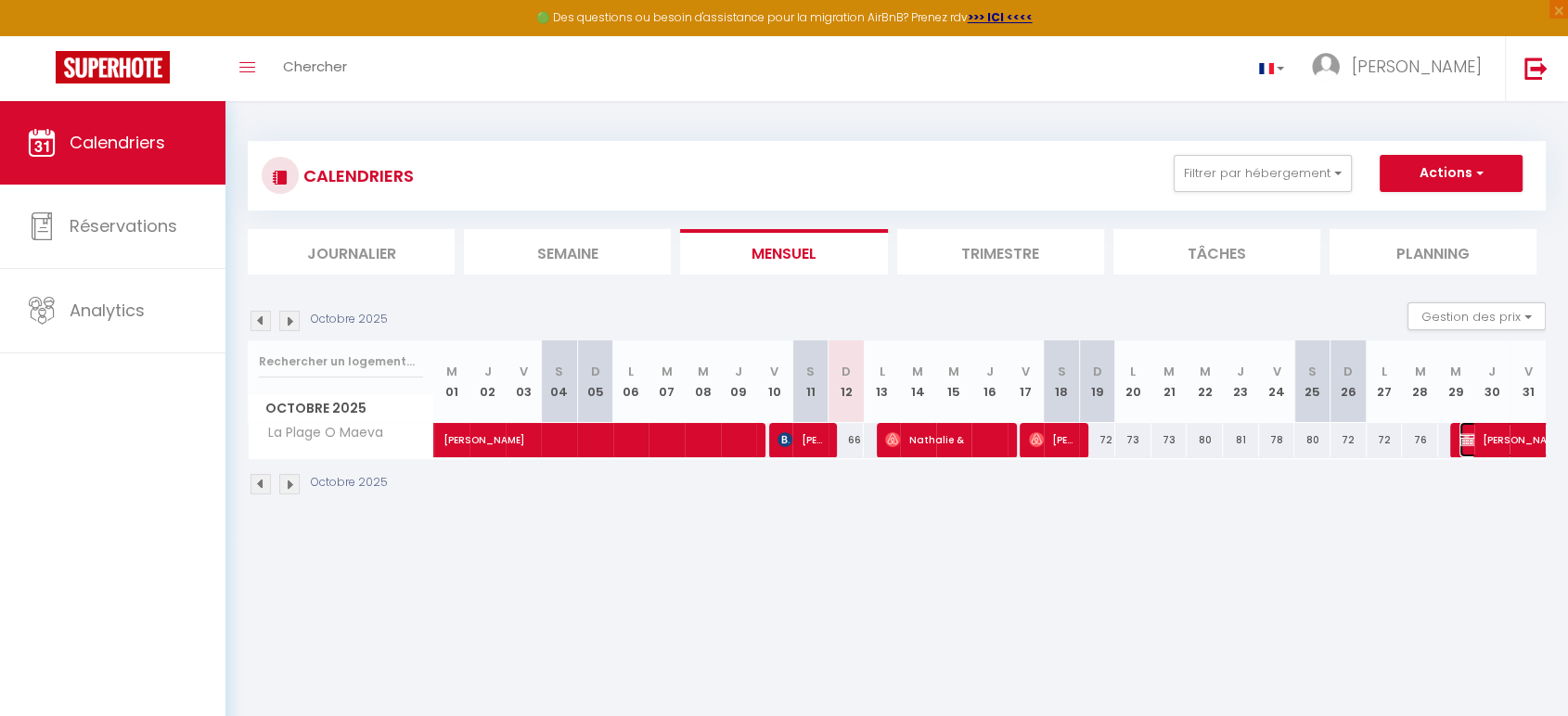
select select "0"
select select
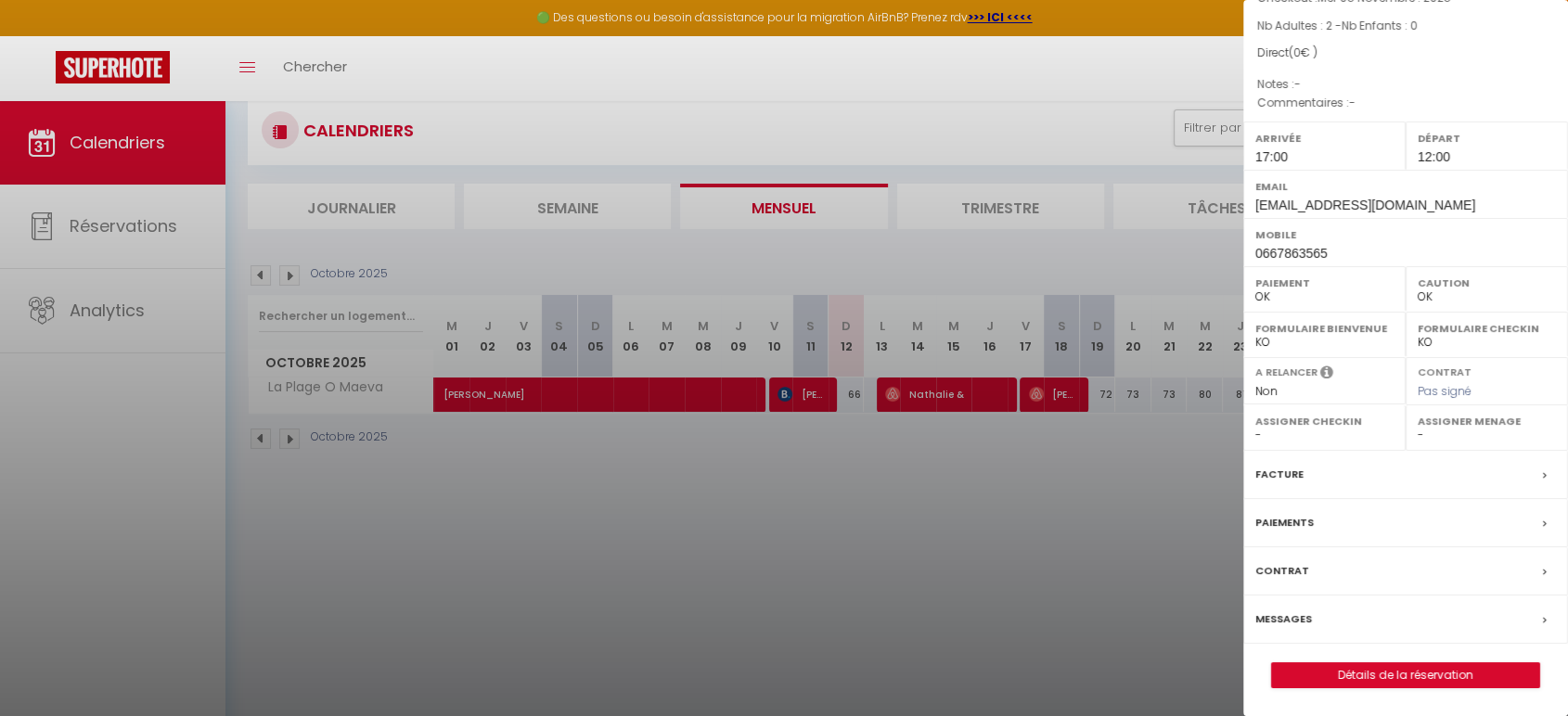
scroll to position [101, 0]
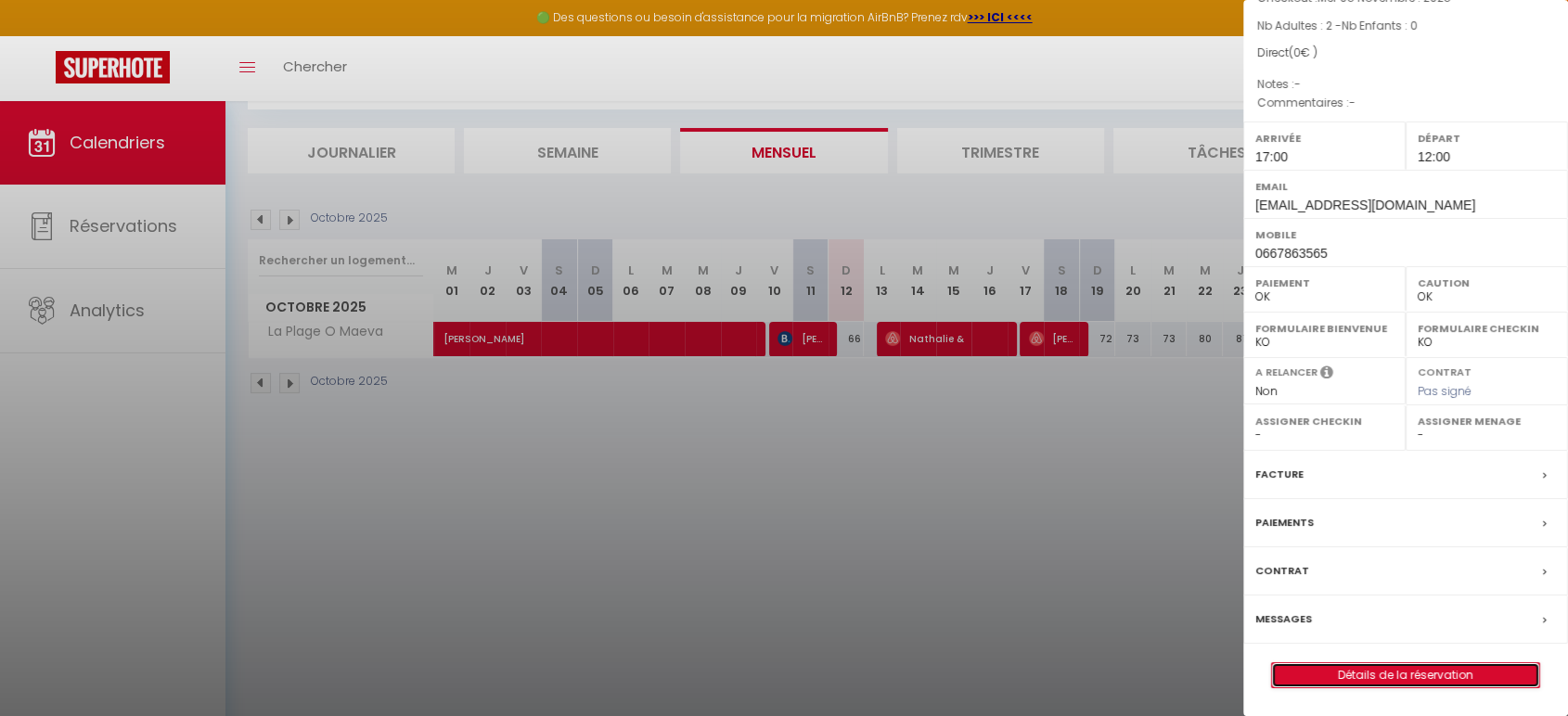
click at [1387, 676] on link "Détails de la réservation" at bounding box center [1406, 675] width 267 height 24
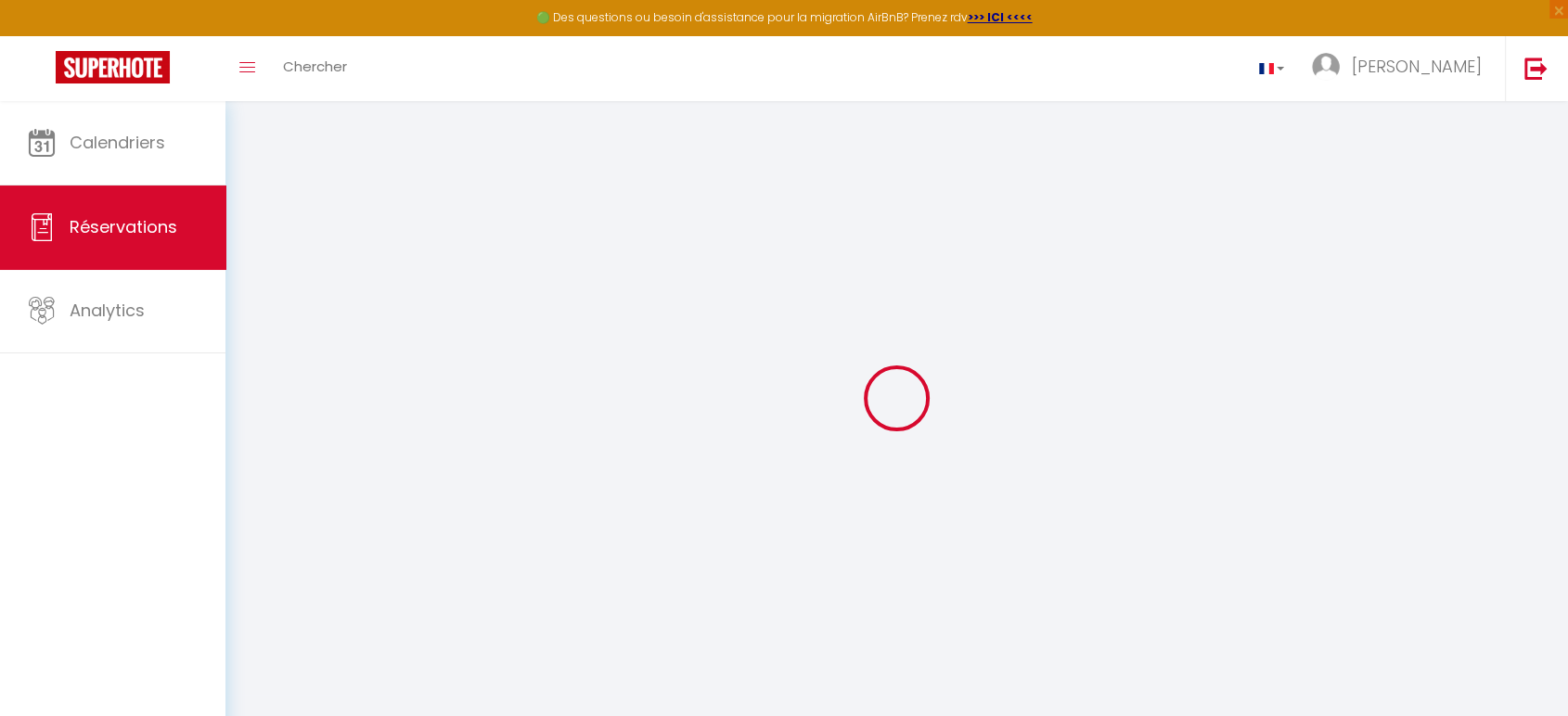
select select
checkbox input "false"
select select
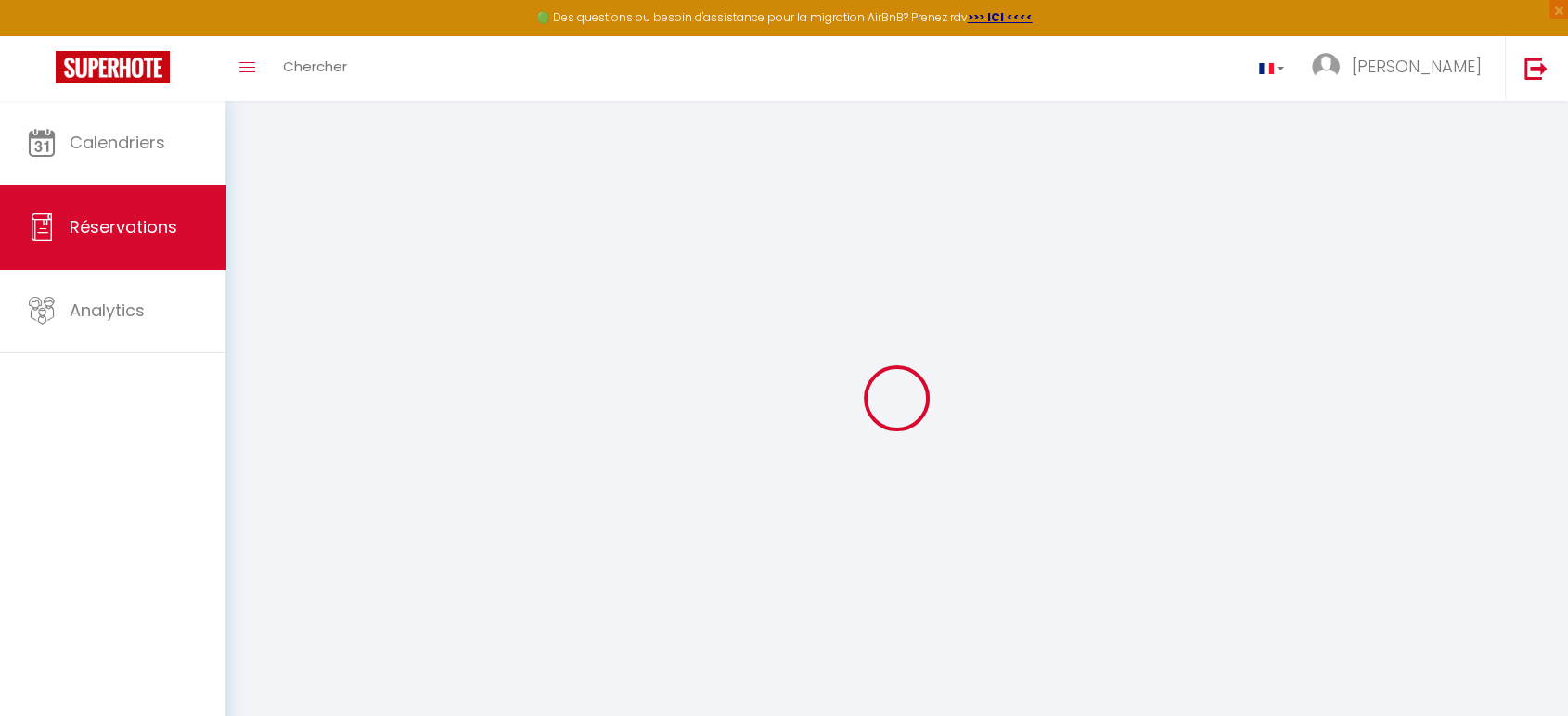
checkbox input "false"
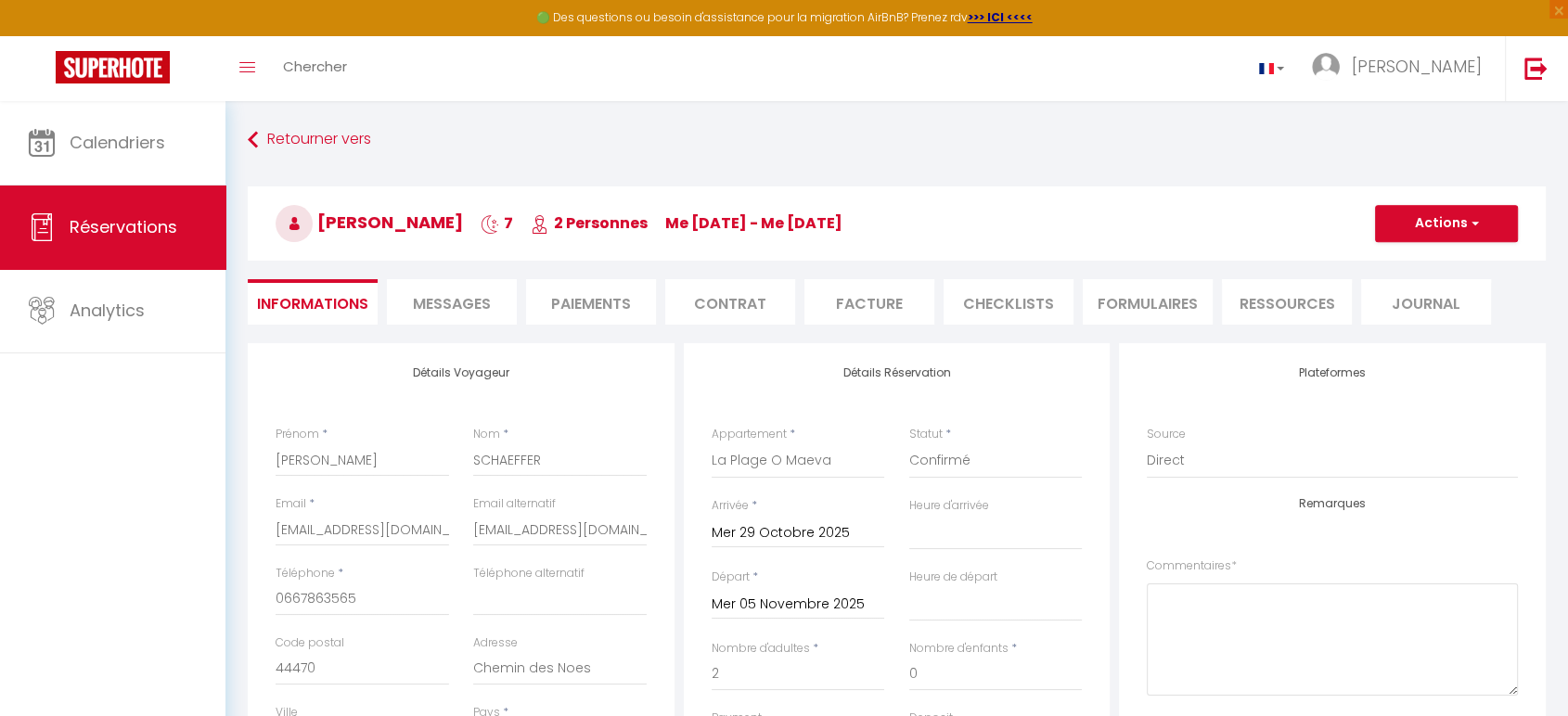
select select
checkbox input "false"
select select
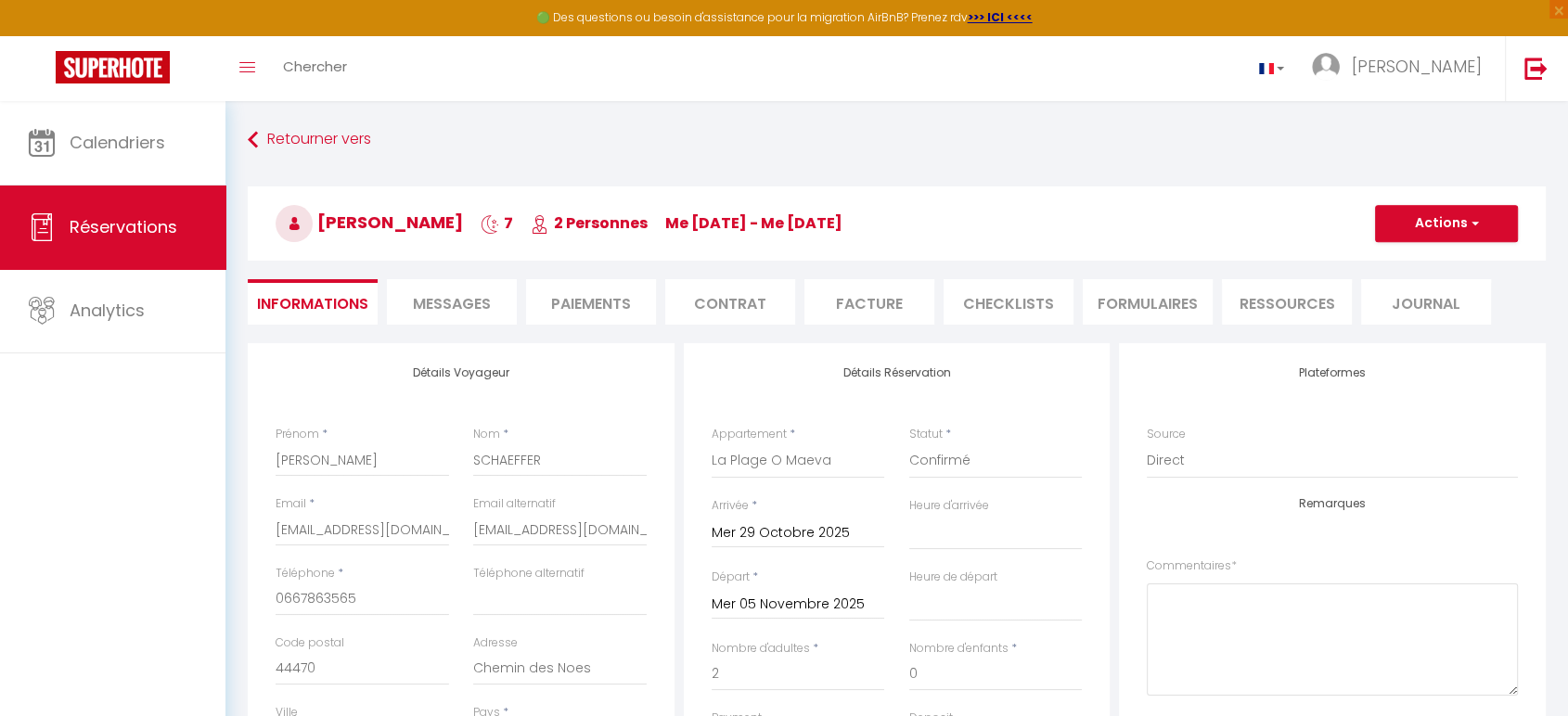
checkbox input "false"
select select "17:00"
select select "12:00"
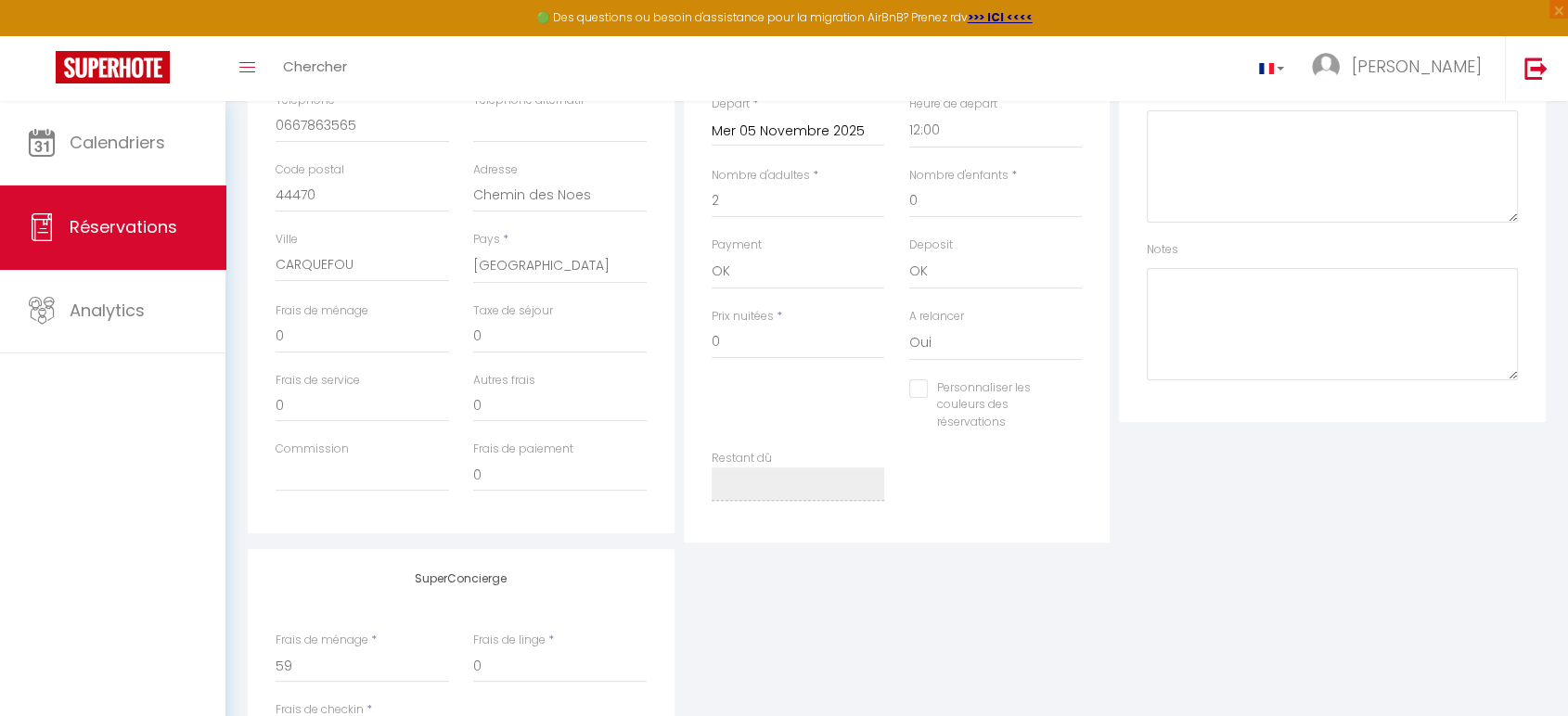
scroll to position [198, 0]
